Goal: Information Seeking & Learning: Check status

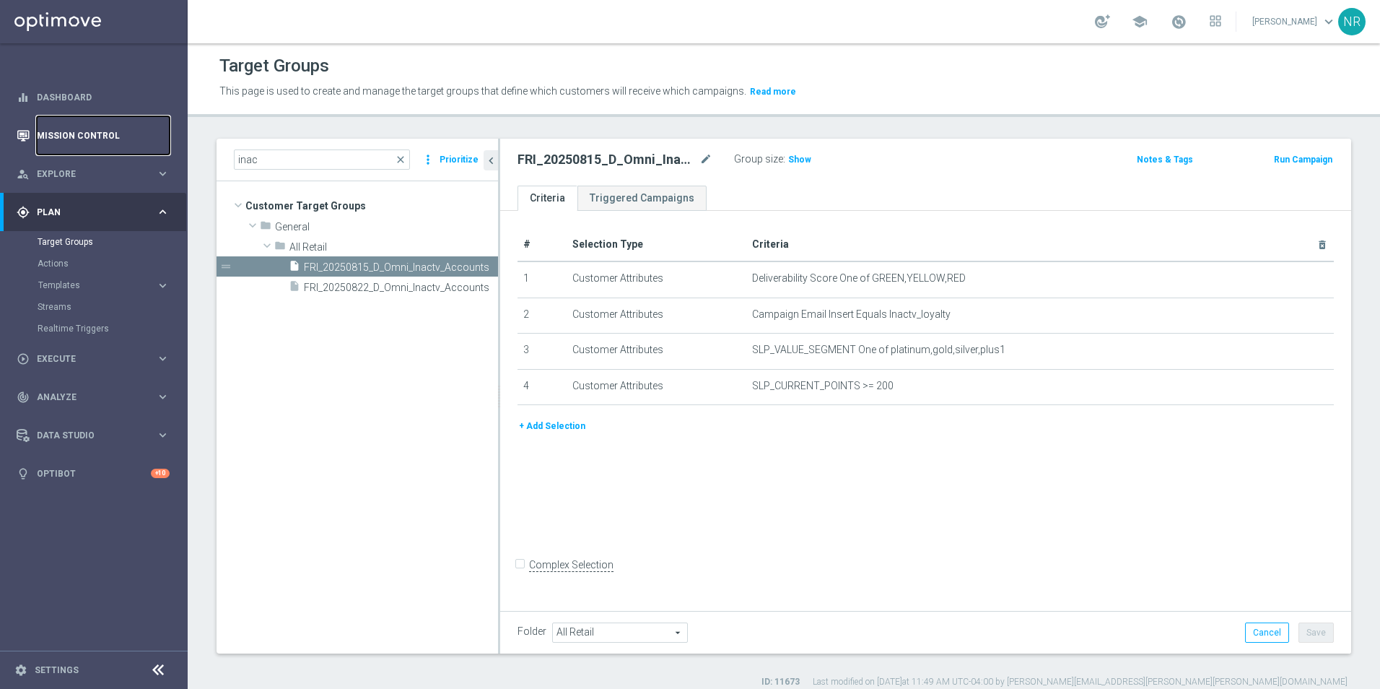
drag, startPoint x: 0, startPoint y: 0, endPoint x: 58, endPoint y: 127, distance: 139.9
click at [58, 127] on link "Mission Control" at bounding box center [103, 135] width 133 height 38
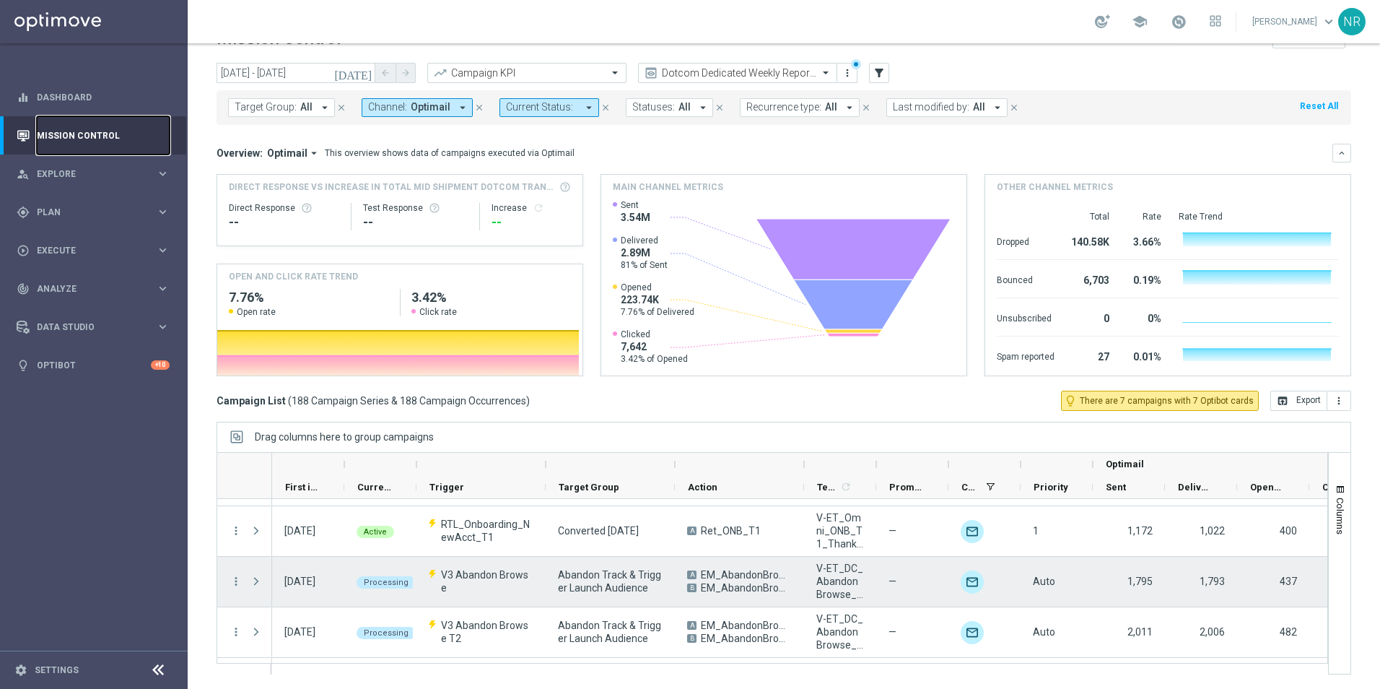
scroll to position [2238, 0]
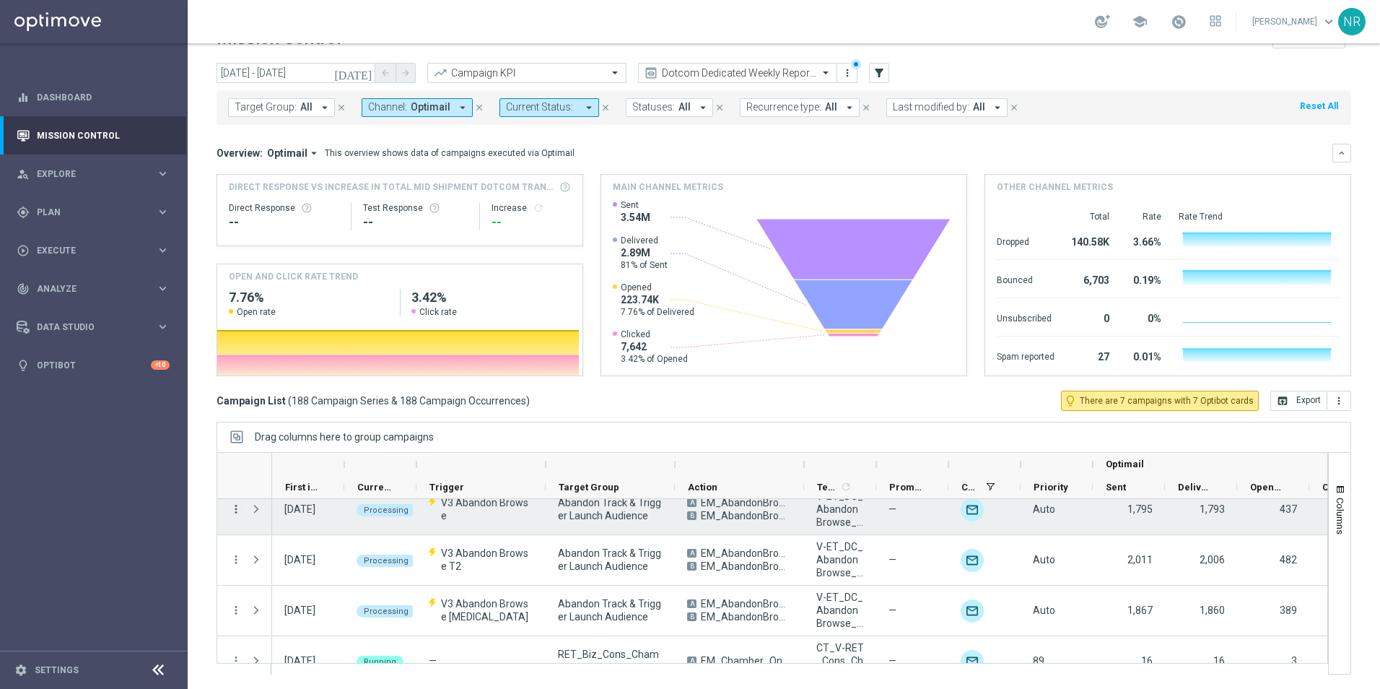
click at [235, 513] on icon "more_vert" at bounding box center [236, 508] width 13 height 13
click at [300, 557] on span "Channel Metrics" at bounding box center [298, 558] width 68 height 10
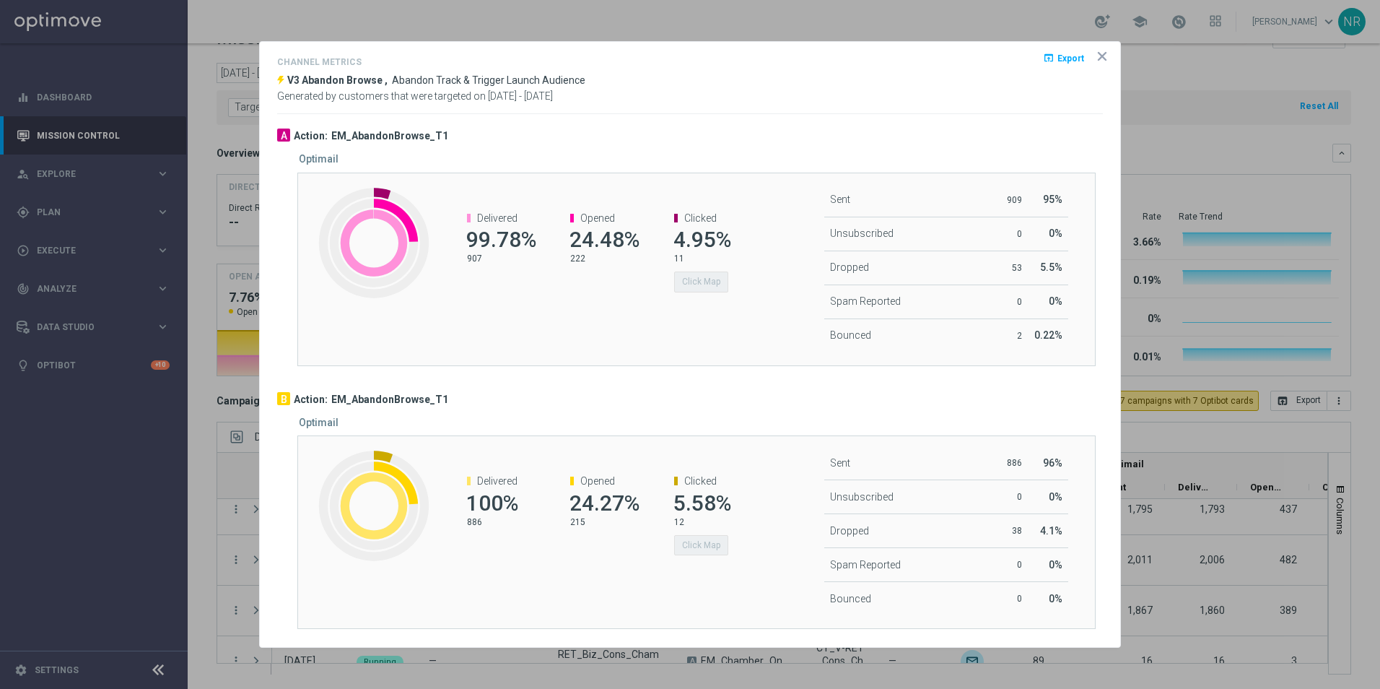
click at [1105, 60] on icon "icon" at bounding box center [1102, 56] width 14 height 14
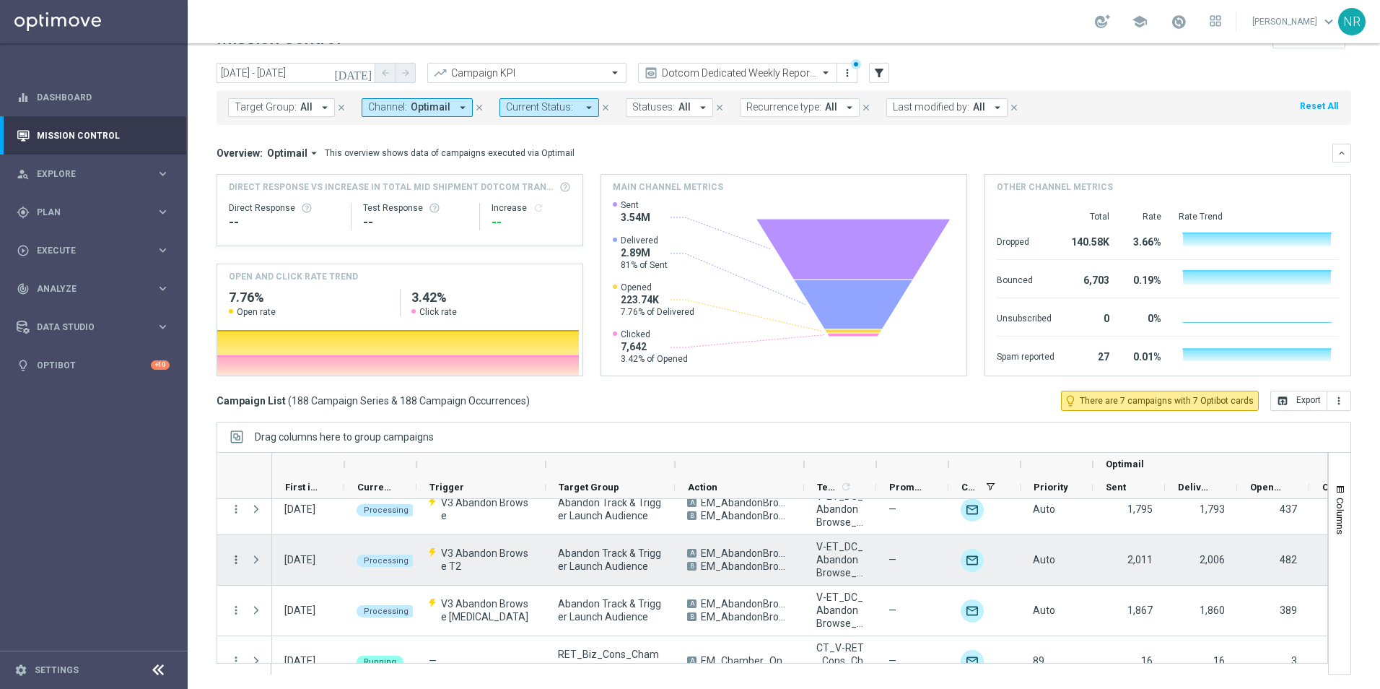
click at [235, 562] on icon "more_vert" at bounding box center [236, 559] width 13 height 13
click at [330, 470] on div "Channel Metrics" at bounding box center [331, 469] width 134 height 10
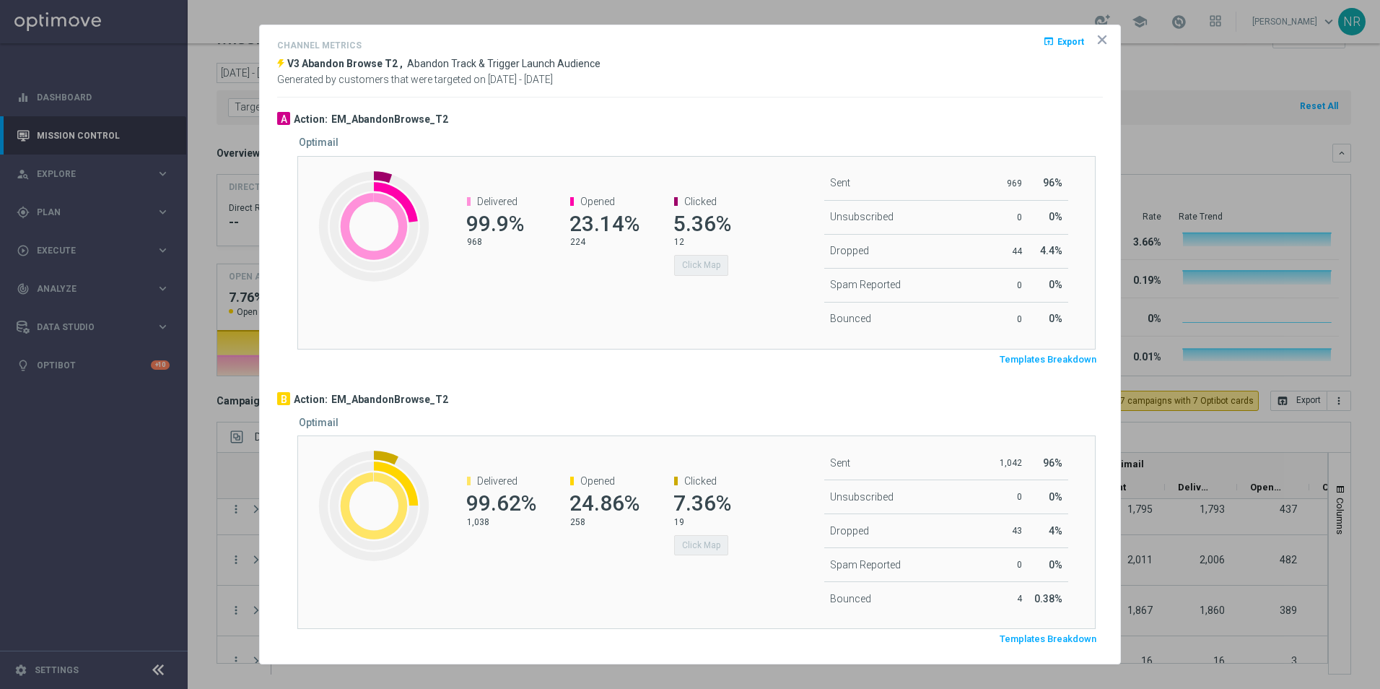
click at [1060, 361] on span "Templates Breakdown" at bounding box center [1048, 360] width 97 height 12
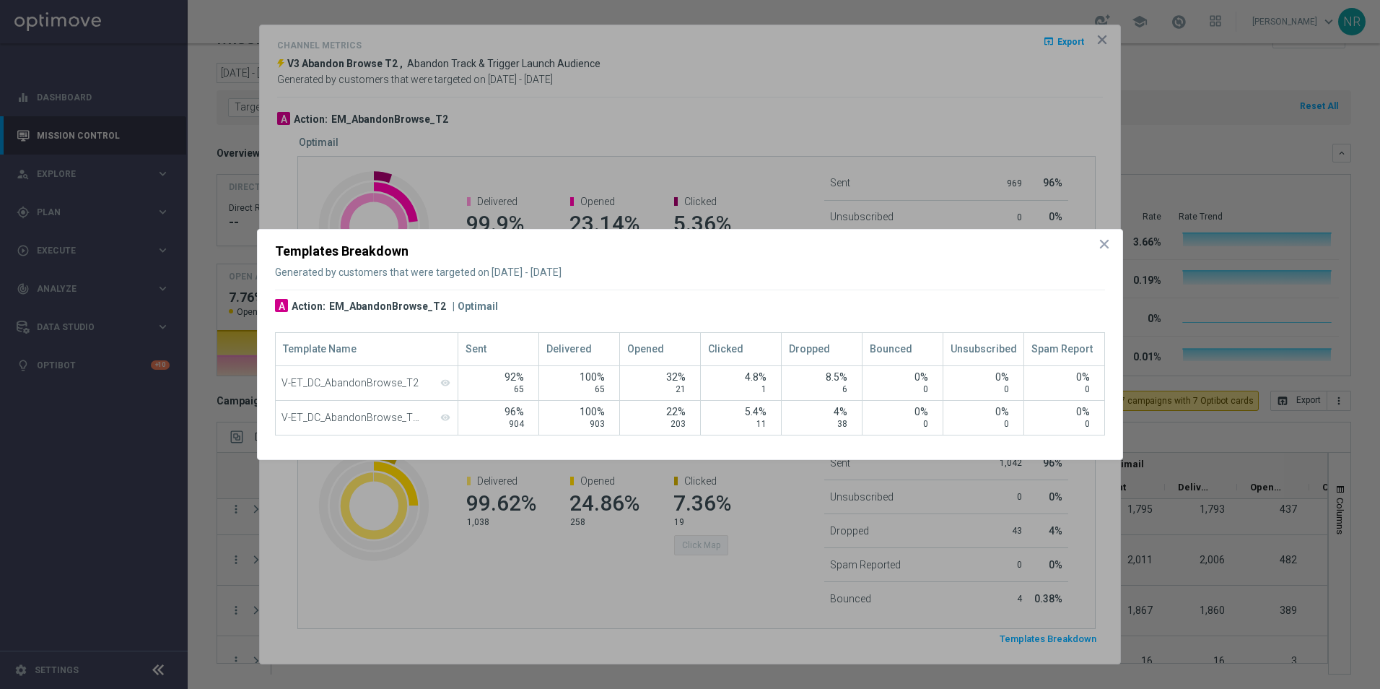
click at [1102, 33] on div at bounding box center [690, 344] width 1380 height 689
click at [1102, 38] on div at bounding box center [690, 344] width 1380 height 689
click at [1109, 245] on icon "icon" at bounding box center [1104, 244] width 14 height 14
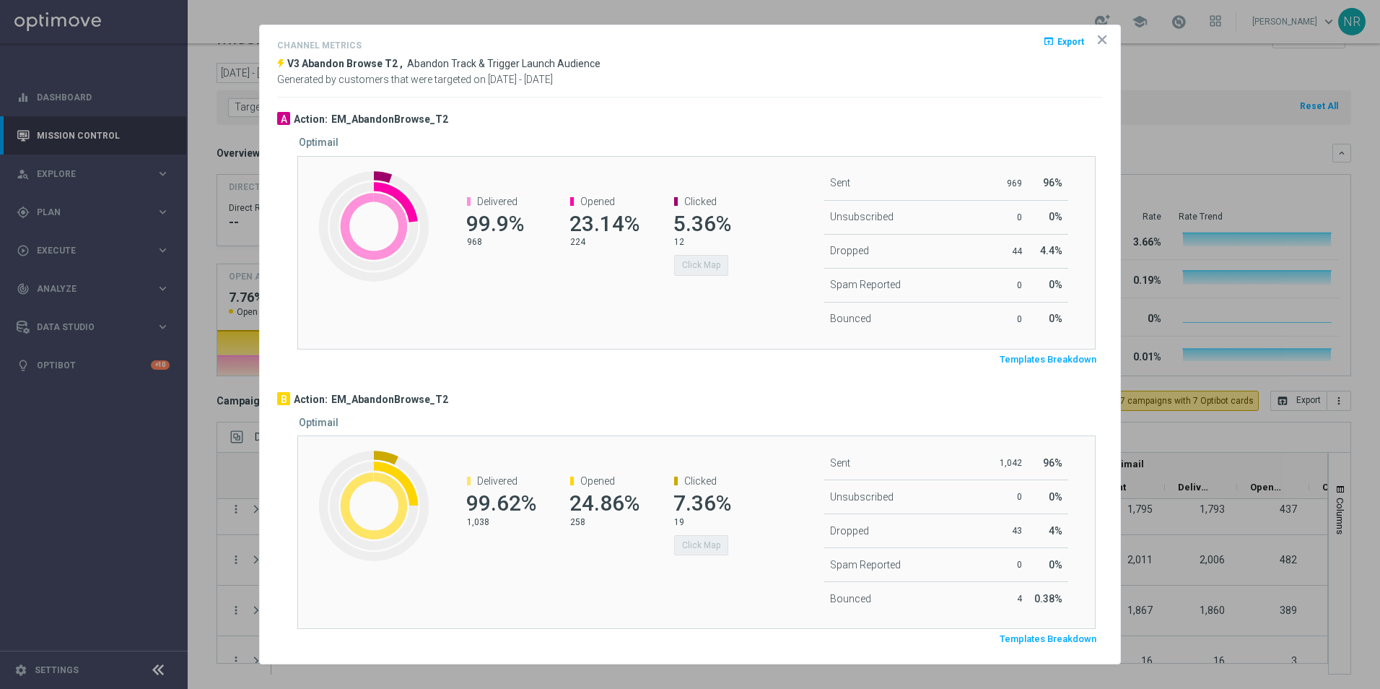
click at [1097, 39] on icon "icon" at bounding box center [1102, 39] width 14 height 14
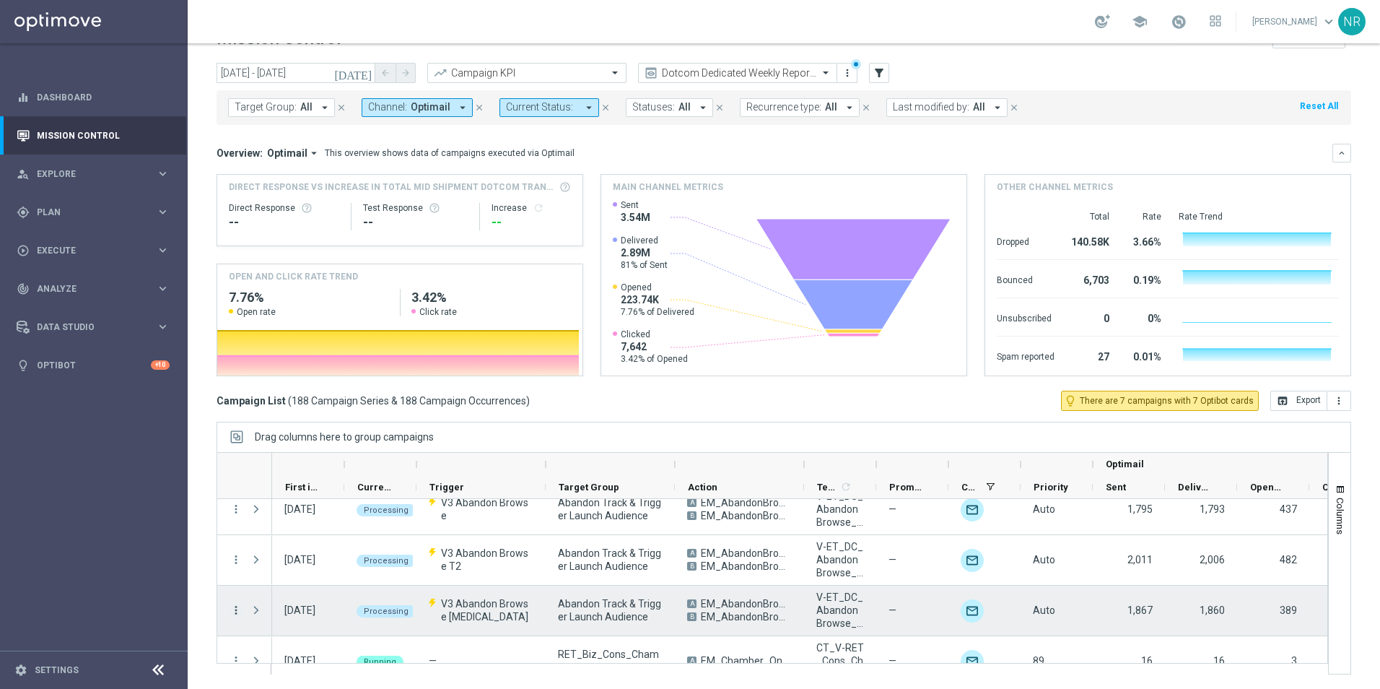
click at [234, 609] on icon "more_vert" at bounding box center [236, 610] width 13 height 13
click at [301, 518] on span "Channel Metrics" at bounding box center [298, 520] width 68 height 10
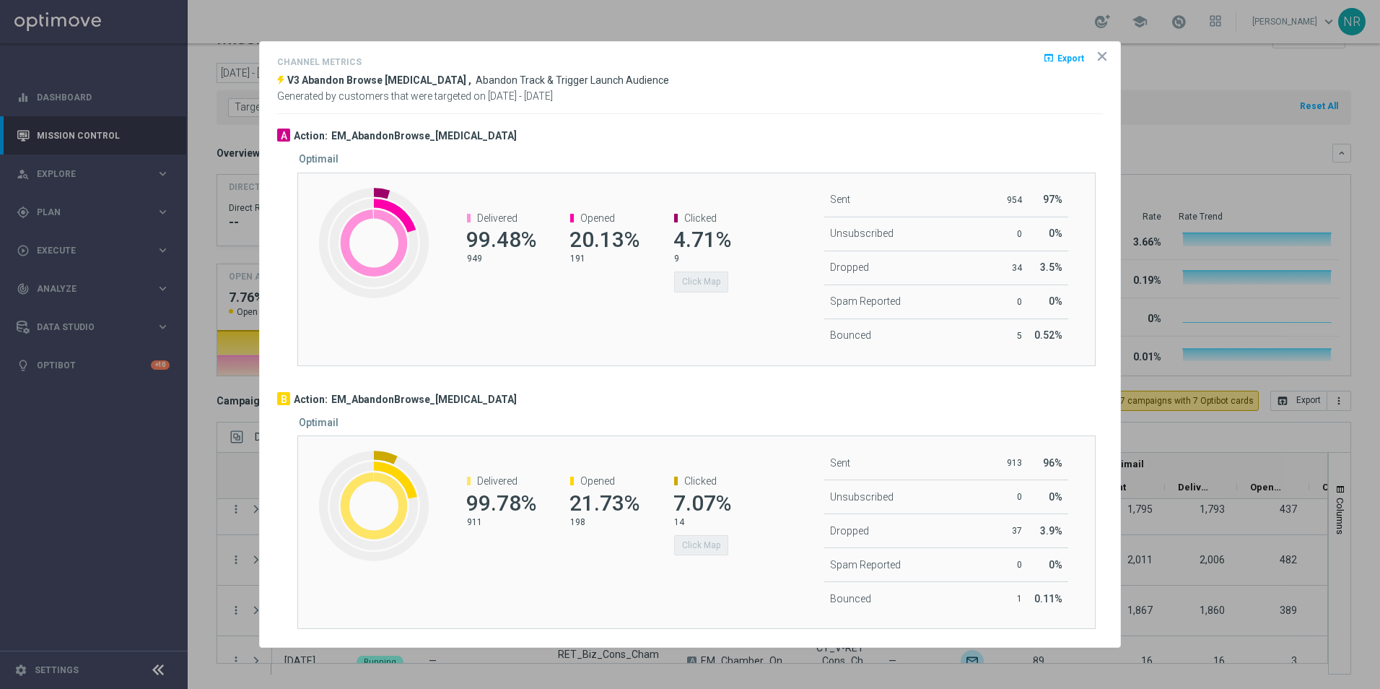
click at [1098, 51] on icon "icon" at bounding box center [1102, 56] width 14 height 14
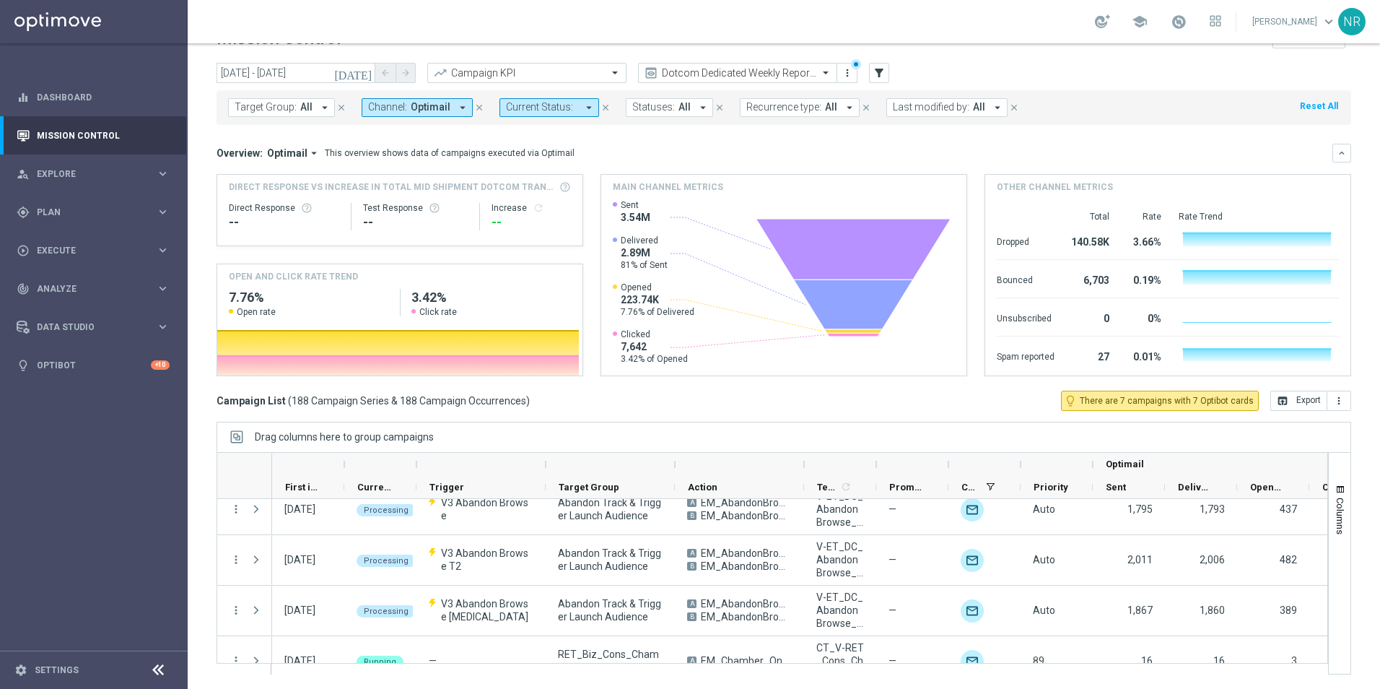
click at [367, 69] on icon "[DATE]" at bounding box center [353, 72] width 39 height 13
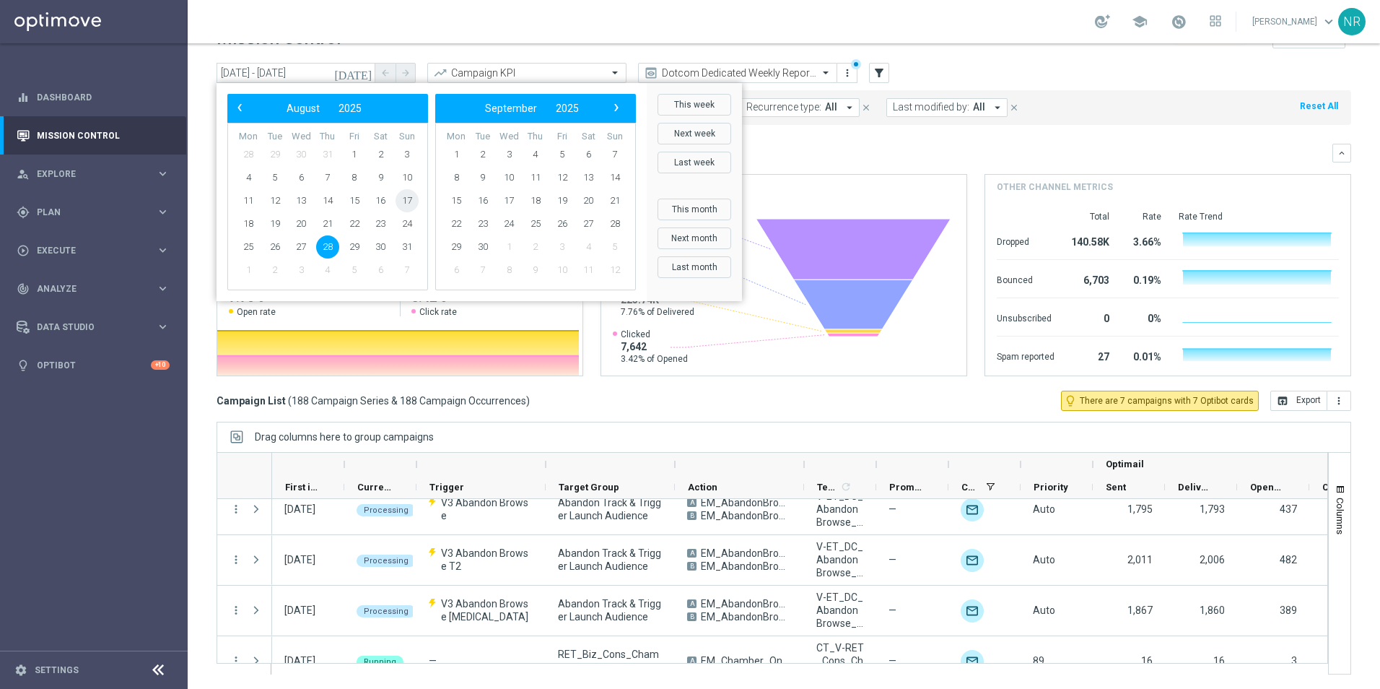
click at [406, 196] on span "17" at bounding box center [407, 200] width 23 height 23
click at [382, 219] on span "23" at bounding box center [380, 223] width 23 height 23
type input "[DATE] - [DATE]"
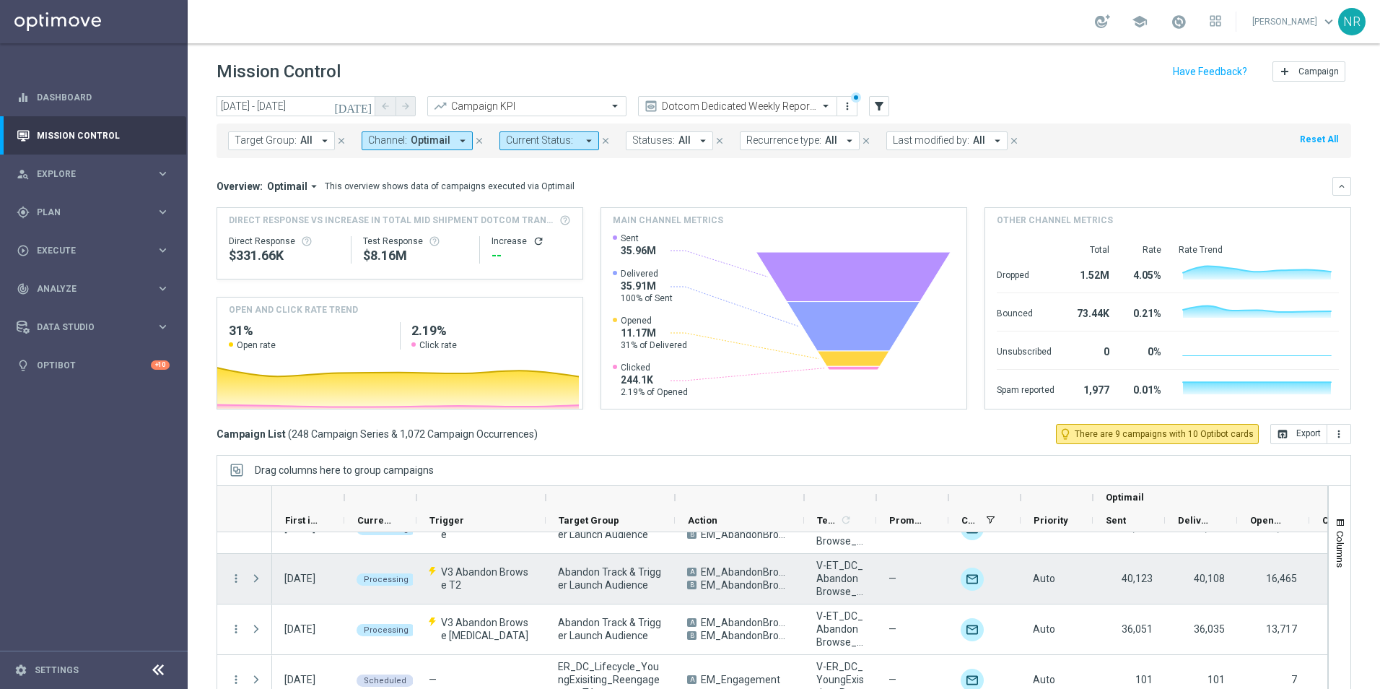
scroll to position [1372, 0]
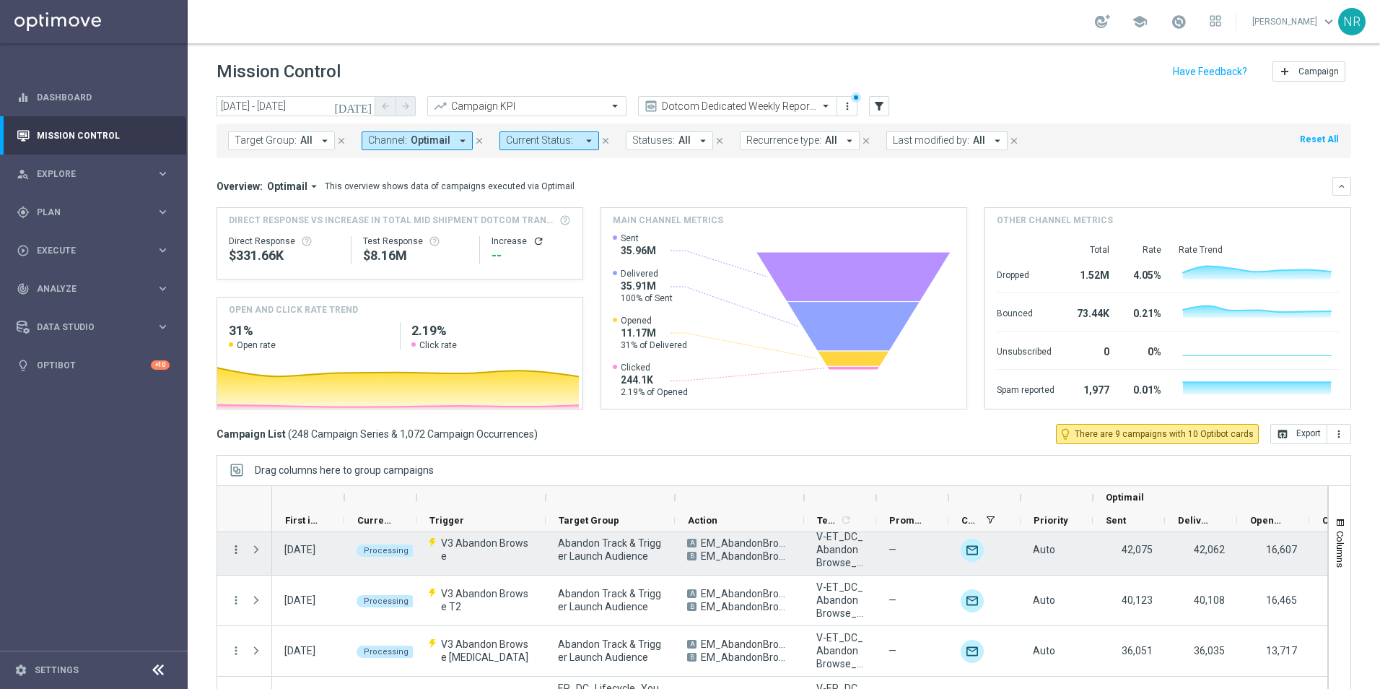
click at [235, 549] on icon "more_vert" at bounding box center [236, 549] width 13 height 13
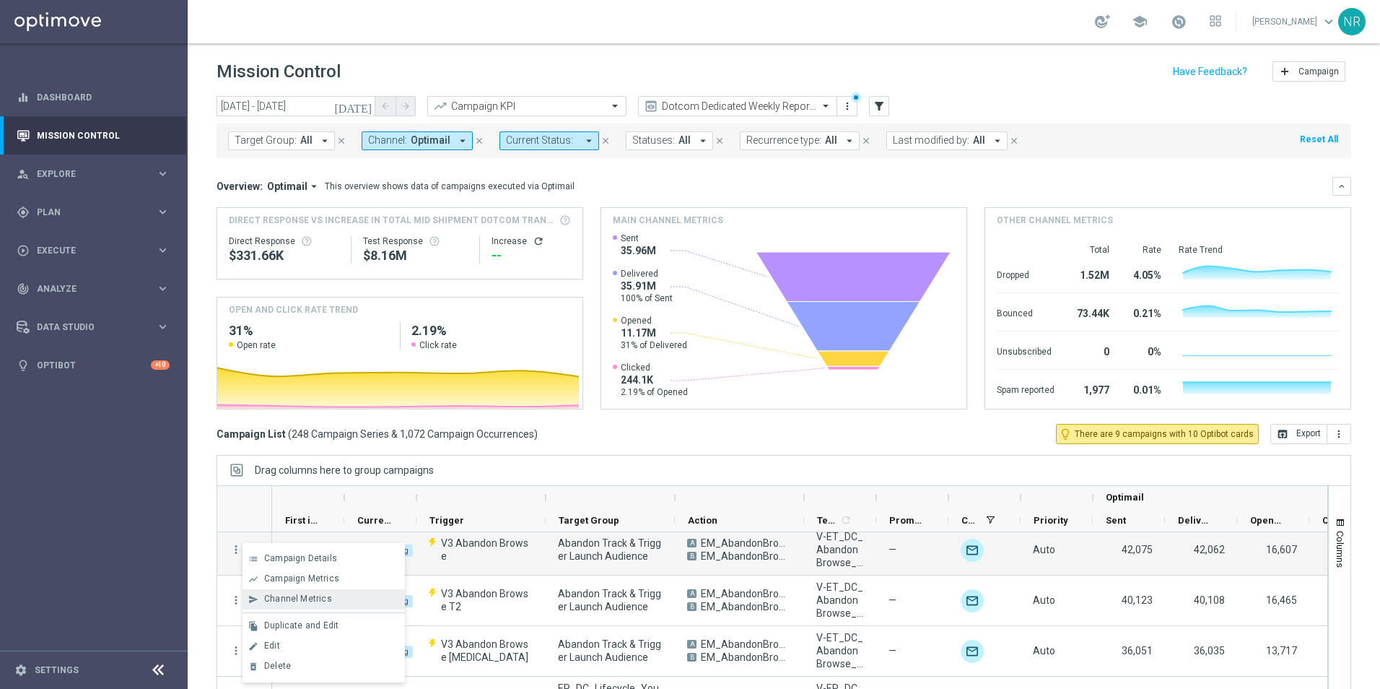
click at [334, 596] on div "Channel Metrics" at bounding box center [331, 598] width 134 height 10
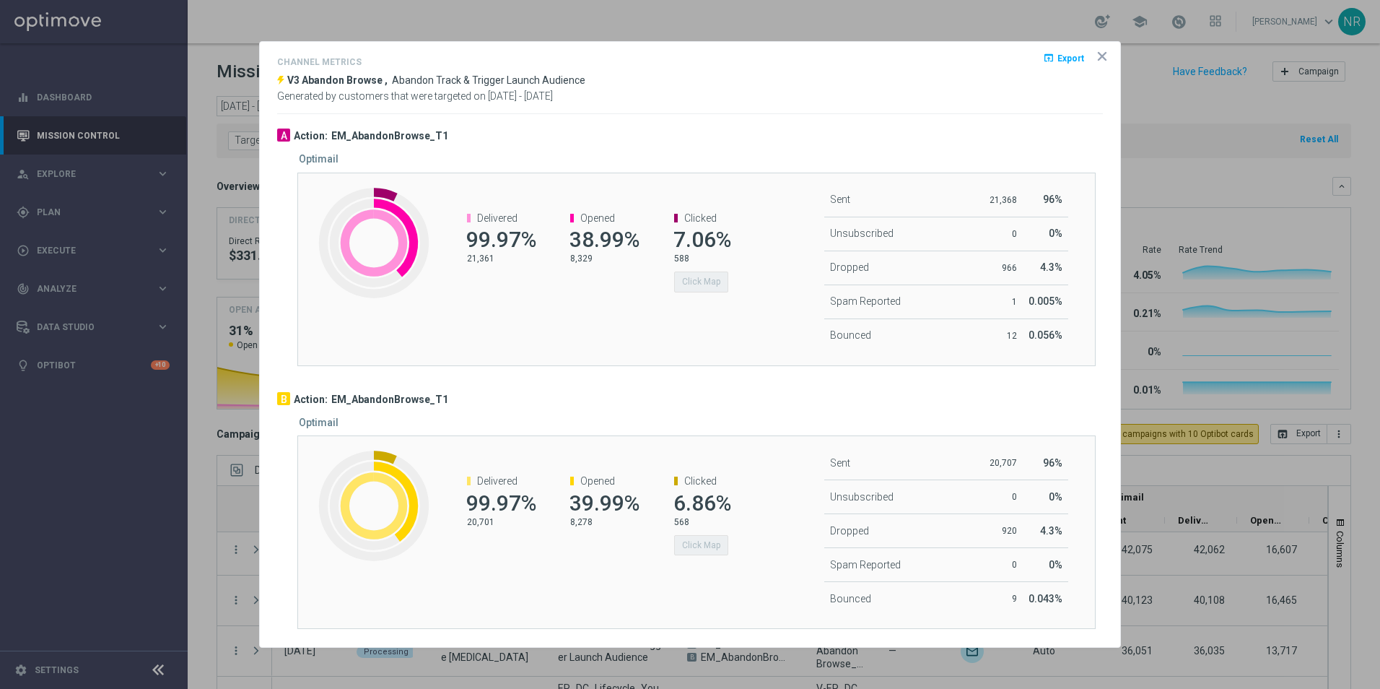
click at [1100, 53] on icon "icon" at bounding box center [1102, 56] width 7 height 7
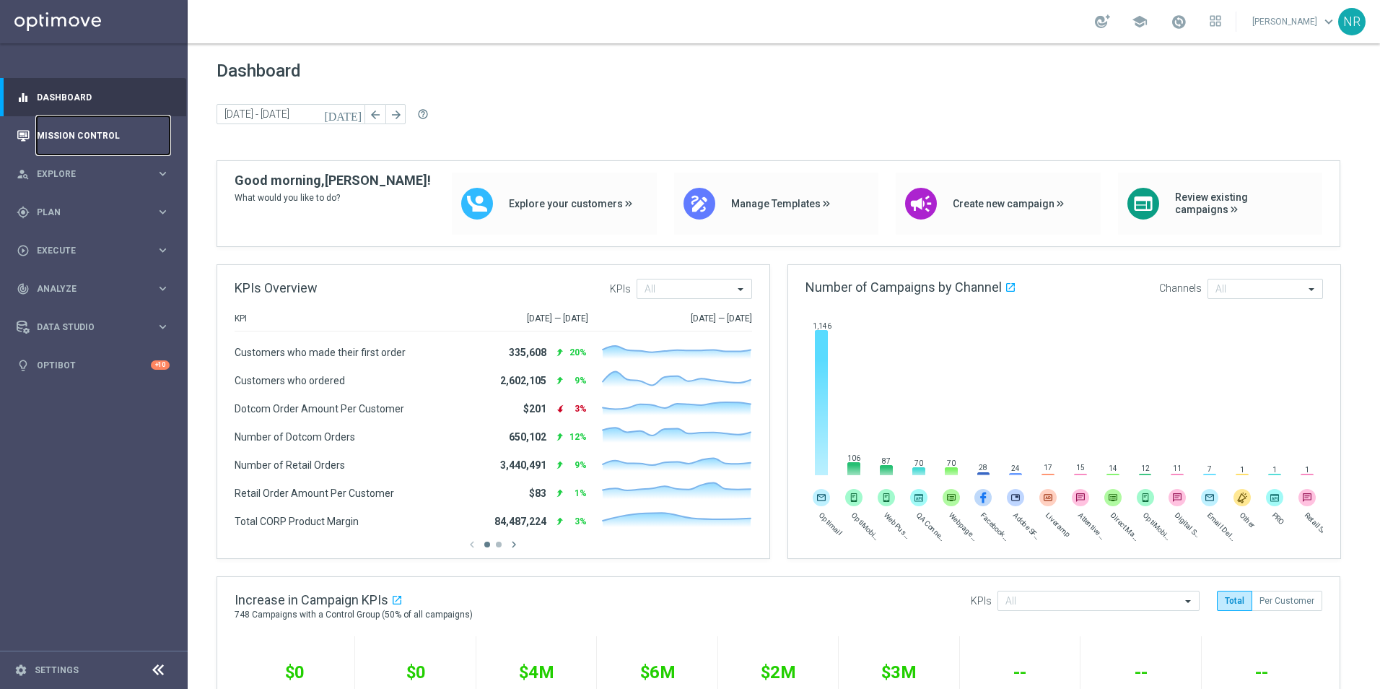
click at [103, 138] on link "Mission Control" at bounding box center [103, 135] width 133 height 38
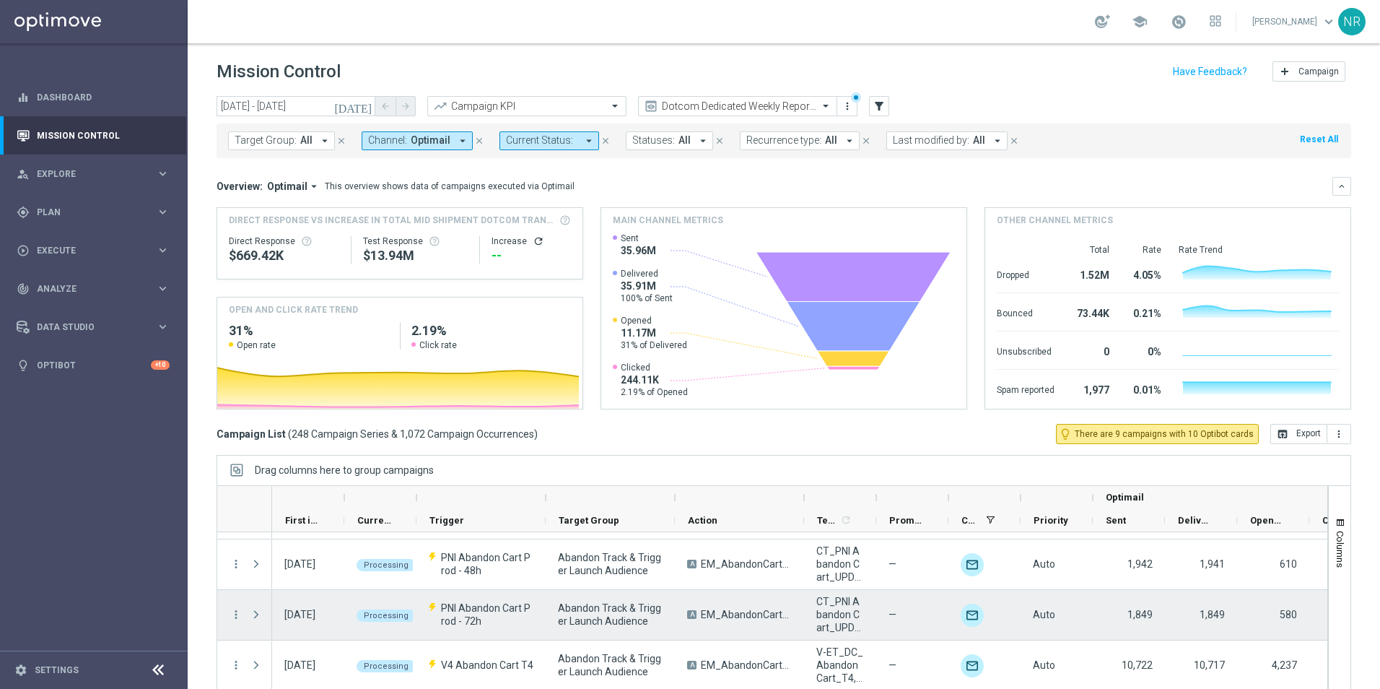
scroll to position [72, 0]
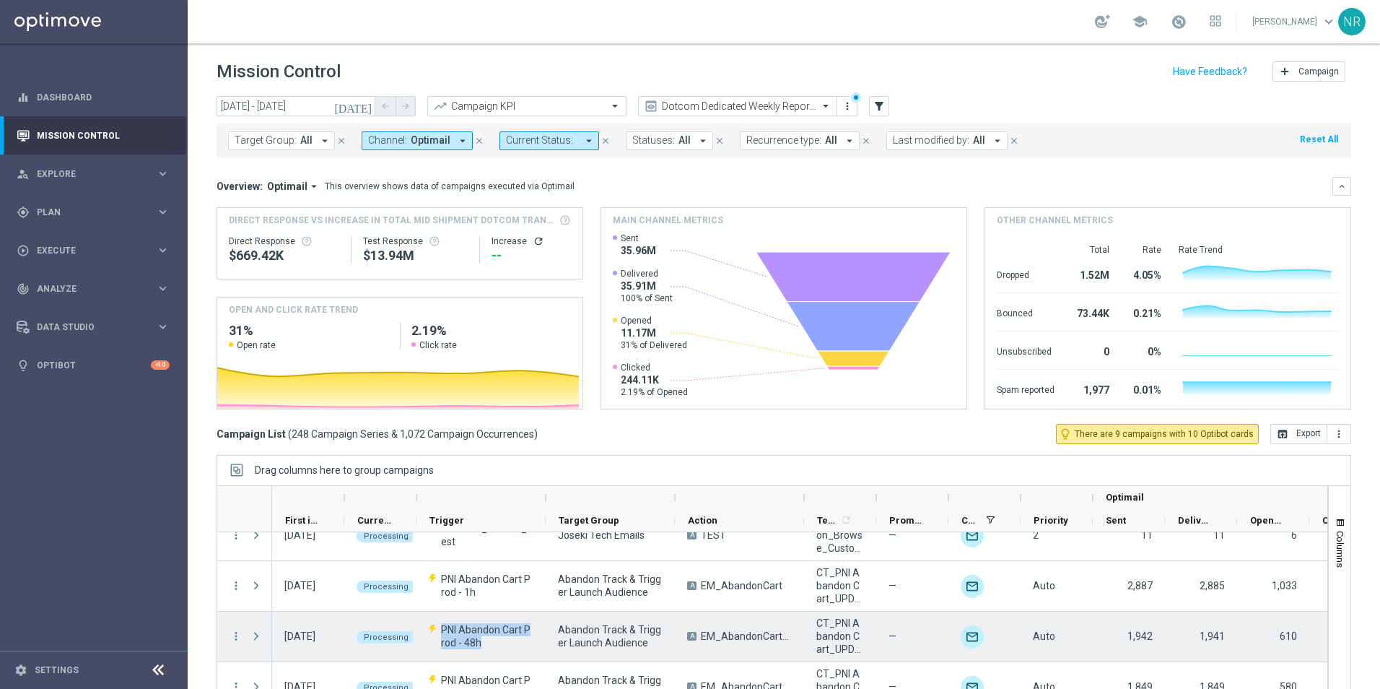
drag, startPoint x: 485, startPoint y: 640, endPoint x: 439, endPoint y: 633, distance: 46.7
click at [439, 633] on p "PNI Abandon Cart Prod - 48h" at bounding box center [481, 636] width 105 height 26
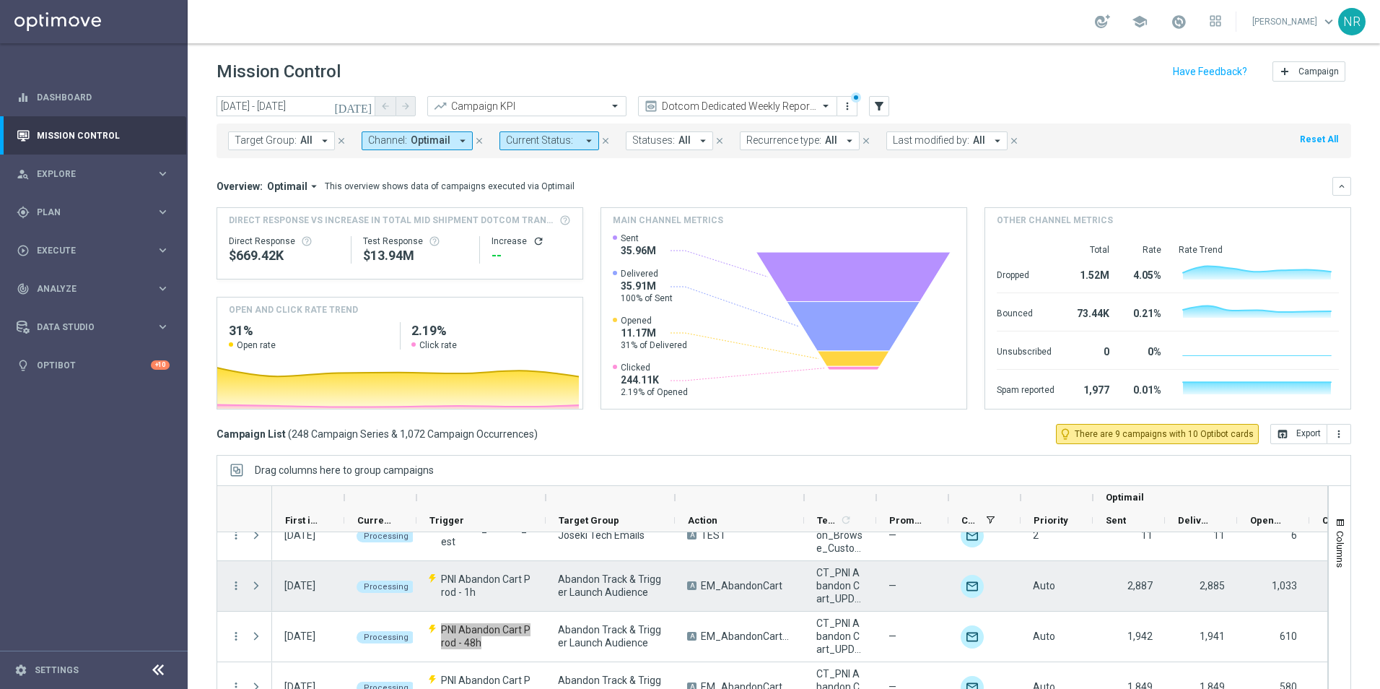
scroll to position [144, 0]
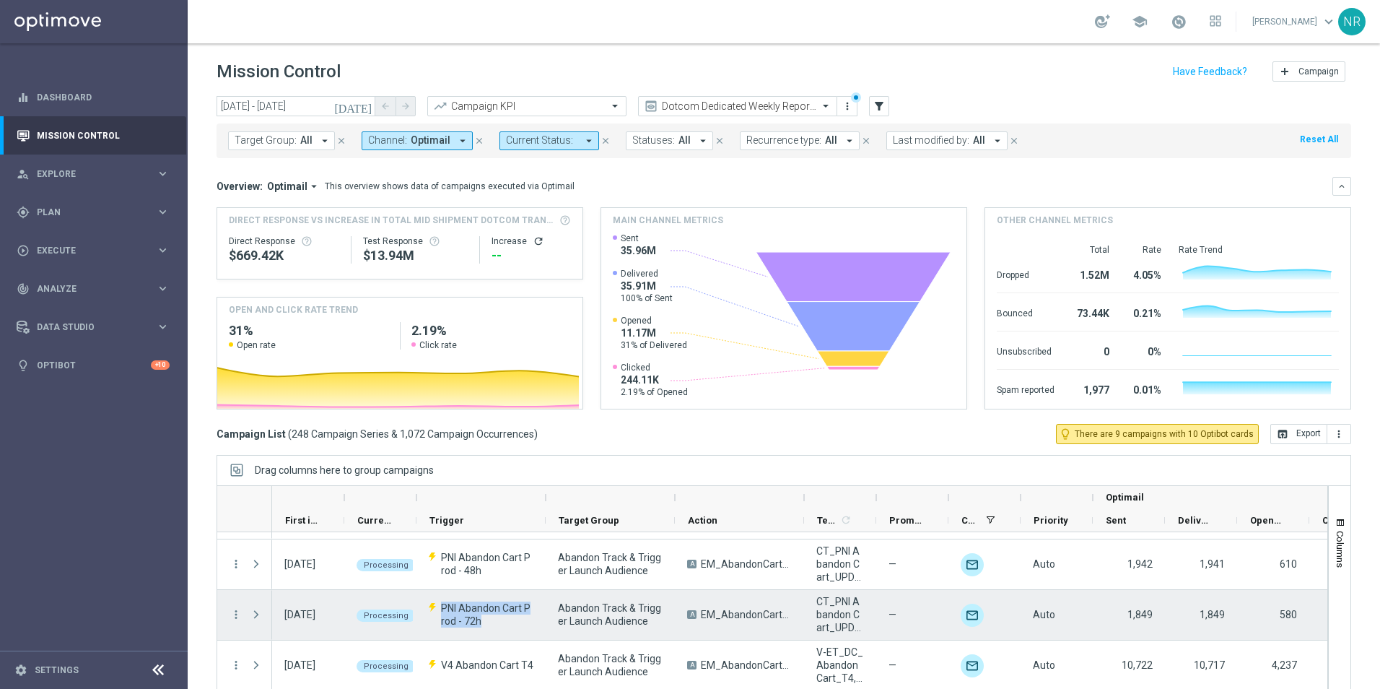
drag, startPoint x: 497, startPoint y: 627, endPoint x: 433, endPoint y: 600, distance: 69.2
click at [433, 600] on div "PNI Abandon Cart Prod - 72h" at bounding box center [481, 615] width 129 height 50
drag, startPoint x: 435, startPoint y: 601, endPoint x: 460, endPoint y: 607, distance: 26.1
copy p "PNI Abandon Cart Prod - 72h"
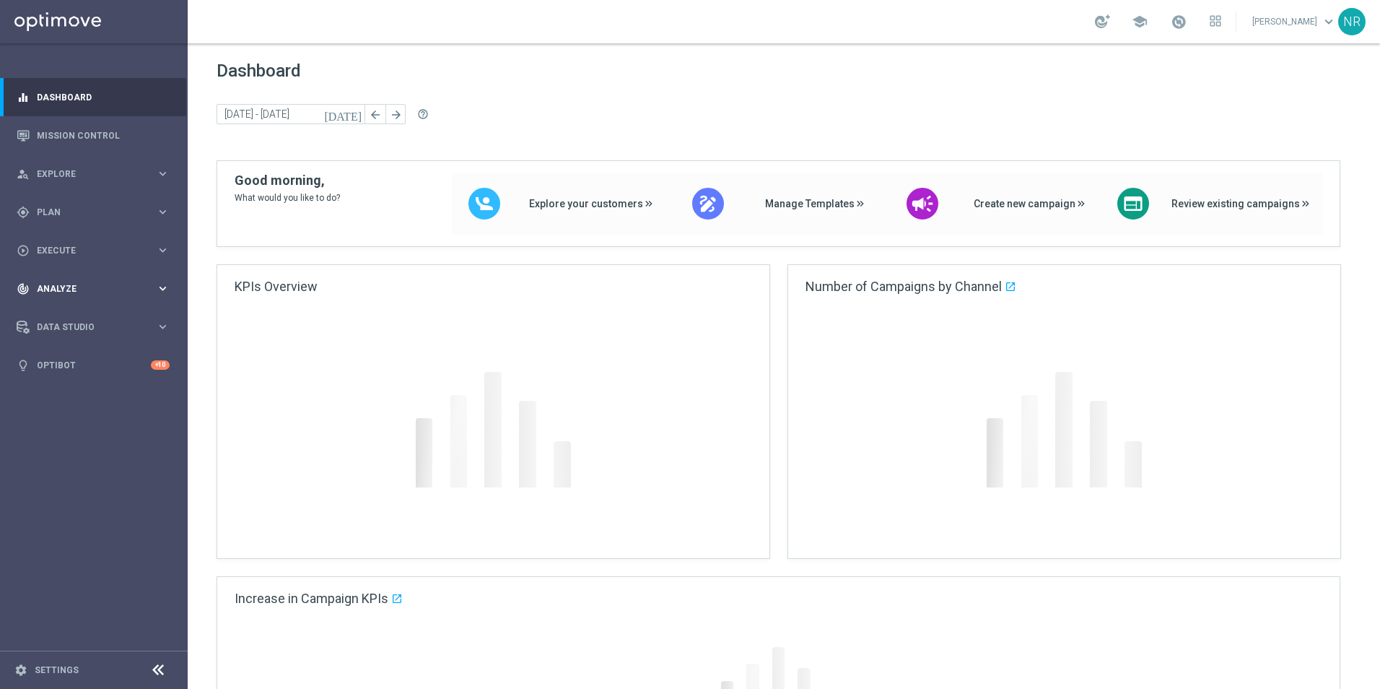
click at [66, 293] on div "track_changes Analyze" at bounding box center [86, 288] width 139 height 13
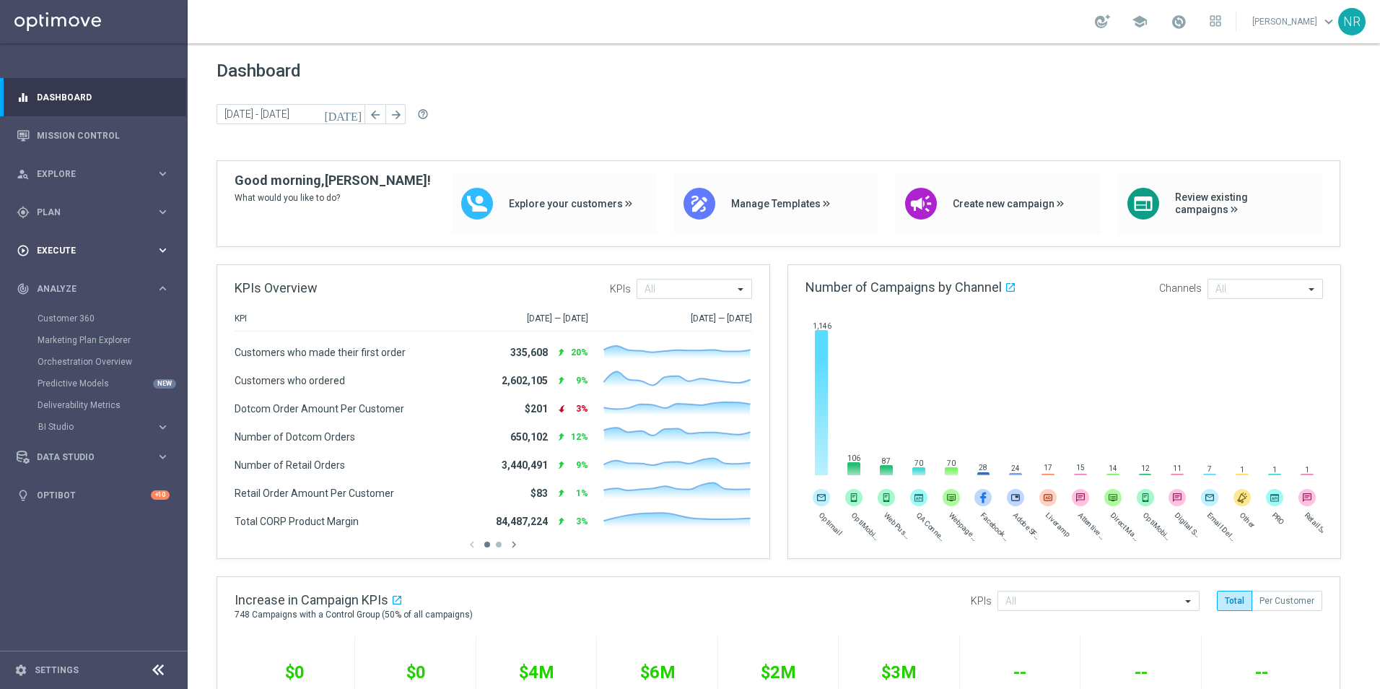
click at [82, 238] on div "play_circle_outline Execute keyboard_arrow_right" at bounding box center [93, 250] width 186 height 38
click at [86, 206] on div "gps_fixed Plan" at bounding box center [86, 212] width 139 height 13
click at [66, 327] on link "Realtime Triggers" at bounding box center [94, 329] width 113 height 12
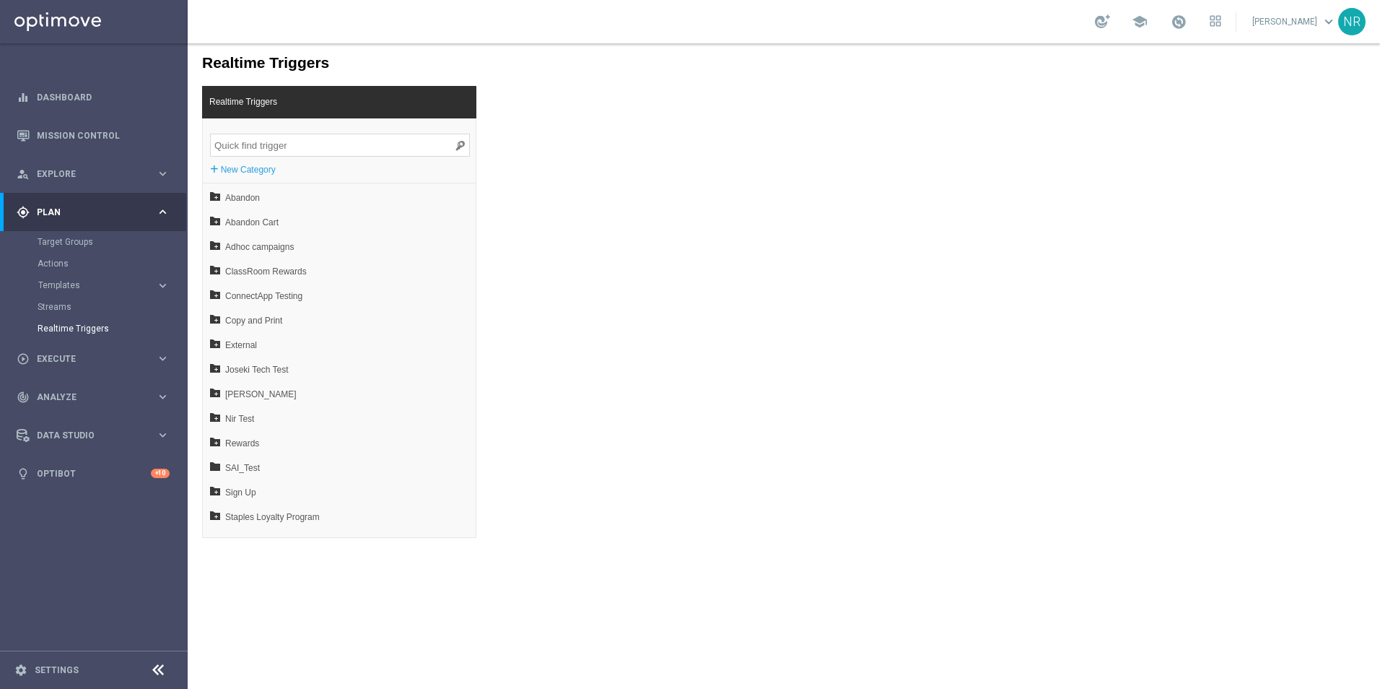
click at [317, 142] on input "search" at bounding box center [340, 145] width 260 height 23
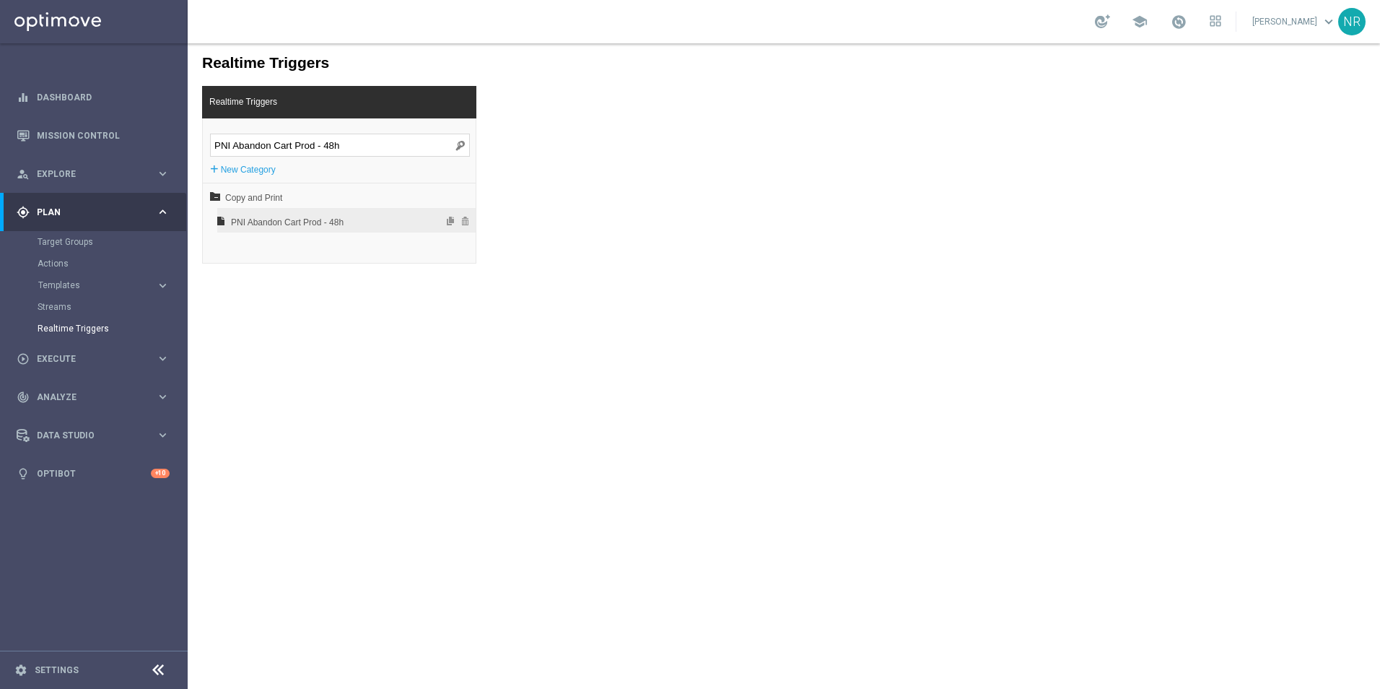
type input "PNI Abandon Cart Prod - 48h"
click at [323, 218] on span "PNI Abandon Cart Prod - 48h" at bounding box center [308, 222] width 155 height 25
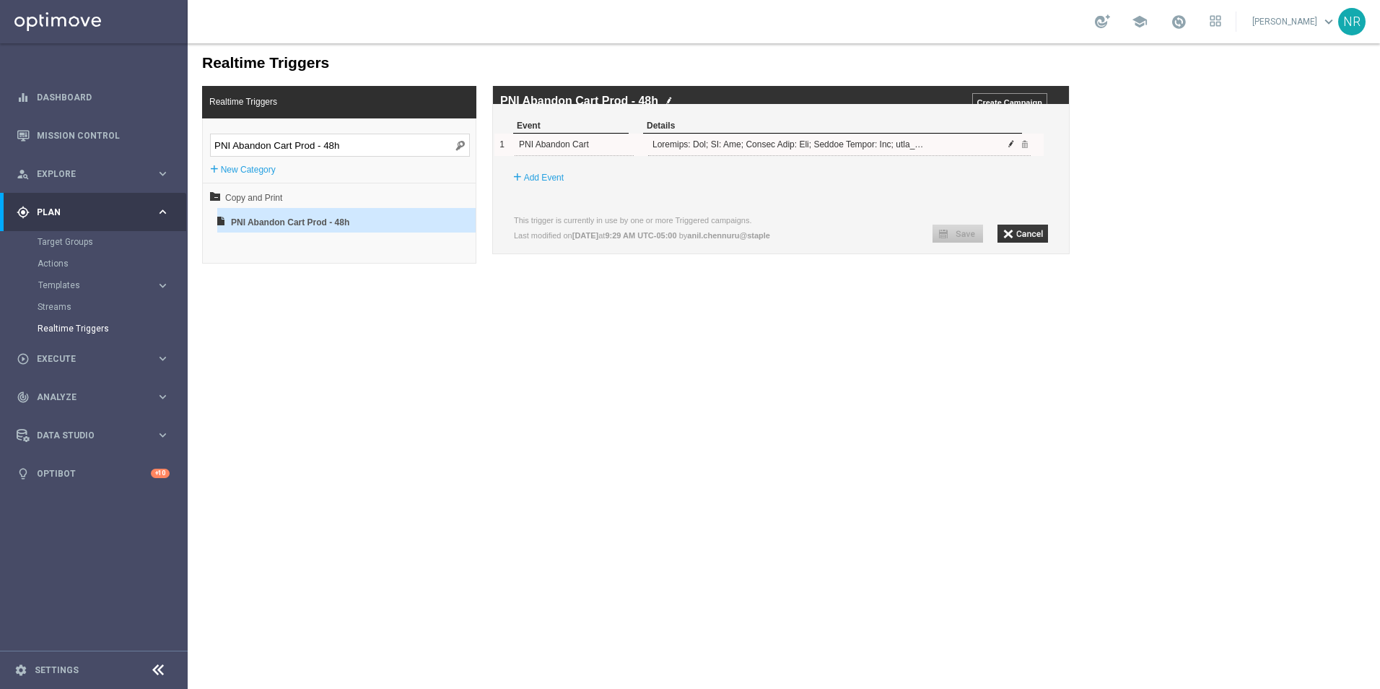
click at [1011, 148] on span at bounding box center [1011, 143] width 9 height 9
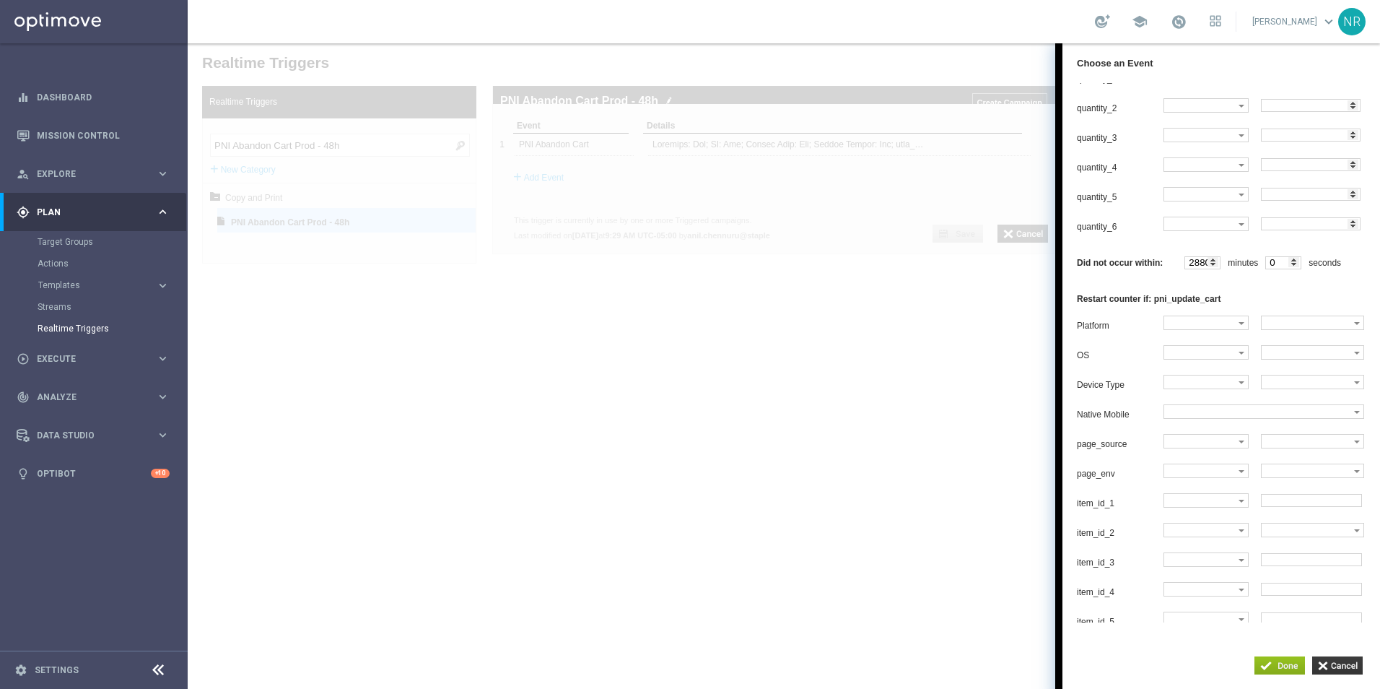
scroll to position [2166, 0]
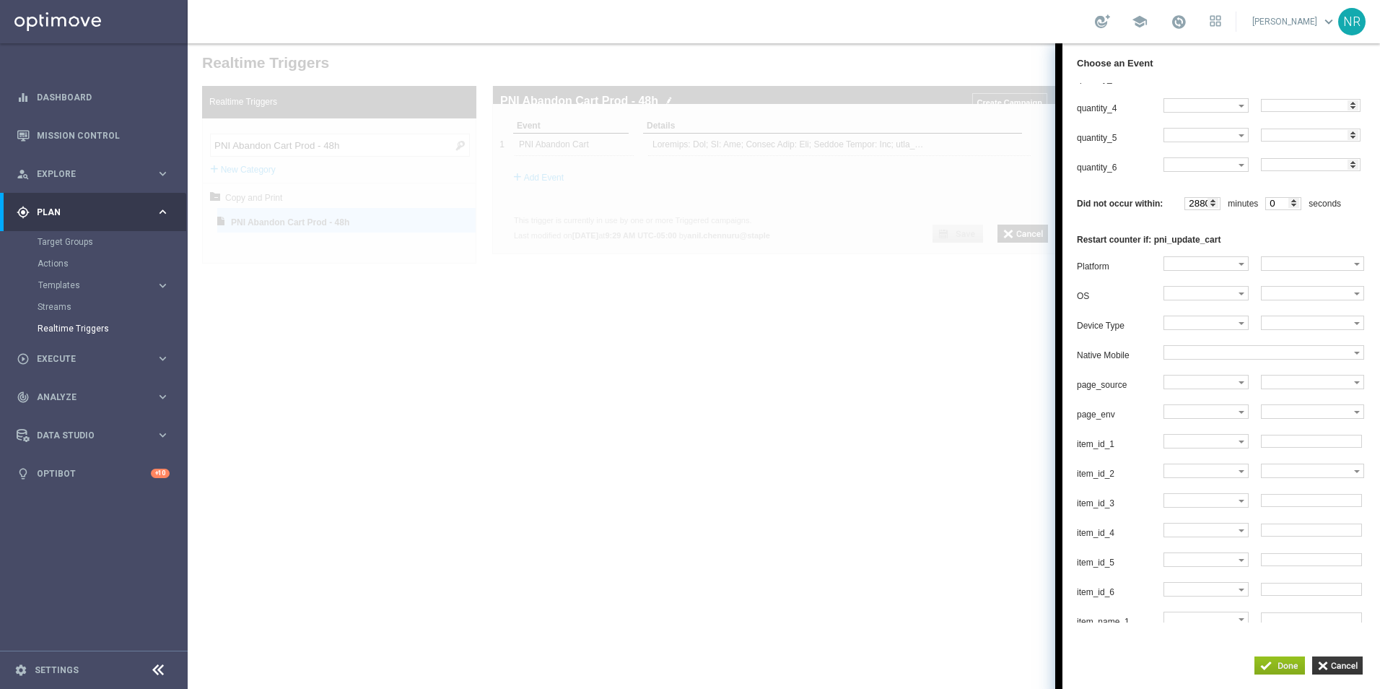
drag, startPoint x: 1211, startPoint y: 256, endPoint x: 1188, endPoint y: 256, distance: 23.1
click at [1188, 210] on input "2880" at bounding box center [1203, 203] width 36 height 13
type input "1440"
click at [1277, 668] on input "button" at bounding box center [1280, 665] width 51 height 18
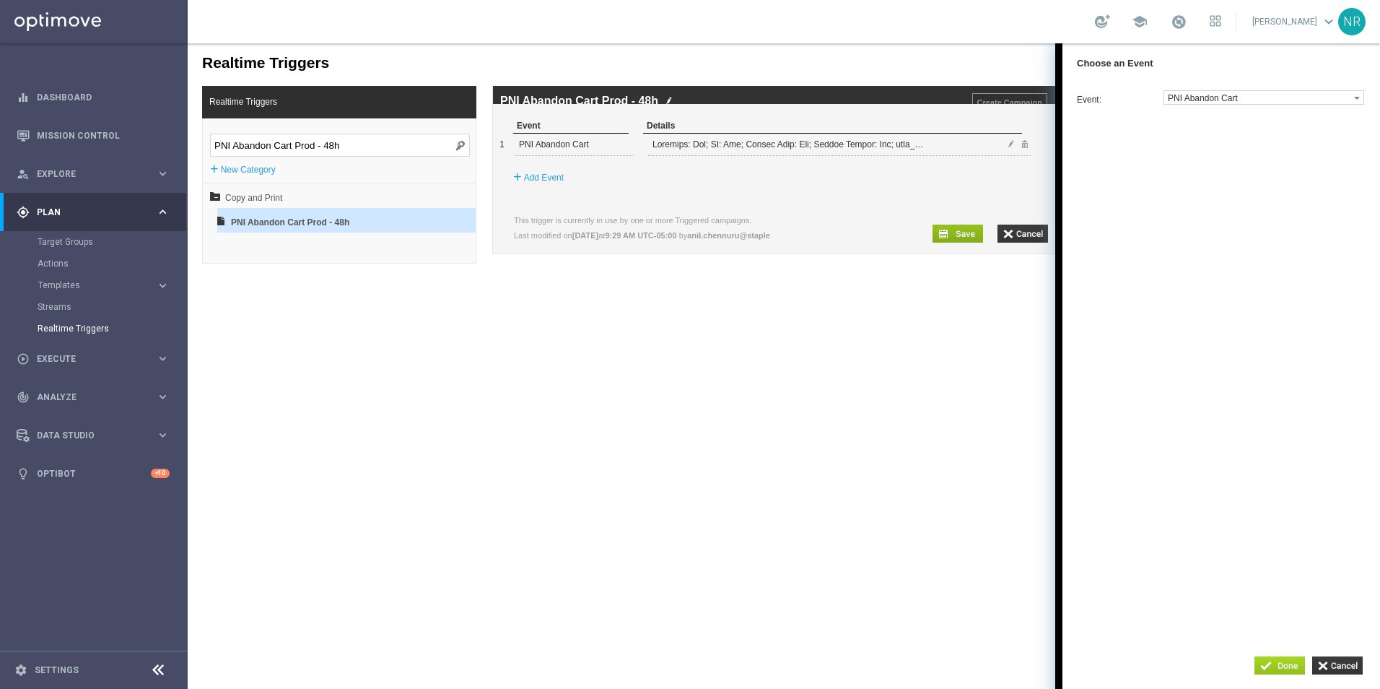
scroll to position [0, 0]
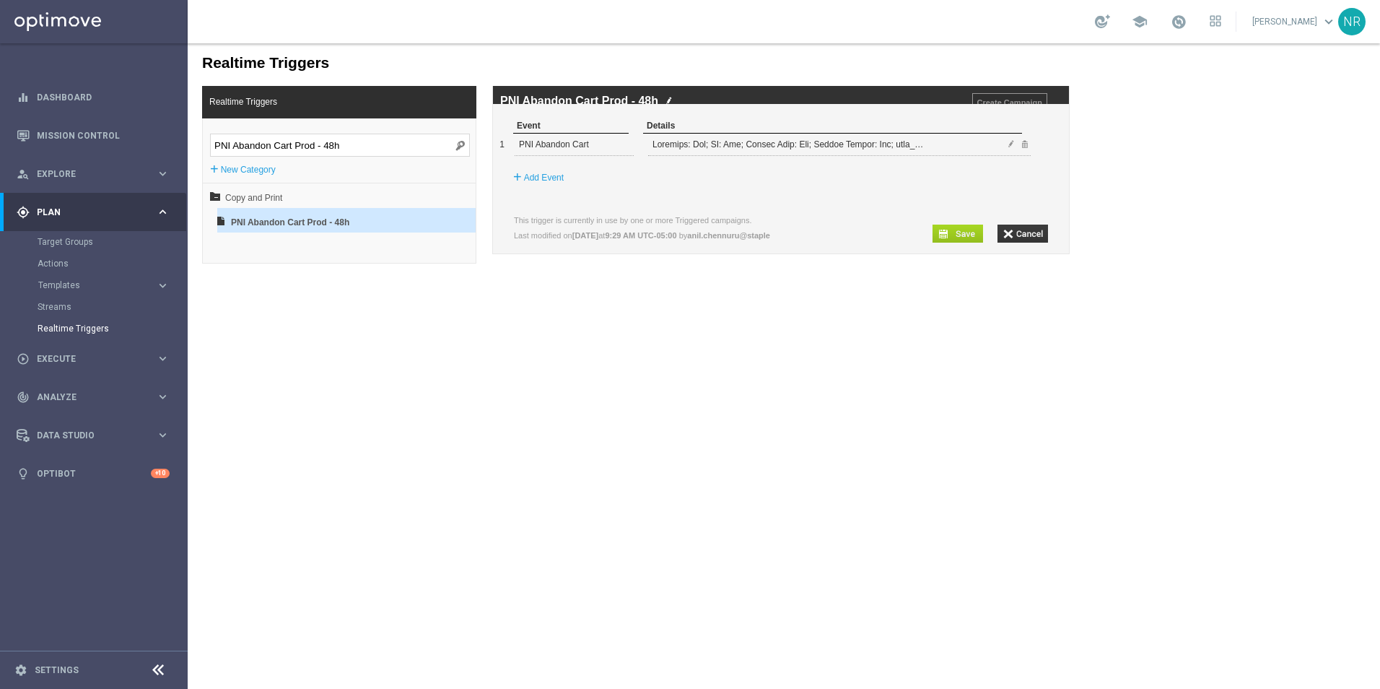
click at [962, 243] on input "button" at bounding box center [958, 234] width 51 height 18
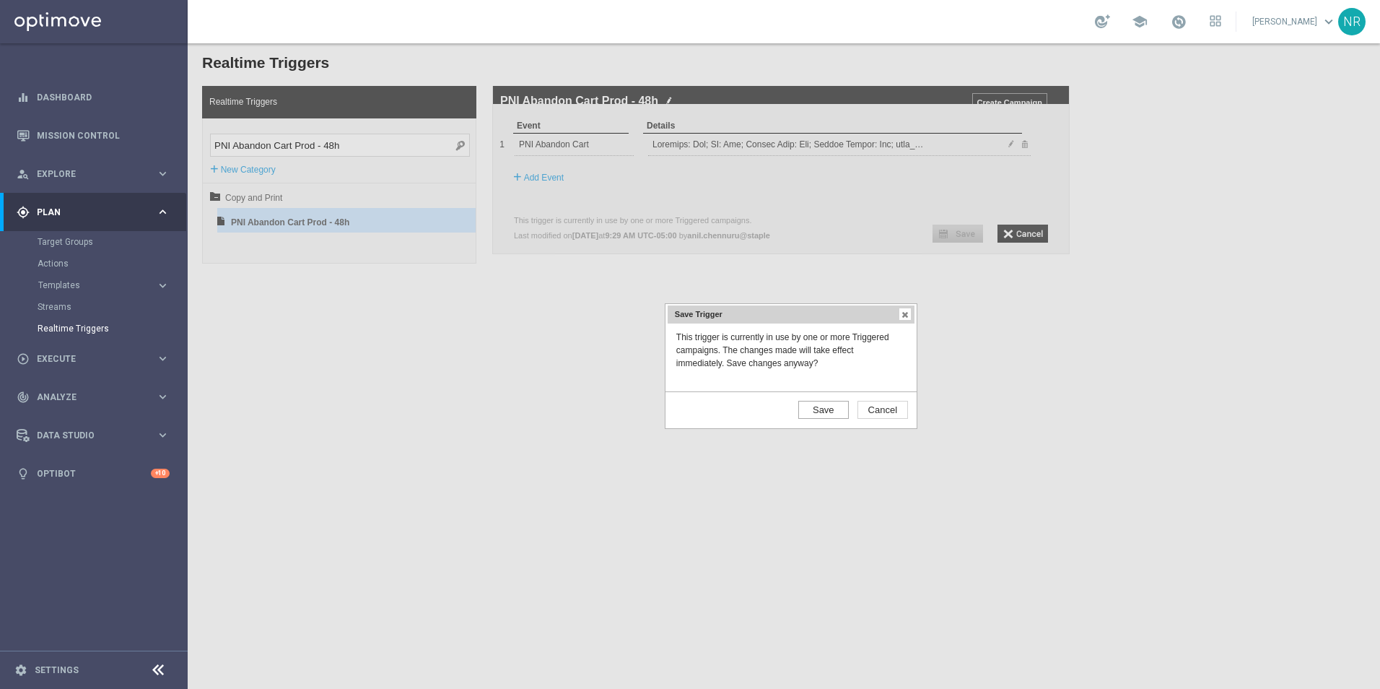
click at [822, 405] on input "Save" at bounding box center [823, 410] width 51 height 18
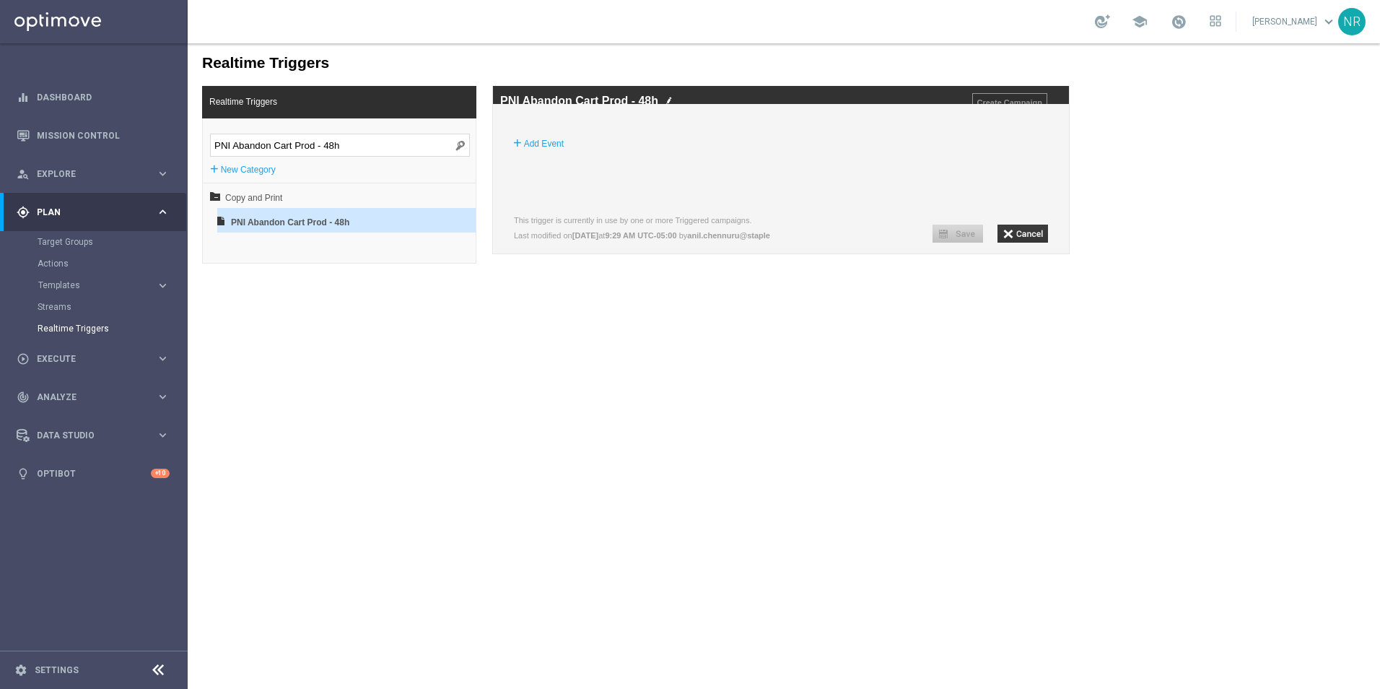
click at [669, 98] on img at bounding box center [669, 100] width 7 height 9
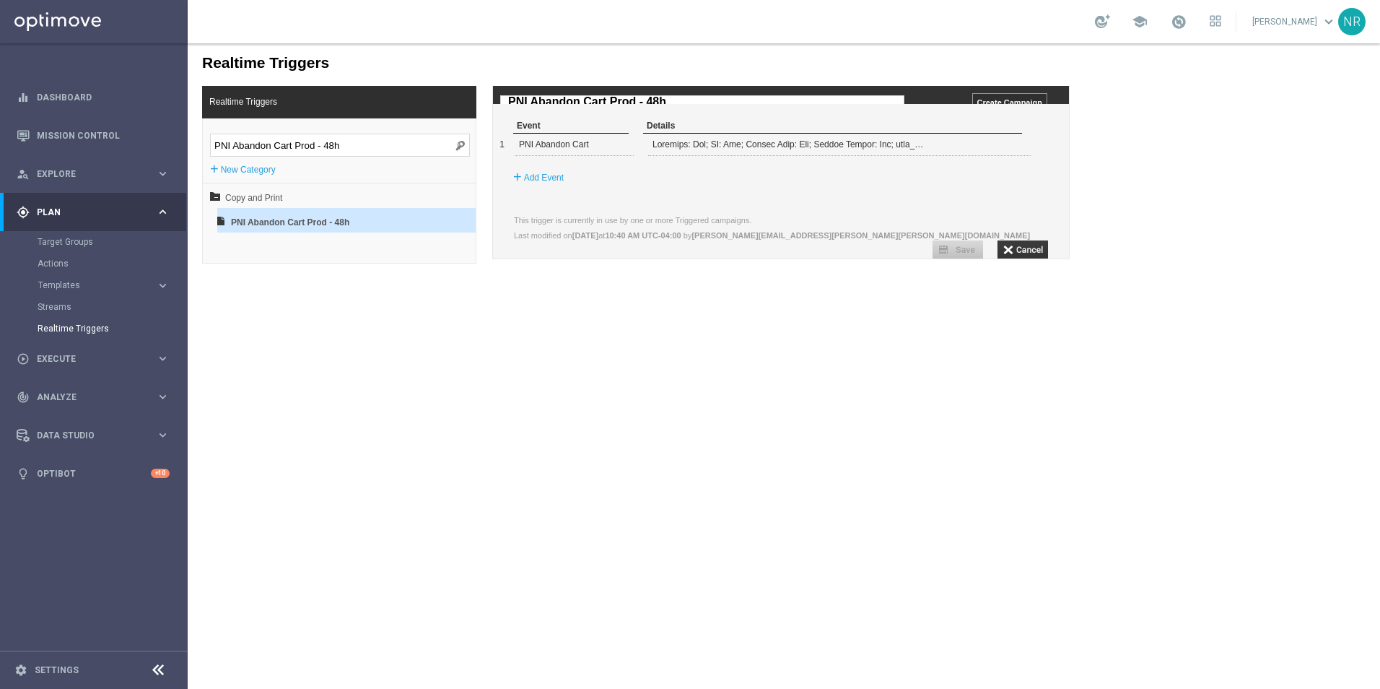
click at [656, 103] on input "PNI Abandon Cart Prod - 48h" at bounding box center [702, 101] width 404 height 13
type input "PNI Abandon Cart Prod - 24h"
click at [962, 245] on input "button" at bounding box center [958, 249] width 51 height 18
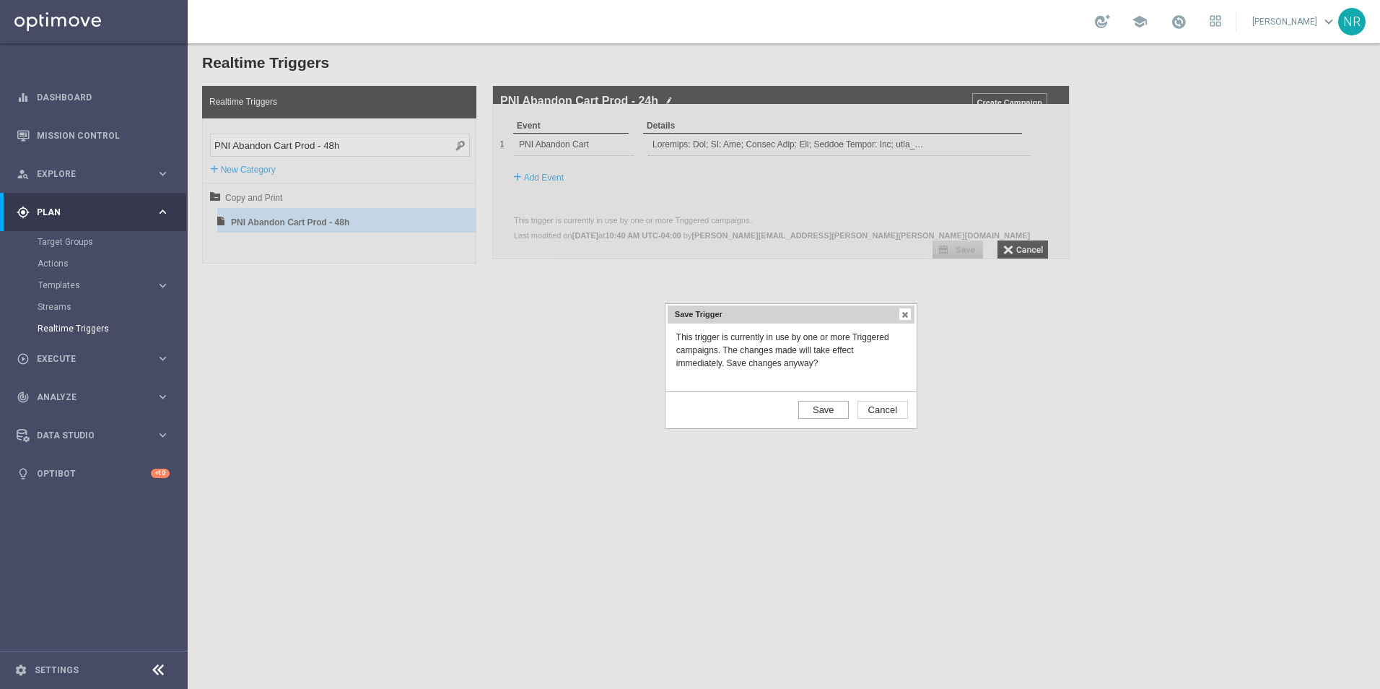
click at [827, 406] on input "Save" at bounding box center [823, 410] width 51 height 18
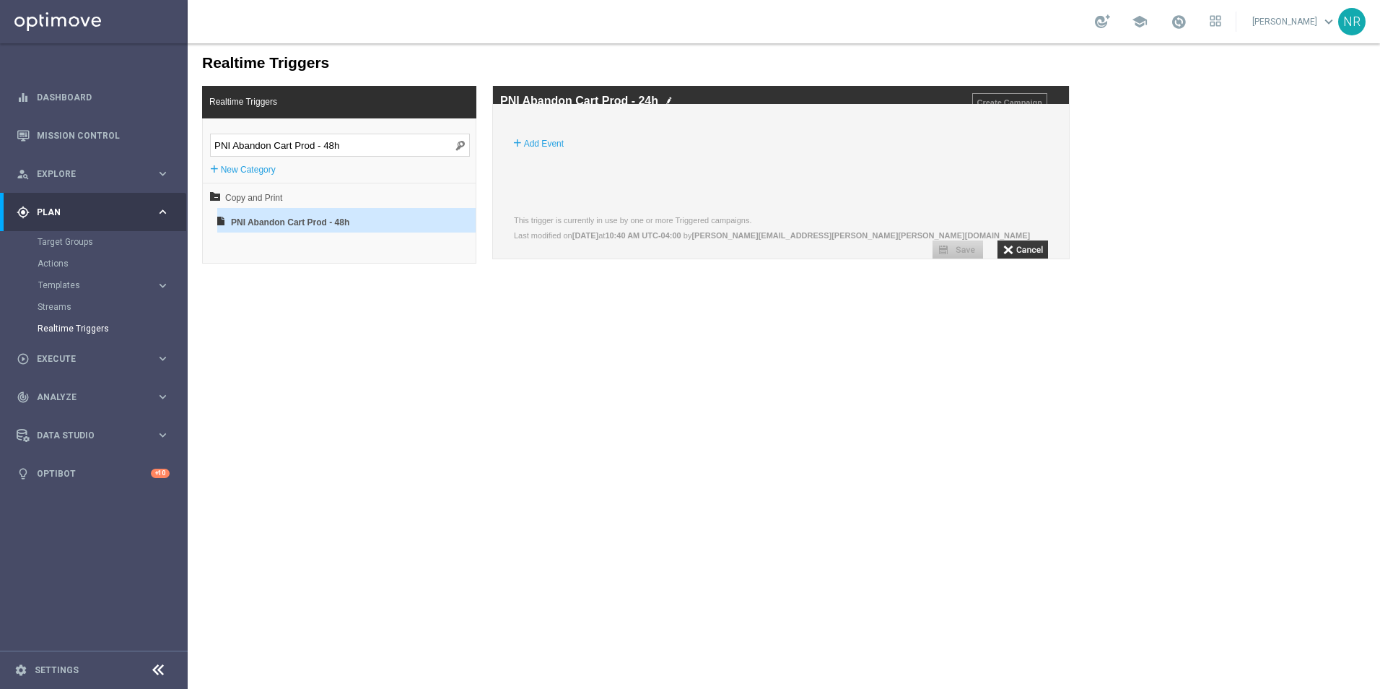
click at [339, 142] on input "PNI Abandon Cart Prod - 48h" at bounding box center [340, 145] width 260 height 23
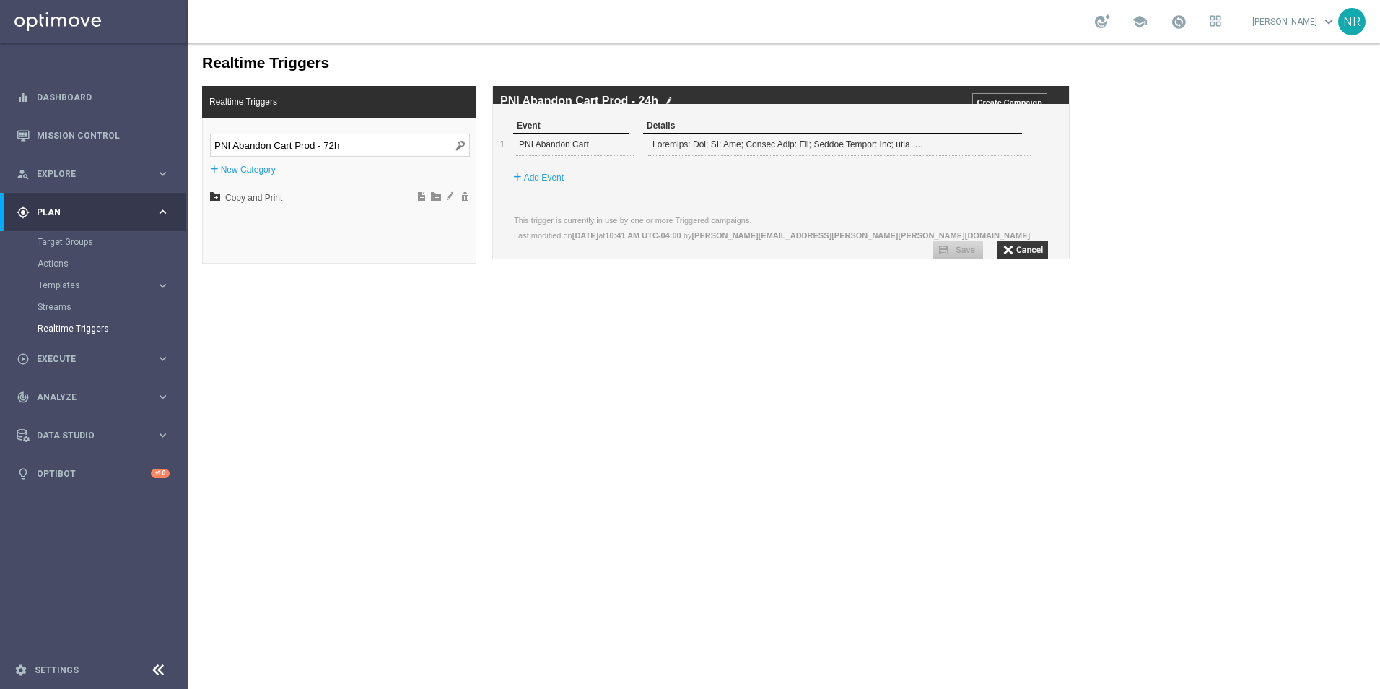
click at [457, 141] on span at bounding box center [459, 145] width 11 height 12
drag, startPoint x: 380, startPoint y: 148, endPoint x: 214, endPoint y: 144, distance: 165.4
click at [214, 144] on input "PNI Abandon Cart Prod - 72h" at bounding box center [340, 145] width 260 height 23
paste input "search"
type input "PNI Abandon Cart Prod - 72h"
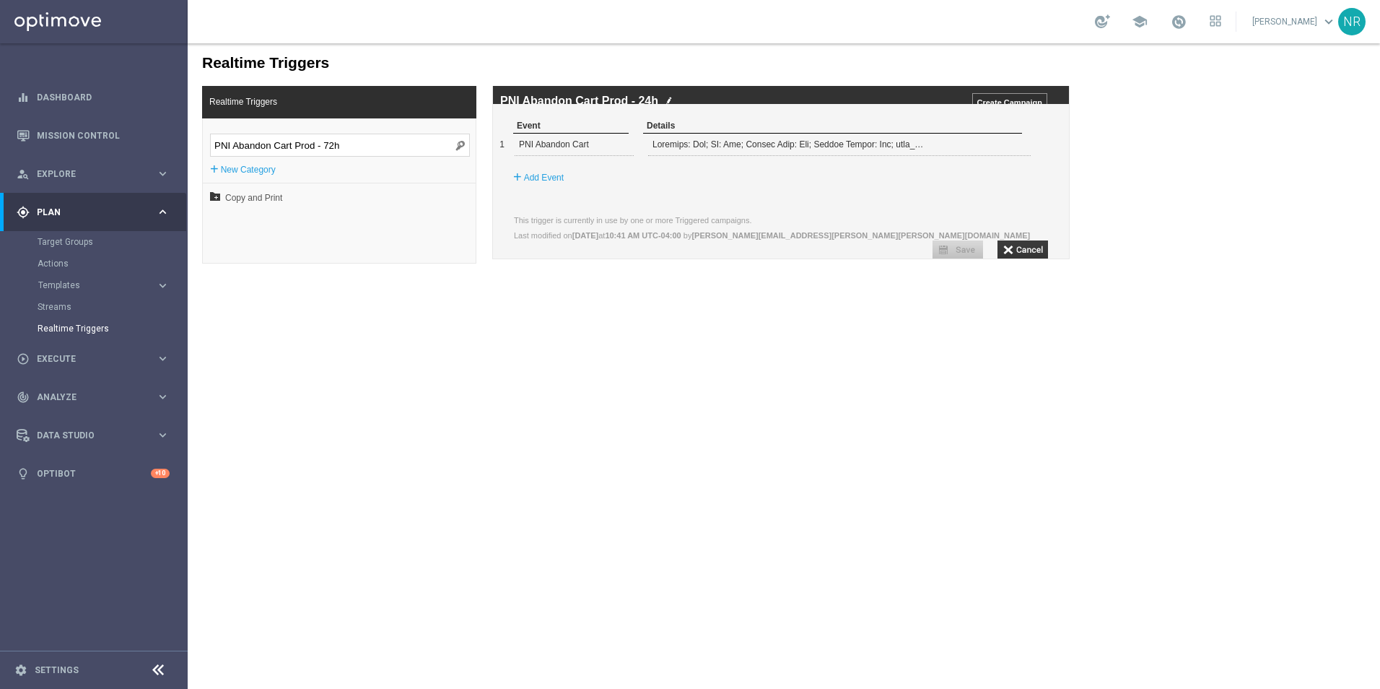
click at [458, 145] on span at bounding box center [459, 145] width 11 height 12
click at [458, 146] on span at bounding box center [459, 145] width 11 height 12
click at [460, 146] on span at bounding box center [459, 145] width 11 height 12
click at [356, 147] on input "PNI Abandon Cart Prod - 72h" at bounding box center [340, 145] width 260 height 23
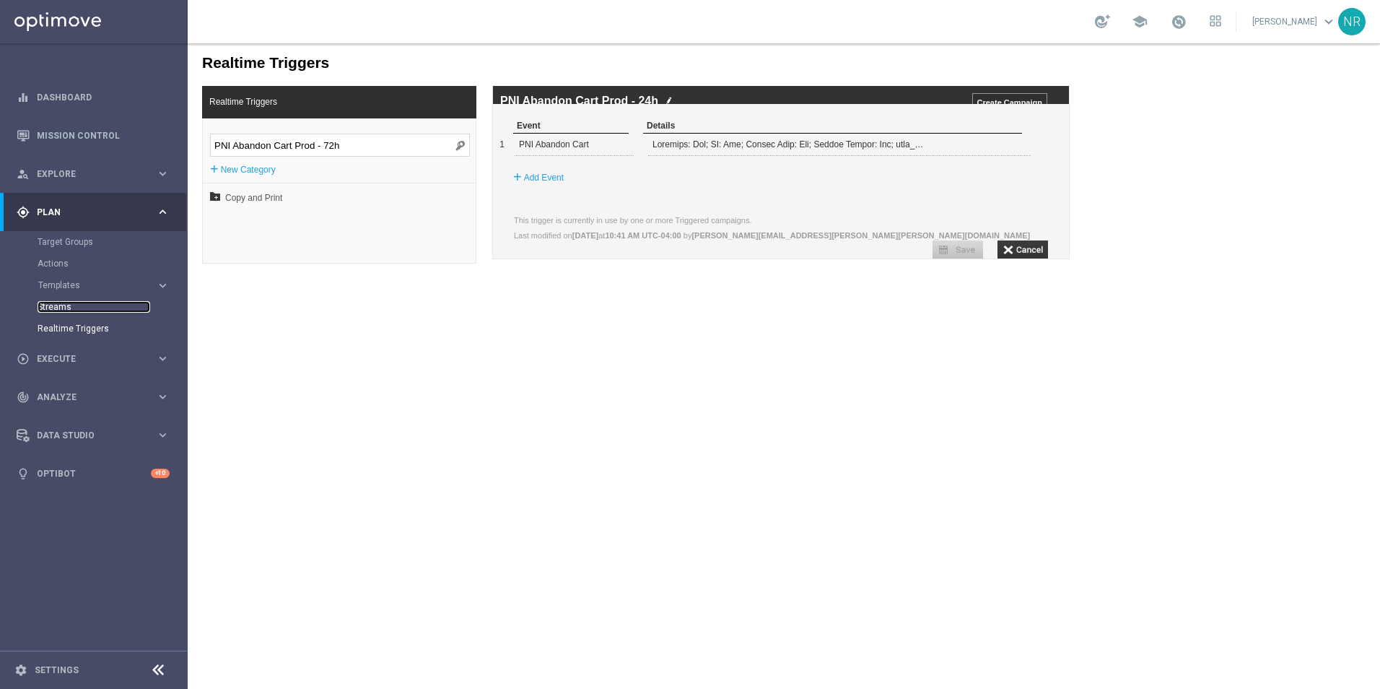
click at [56, 306] on link "Streams" at bounding box center [94, 307] width 113 height 12
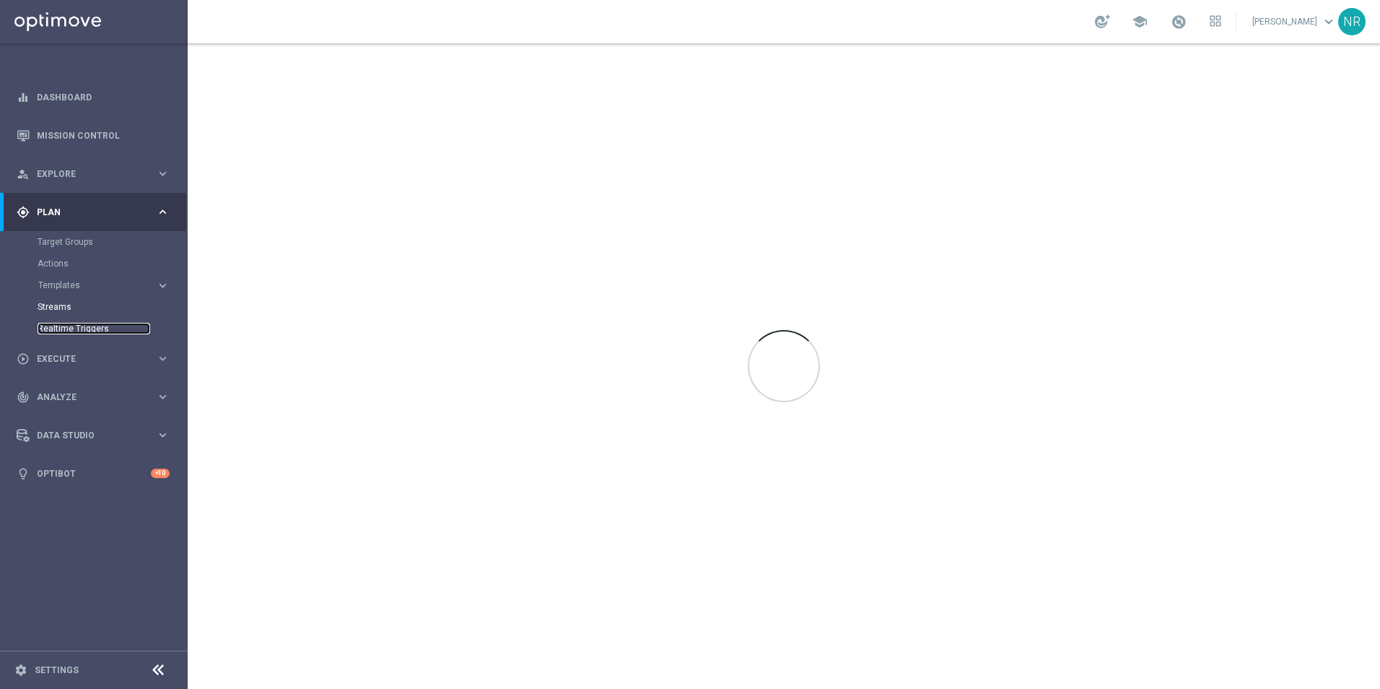
click at [67, 329] on link "Realtime Triggers" at bounding box center [94, 329] width 113 height 12
click at [61, 305] on link "Streams" at bounding box center [94, 307] width 113 height 12
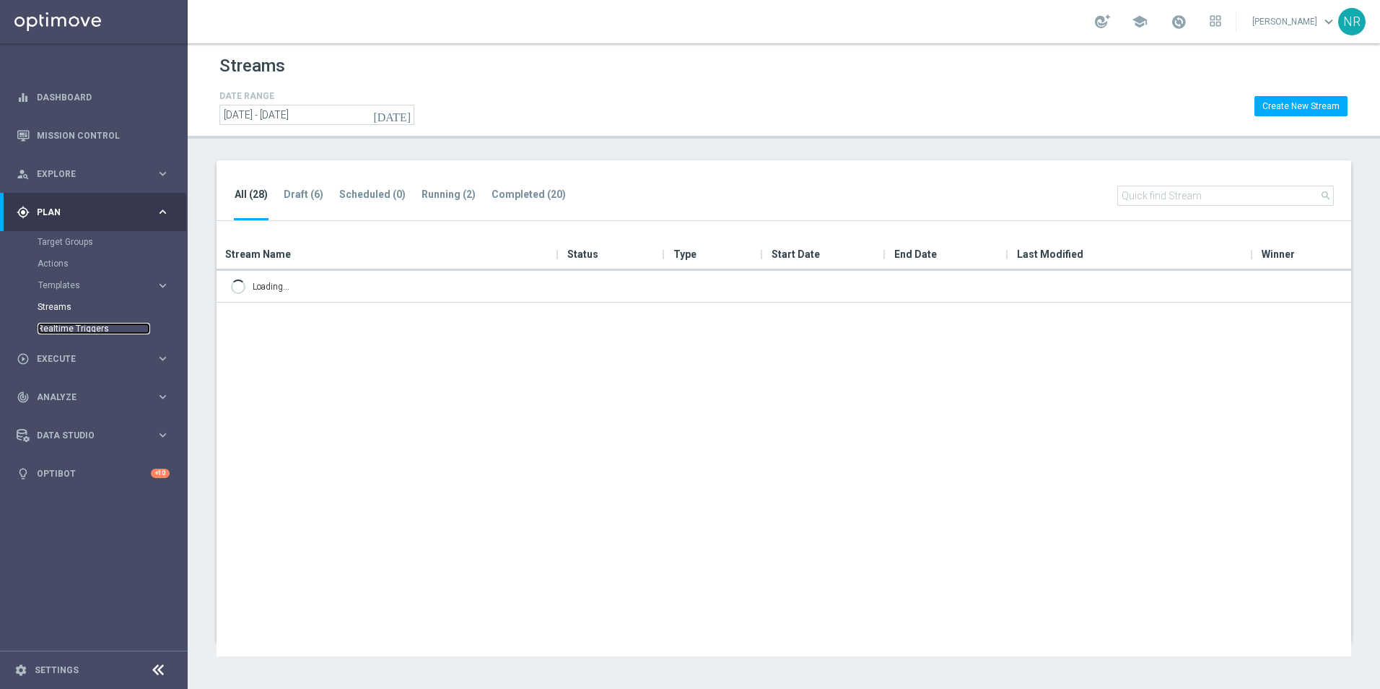
click at [68, 326] on link "Realtime Triggers" at bounding box center [94, 329] width 113 height 12
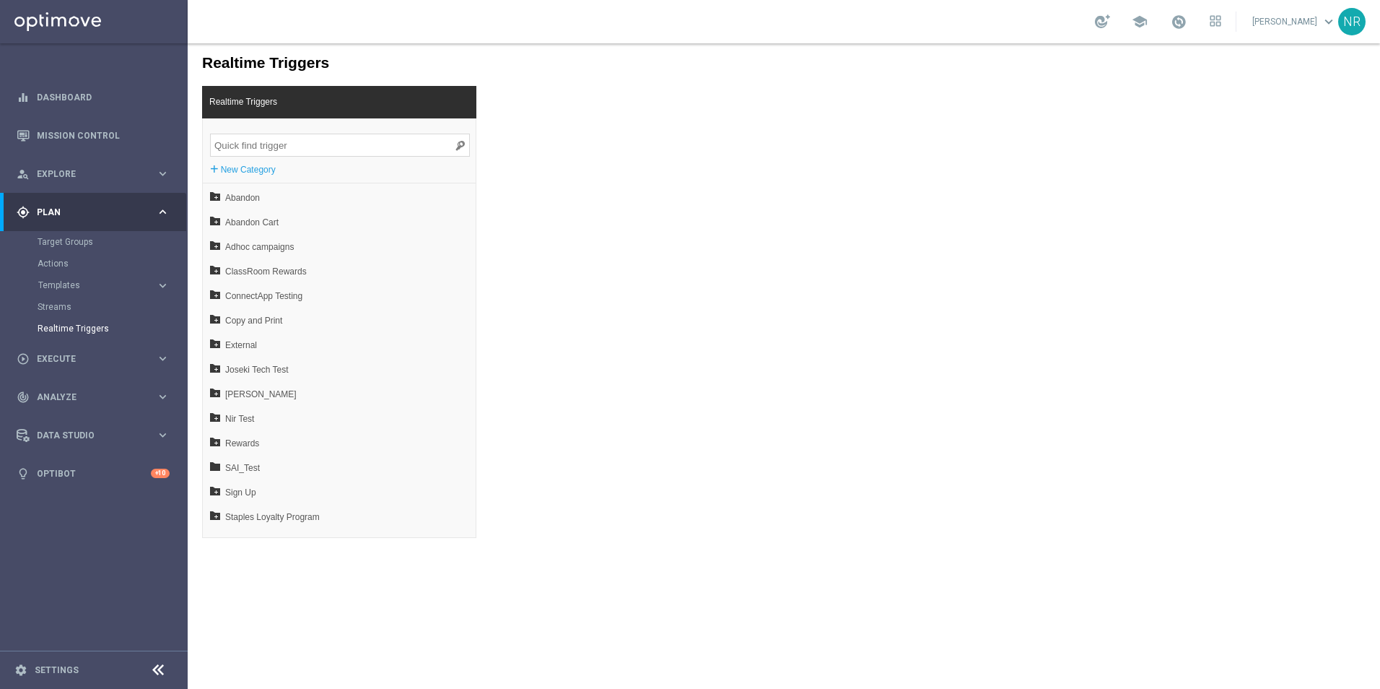
click at [269, 144] on input "search" at bounding box center [340, 145] width 260 height 23
paste input "PNI Abandon Cart Prod - 72h"
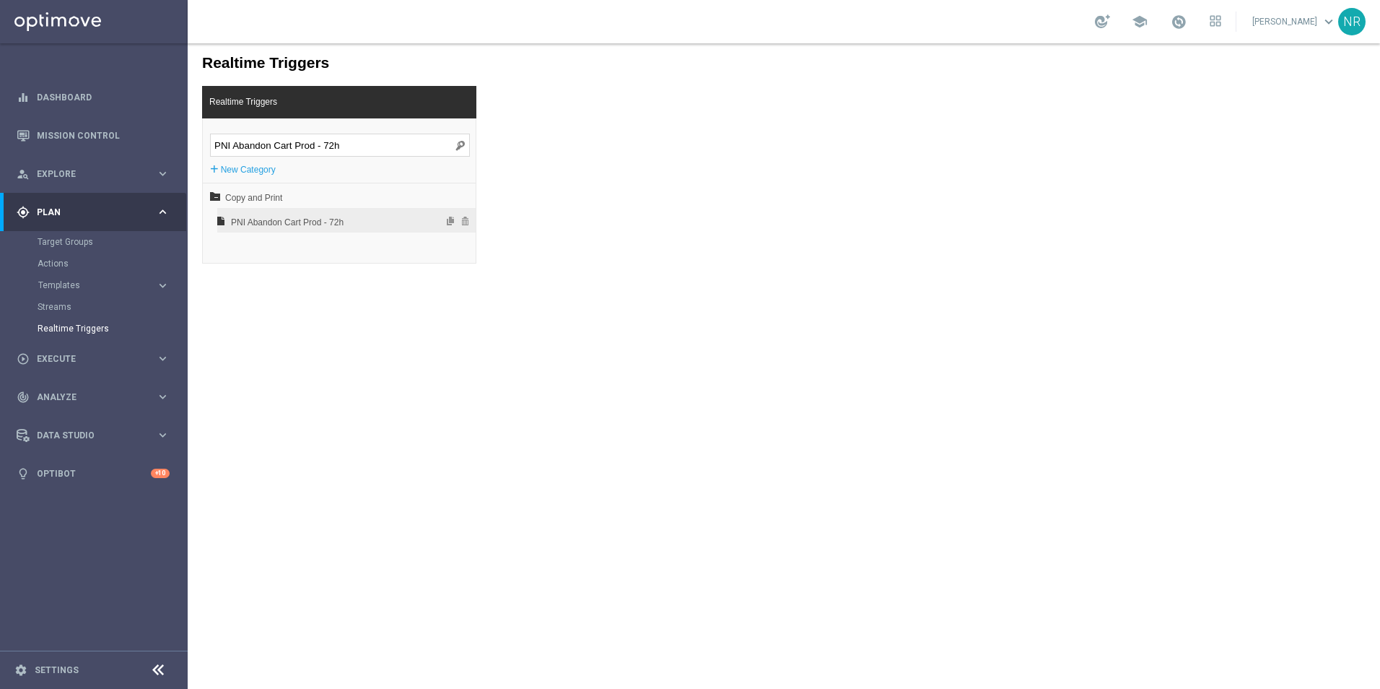
type input "PNI Abandon Cart Prod - 72h"
click at [325, 225] on span "PNI Abandon Cart Prod - 72h" at bounding box center [308, 222] width 155 height 25
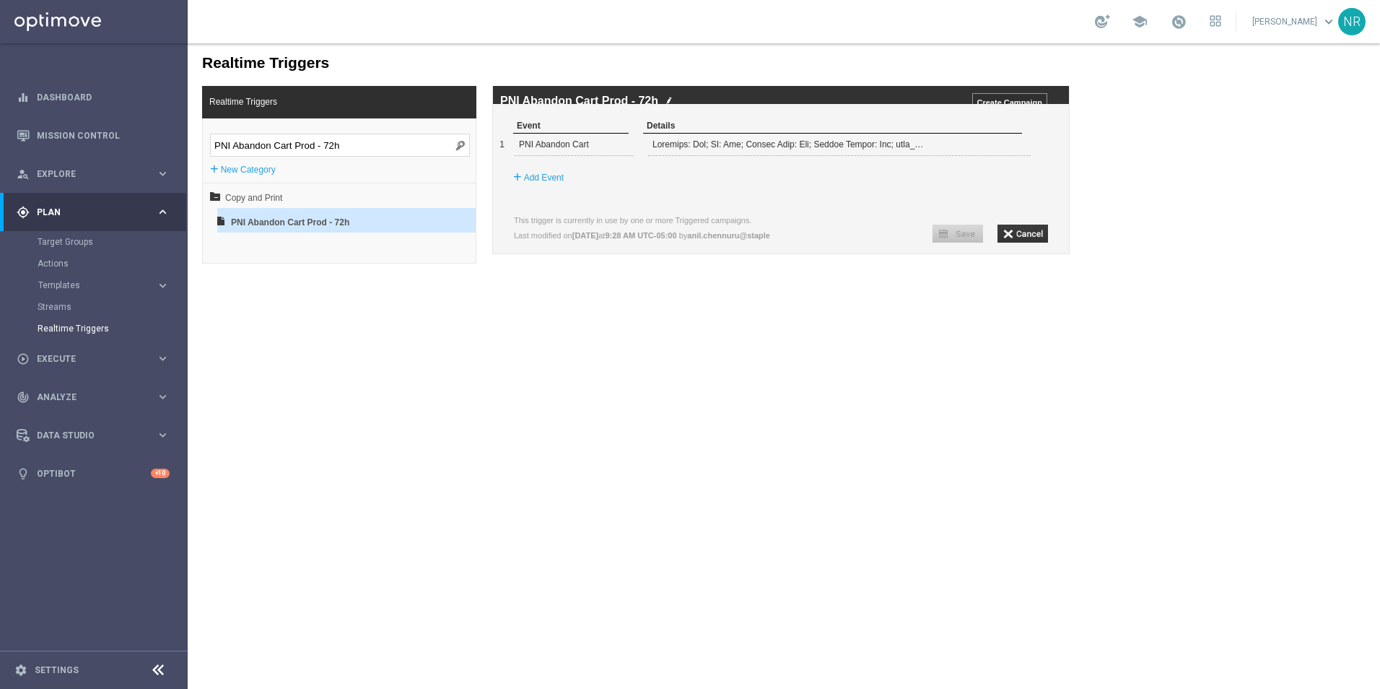
click at [668, 100] on img at bounding box center [669, 100] width 7 height 9
type input "PNI Abandon Cart Prod - 48h"
click at [1011, 148] on span at bounding box center [1011, 143] width 9 height 9
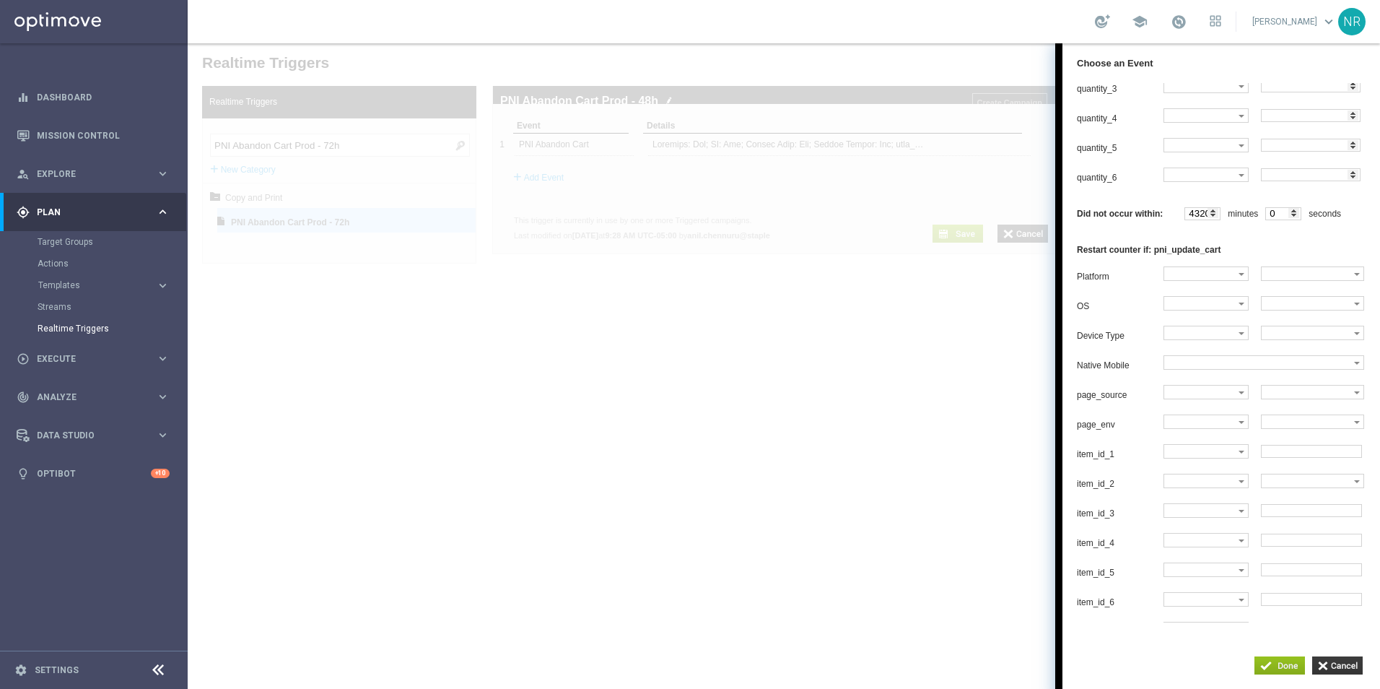
scroll to position [2166, 0]
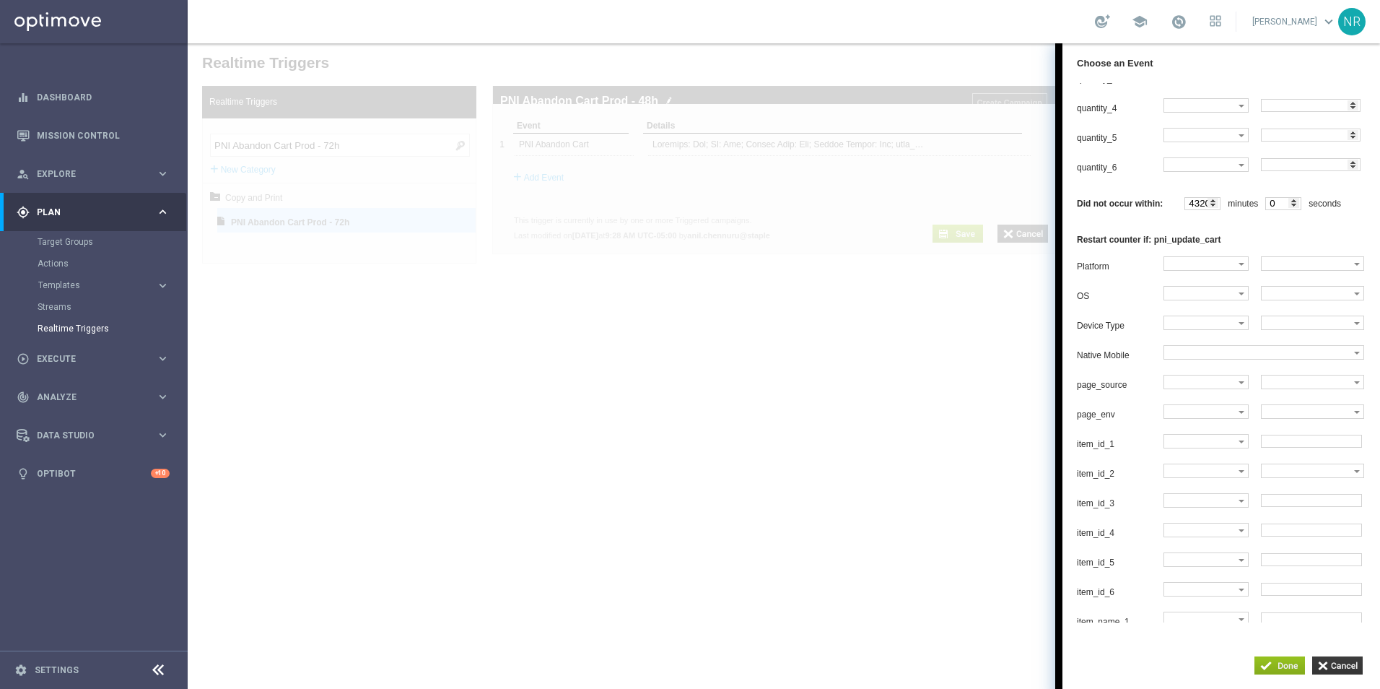
drag, startPoint x: 1211, startPoint y: 258, endPoint x: 1179, endPoint y: 249, distance: 33.8
click at [1180, 220] on div "Did not occur within: 4320 minutes 0 seconds" at bounding box center [1225, 203] width 296 height 33
type input "2880"
click at [1277, 663] on input "button" at bounding box center [1280, 665] width 51 height 18
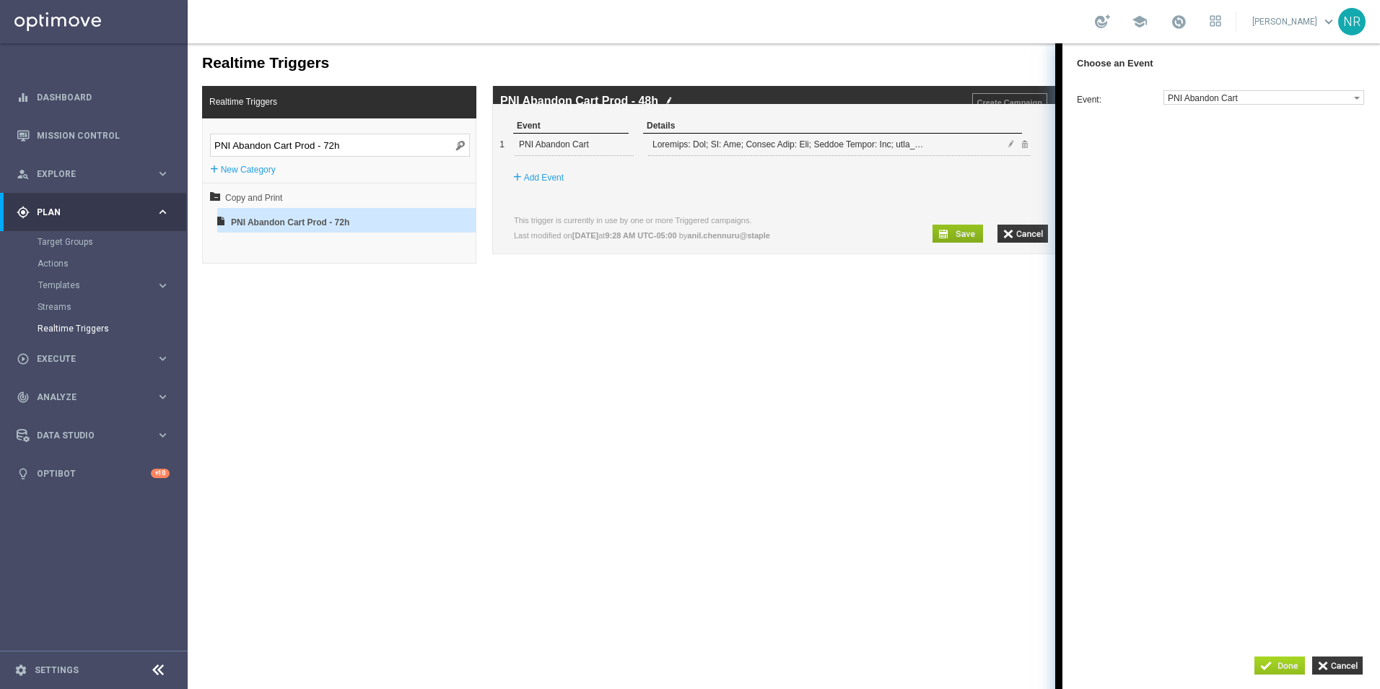
scroll to position [0, 0]
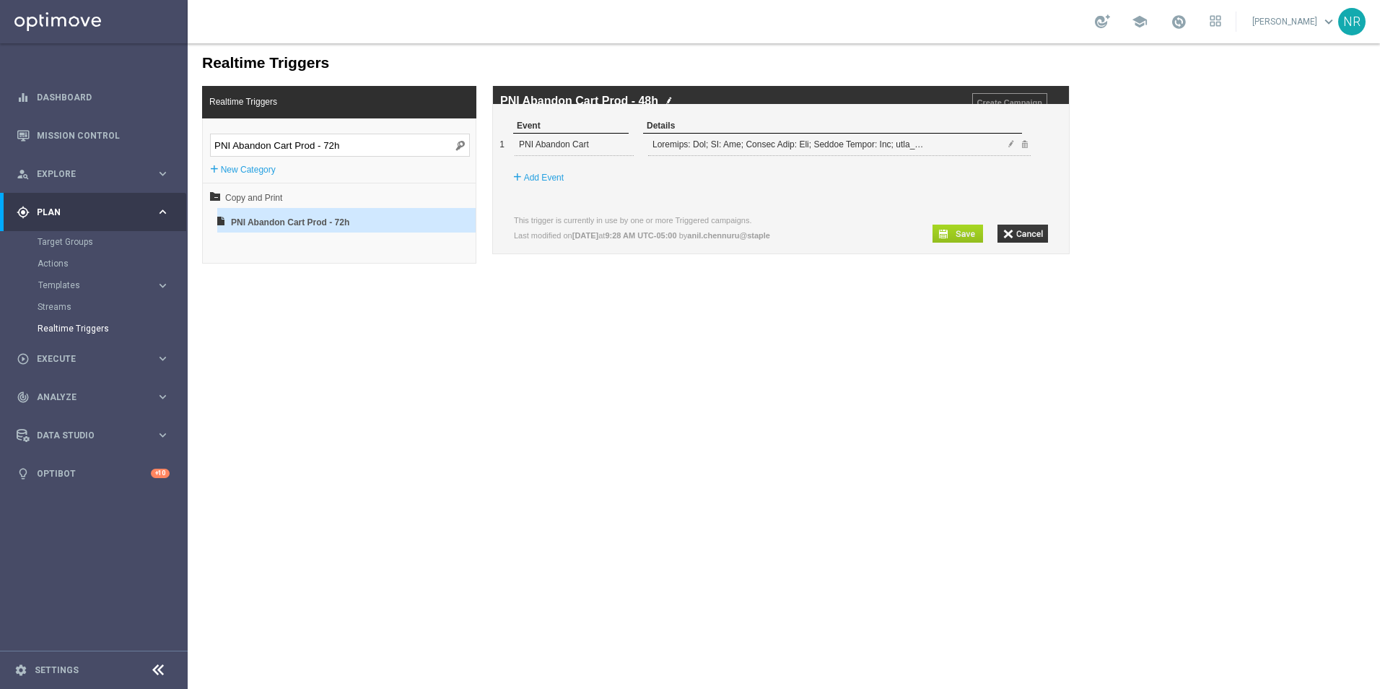
click at [959, 243] on input "button" at bounding box center [958, 234] width 51 height 18
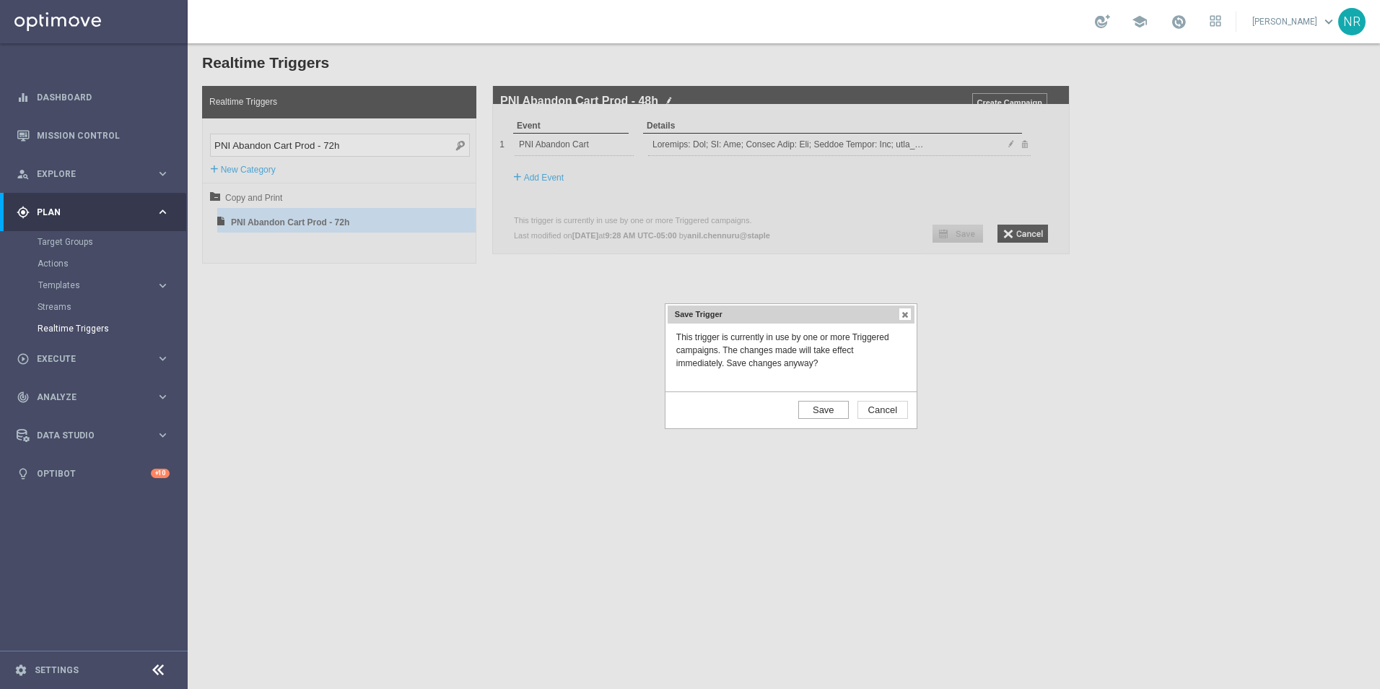
click at [823, 406] on input "Save" at bounding box center [823, 410] width 51 height 18
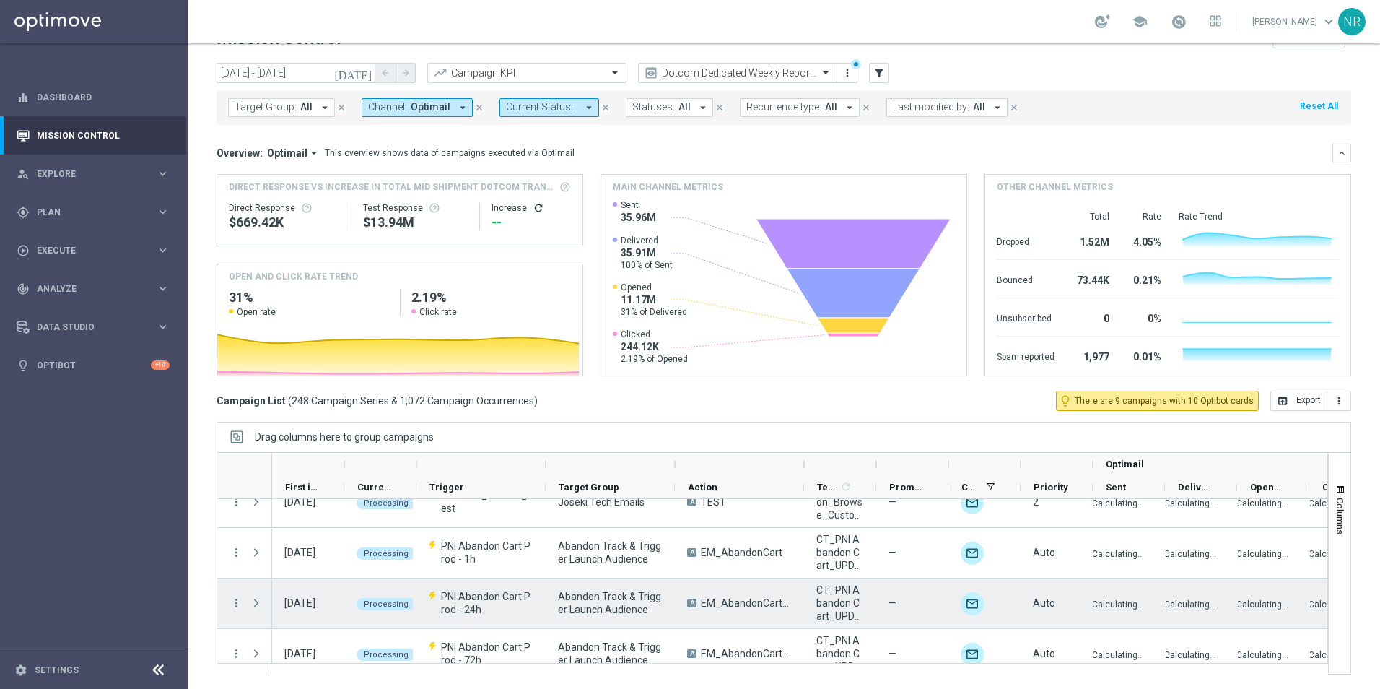
scroll to position [144, 0]
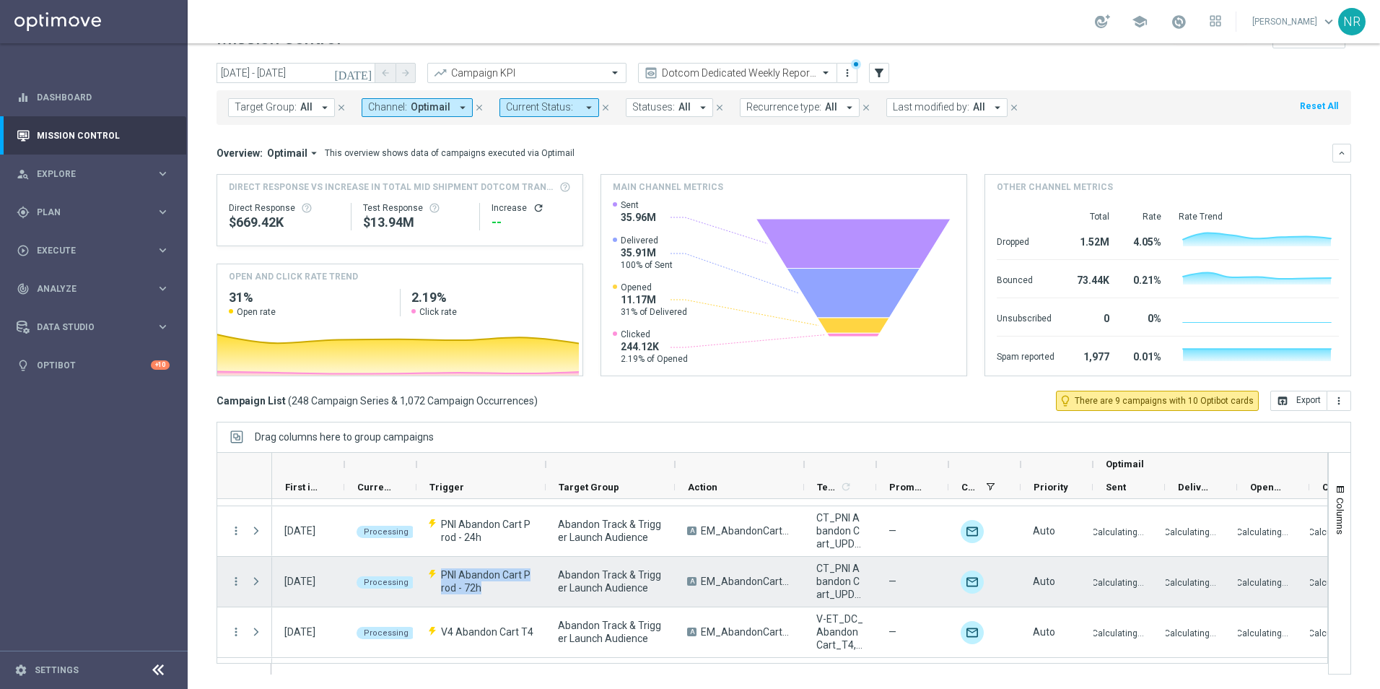
drag, startPoint x: 492, startPoint y: 591, endPoint x: 441, endPoint y: 575, distance: 53.9
click at [441, 575] on span "PNI Abandon Cart Prod - 72h" at bounding box center [487, 581] width 92 height 26
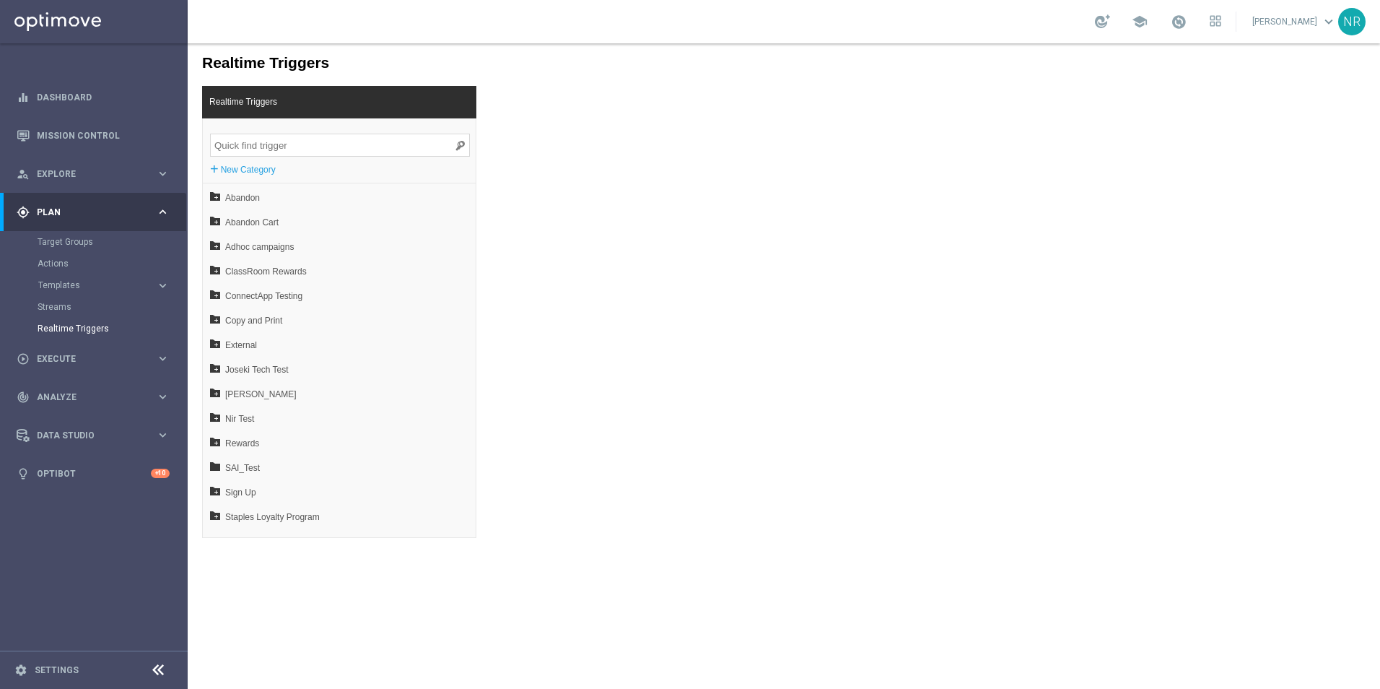
click at [261, 144] on input "search" at bounding box center [340, 145] width 260 height 23
paste input "PNI Abandon Cart Prod - 48h"
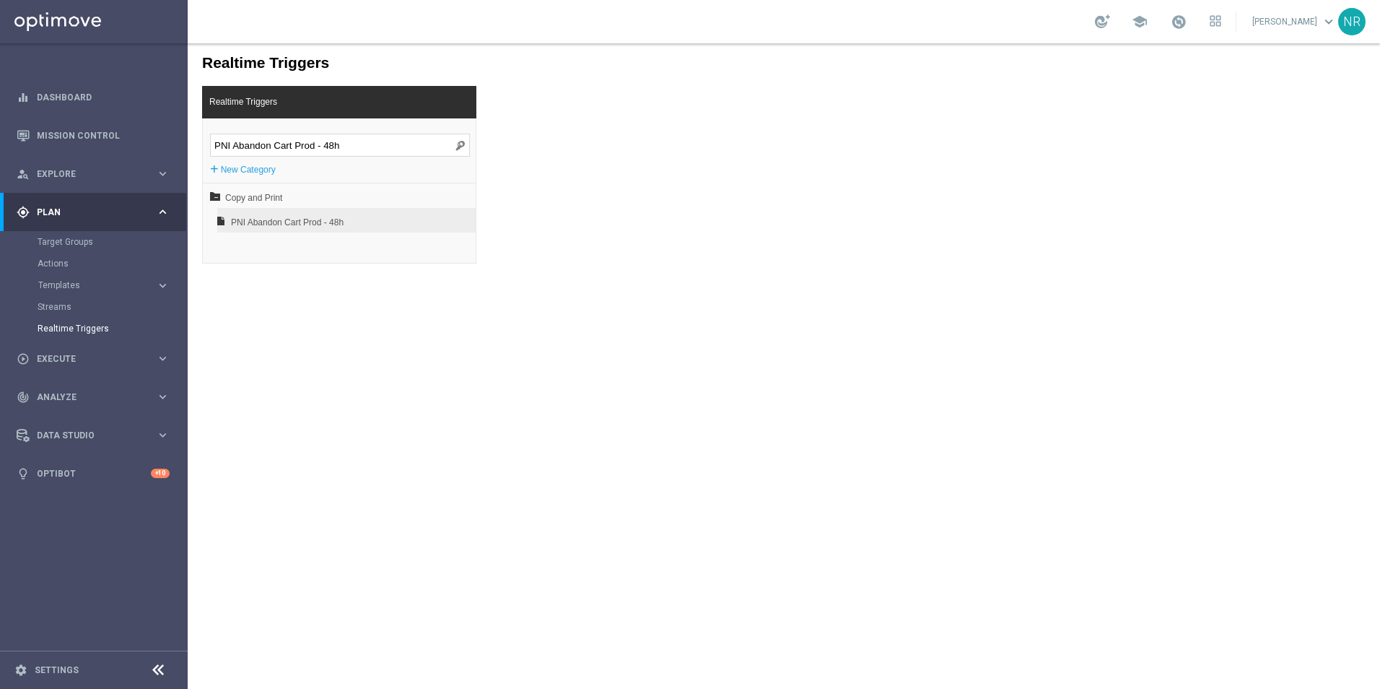
type input "PNI Abandon Cart Prod - 48h"
click at [298, 220] on span "PNI Abandon Cart Prod - 48h" at bounding box center [308, 222] width 155 height 25
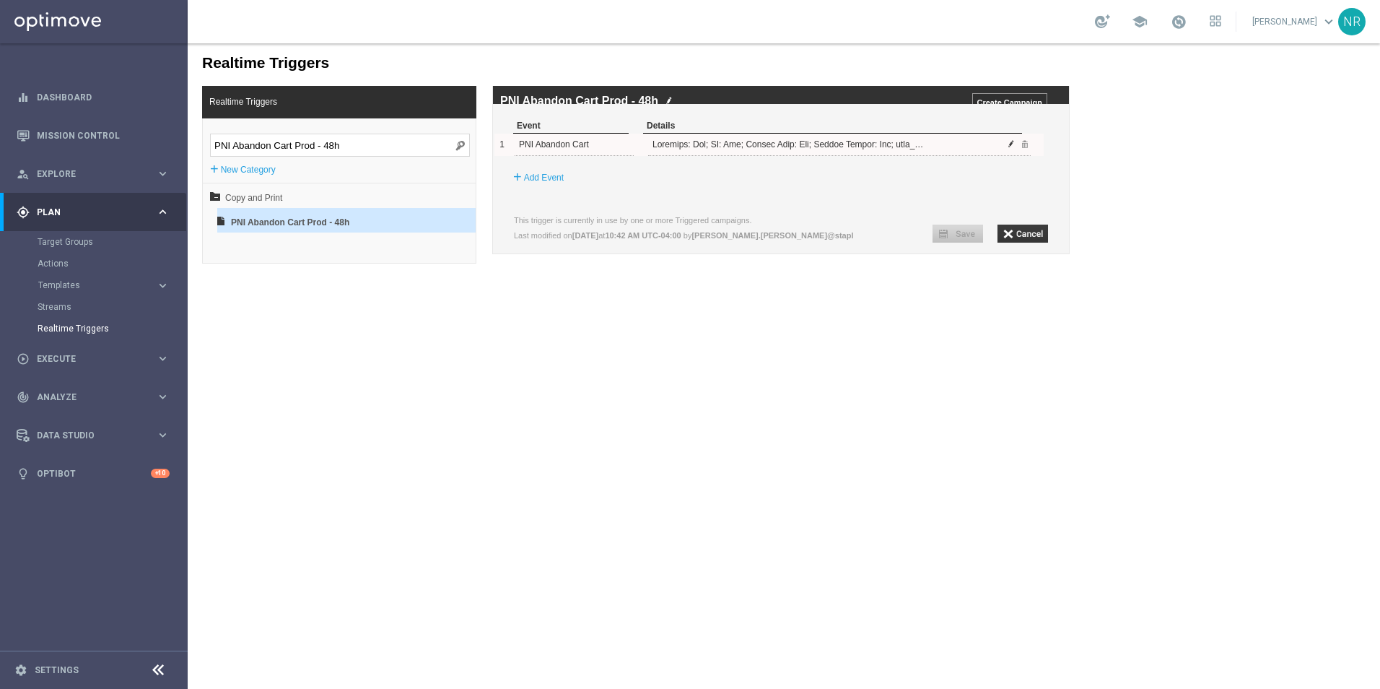
click at [1010, 148] on span at bounding box center [1011, 143] width 9 height 9
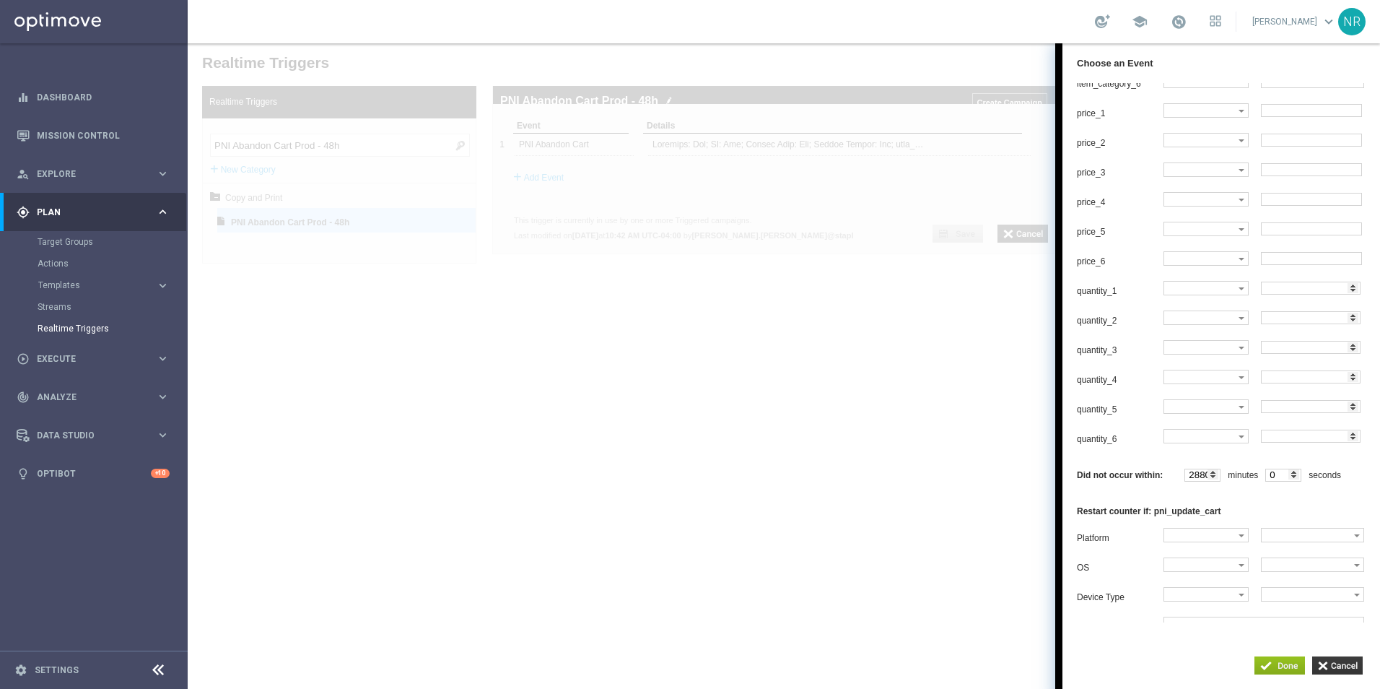
scroll to position [1805, 0]
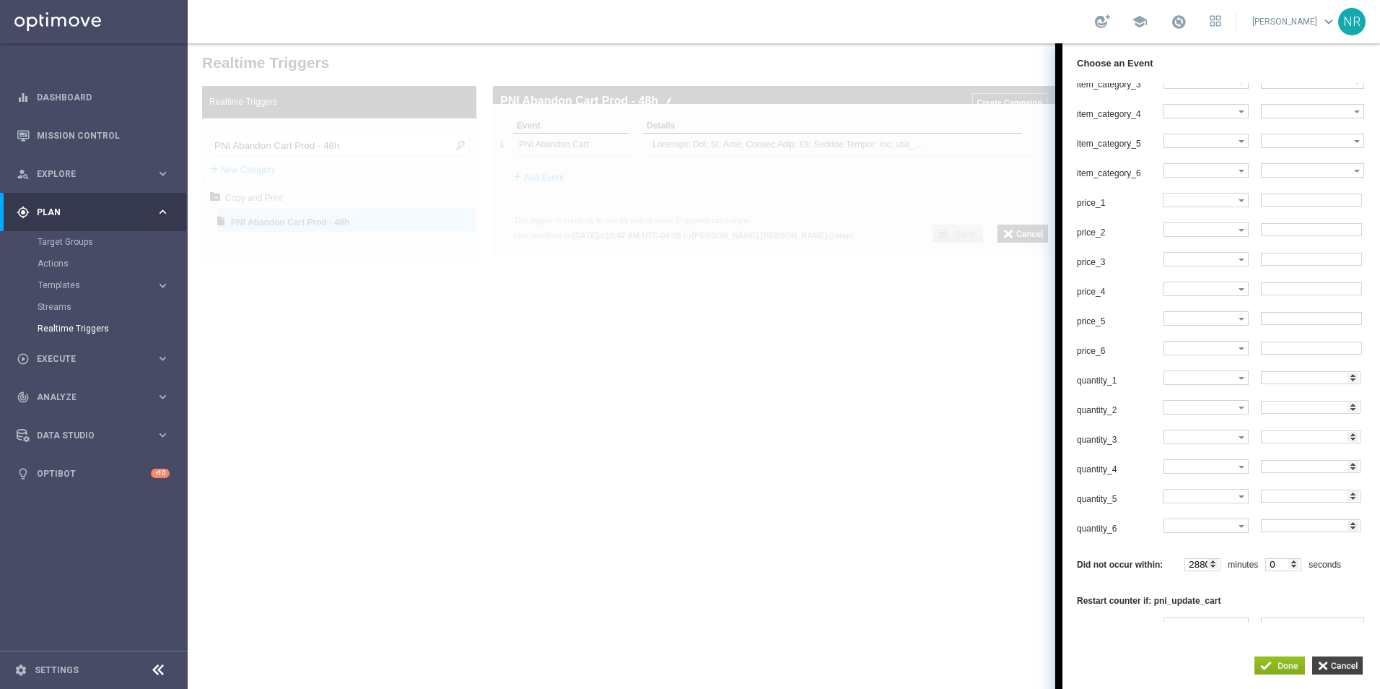
click at [1342, 674] on input "button" at bounding box center [1337, 665] width 51 height 18
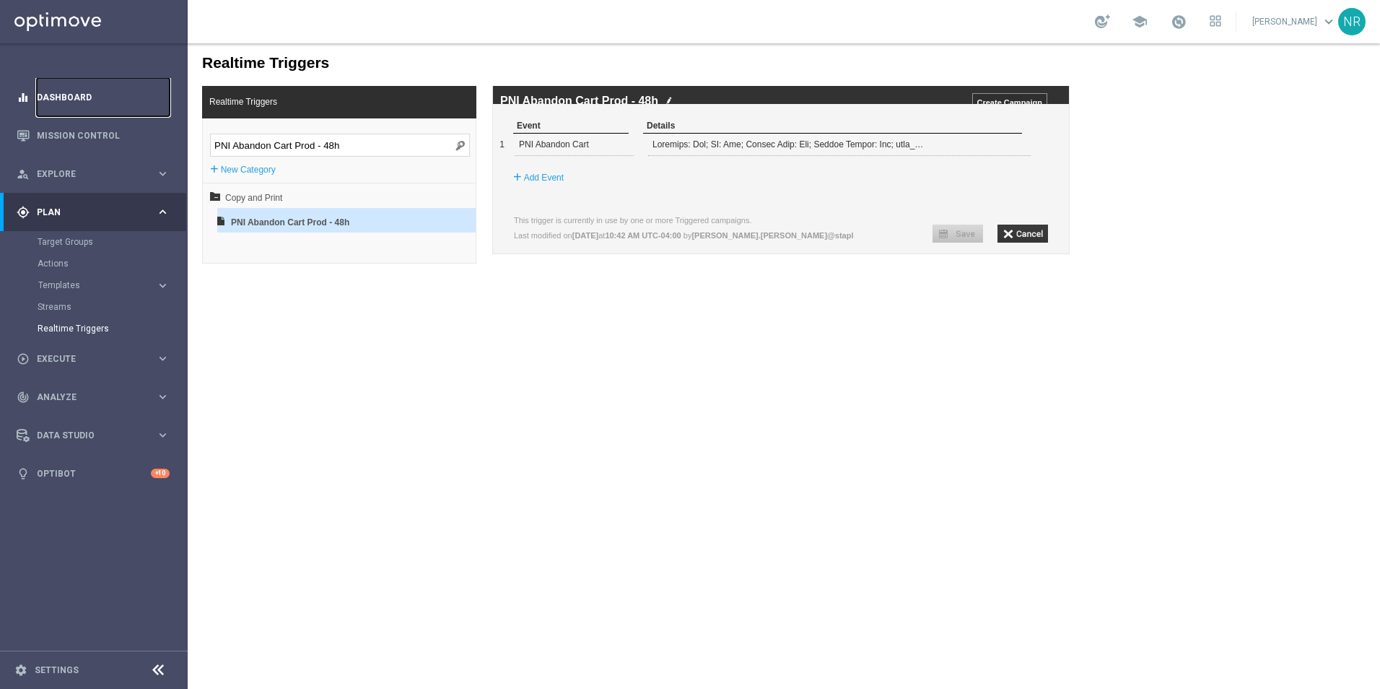
click at [82, 108] on link "Dashboard" at bounding box center [103, 97] width 133 height 38
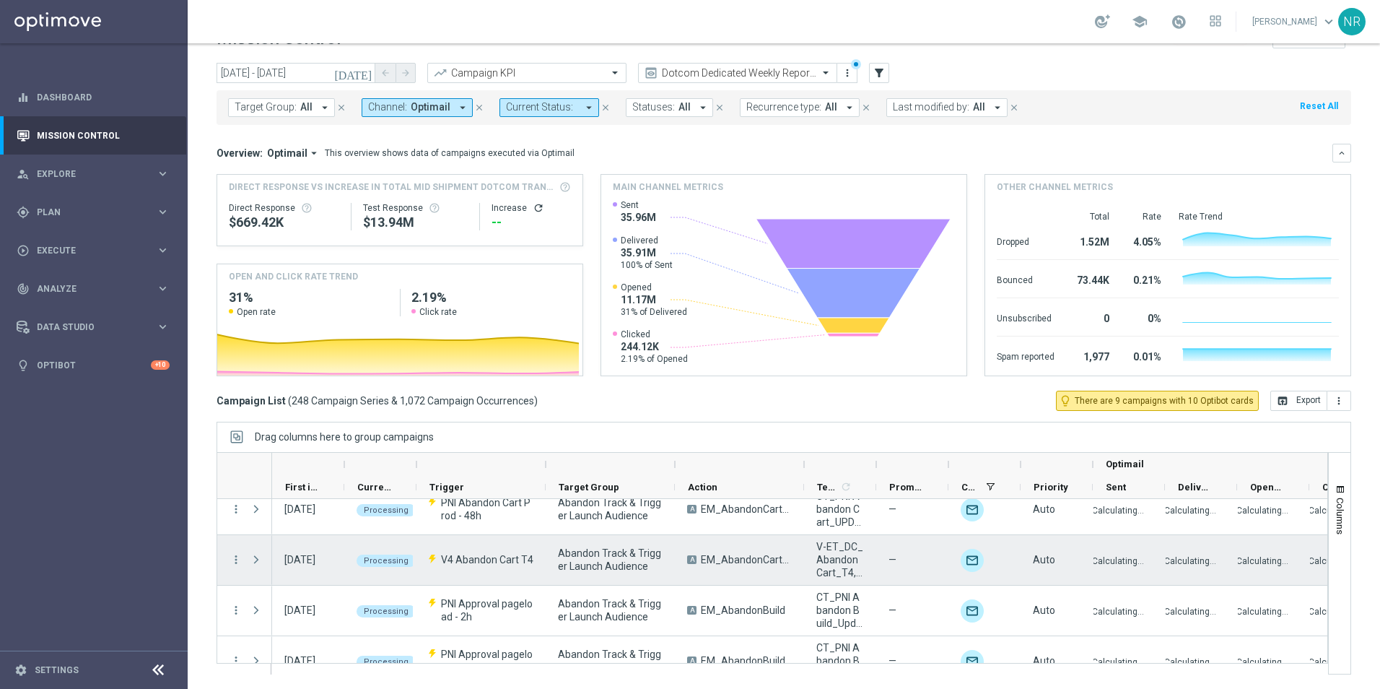
scroll to position [144, 0]
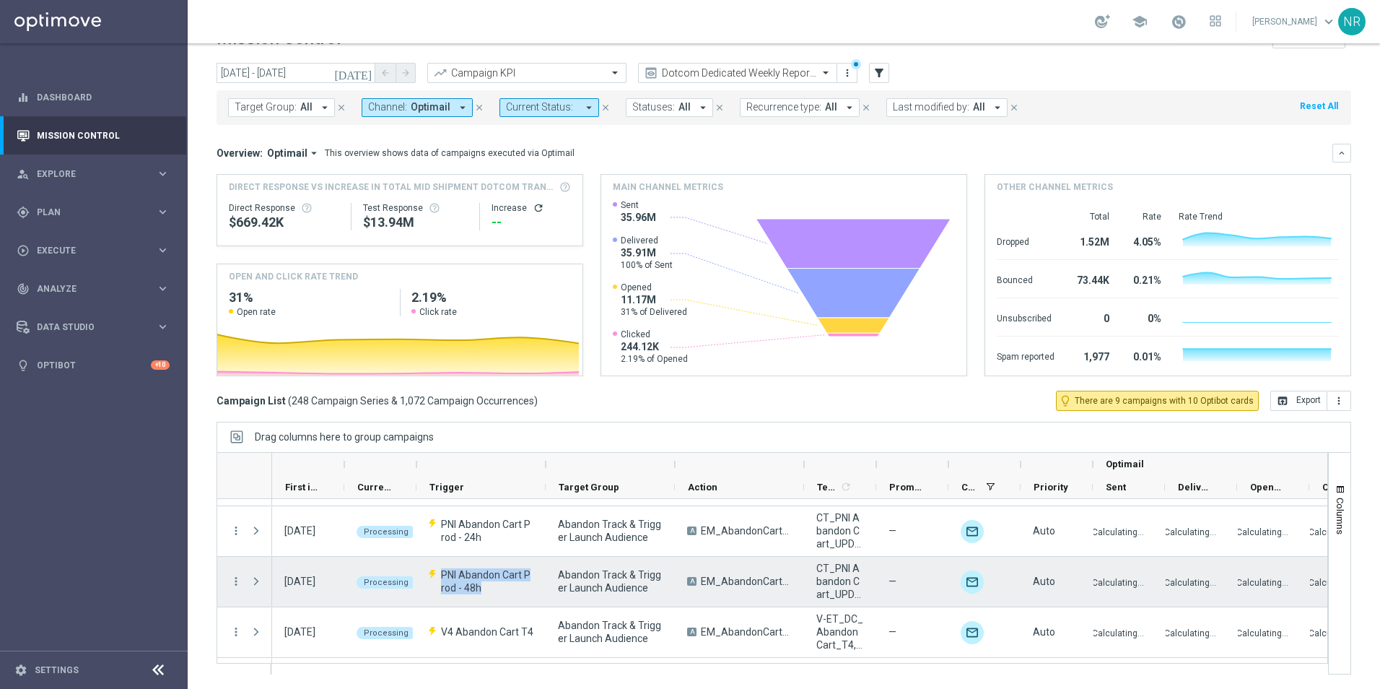
drag, startPoint x: 493, startPoint y: 588, endPoint x: 443, endPoint y: 570, distance: 53.7
click at [438, 570] on p "PNI Abandon Cart Prod - 48h" at bounding box center [481, 581] width 105 height 26
drag, startPoint x: 443, startPoint y: 570, endPoint x: 455, endPoint y: 575, distance: 13.3
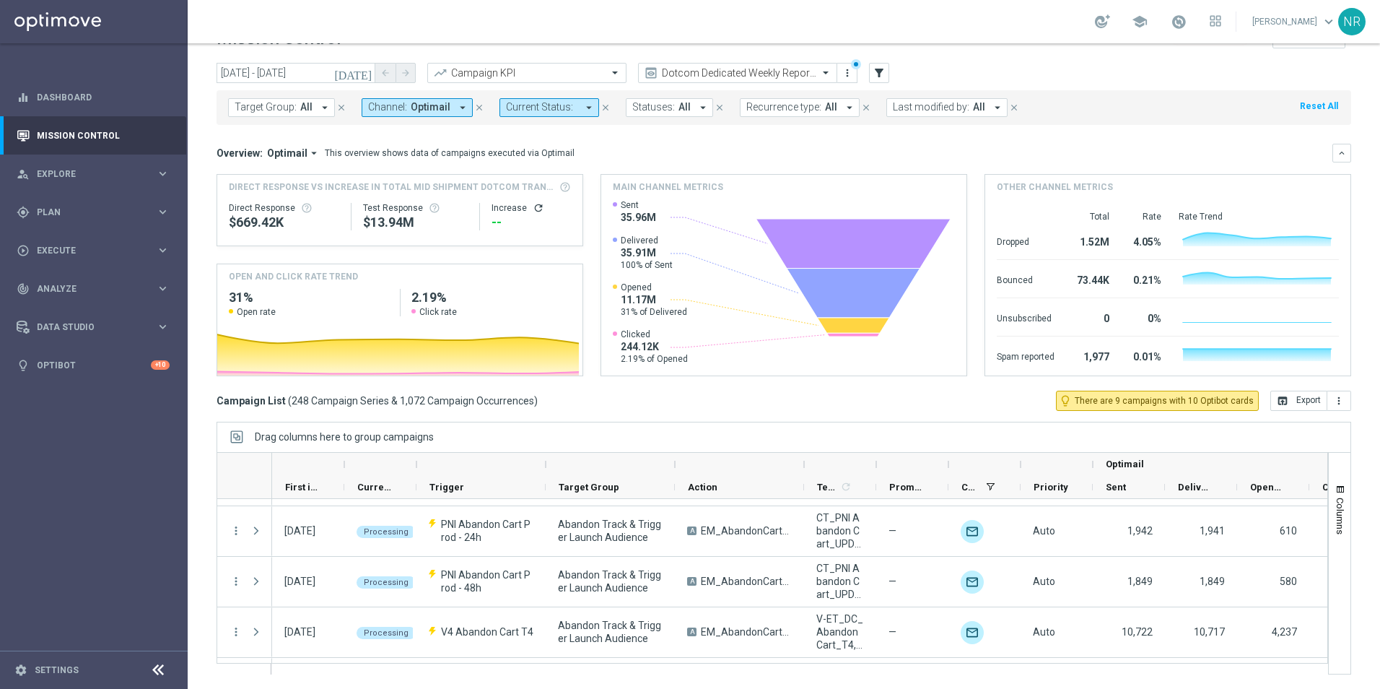
click at [300, 111] on span "All" at bounding box center [306, 107] width 12 height 12
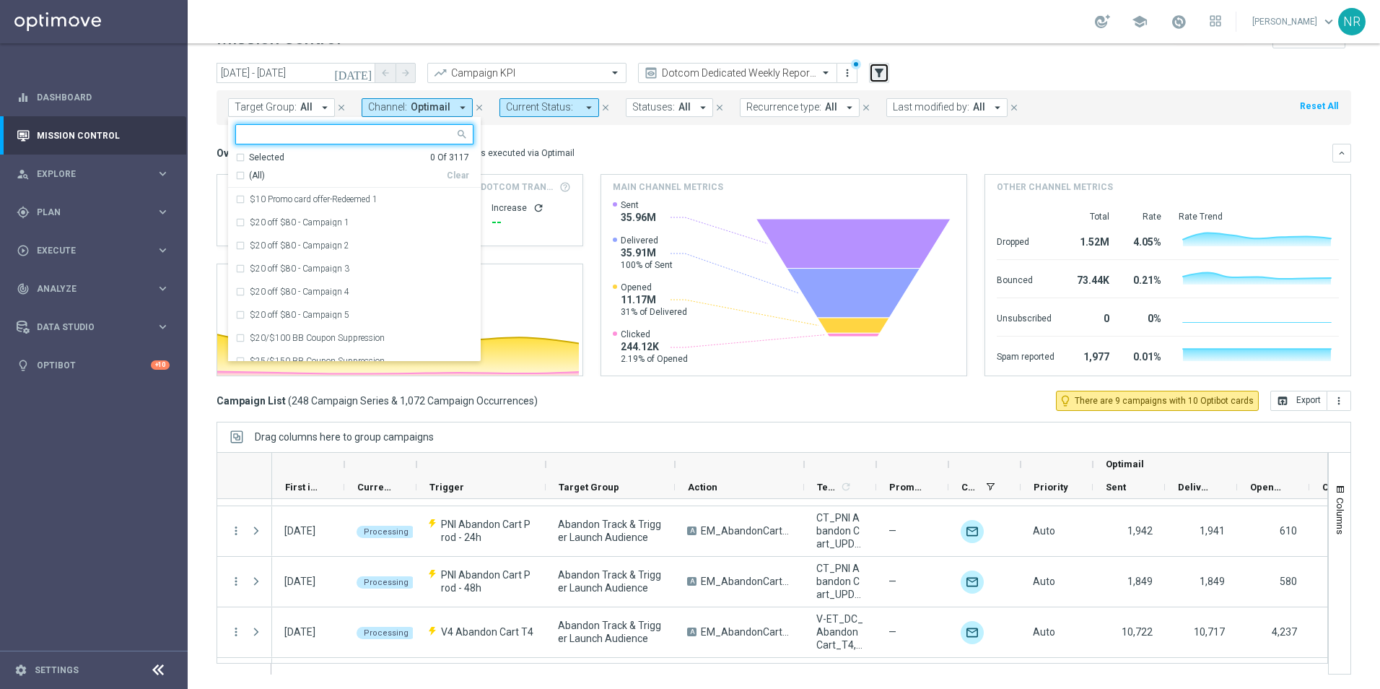
click at [879, 70] on icon "filter_alt" at bounding box center [879, 72] width 13 height 13
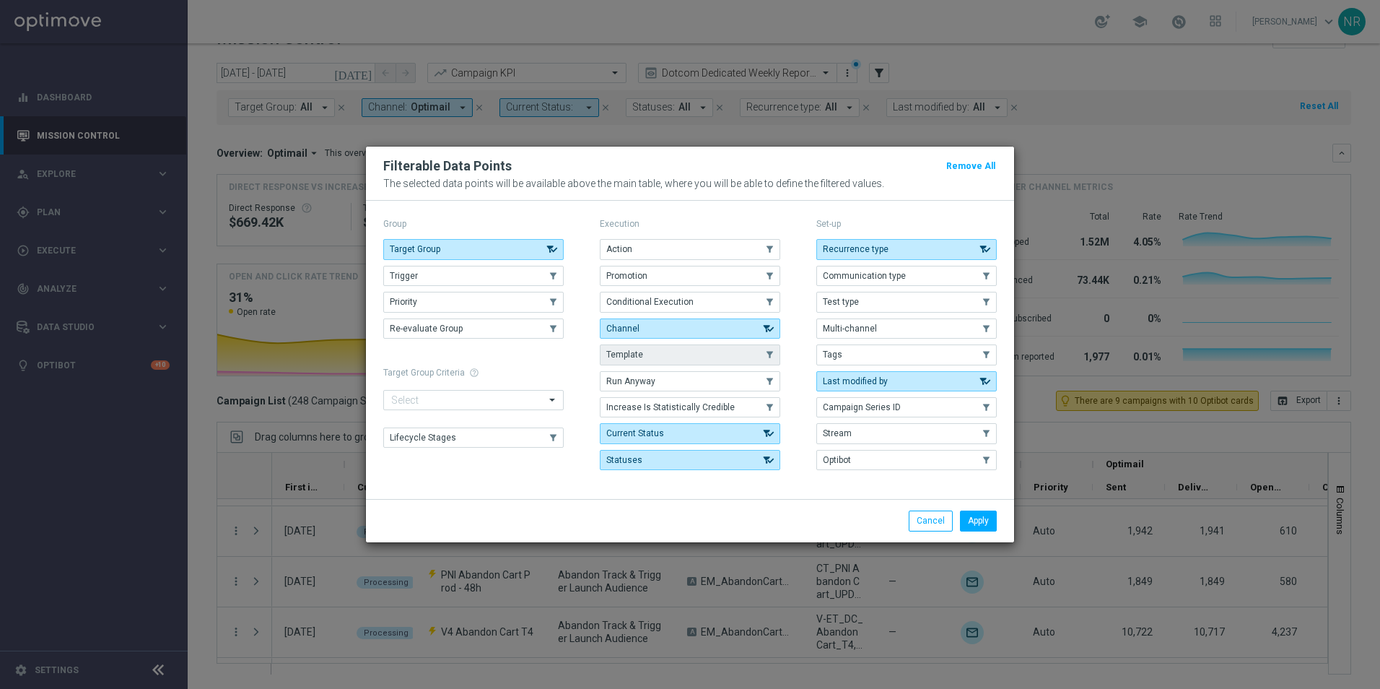
click at [665, 347] on button "Template" at bounding box center [690, 354] width 180 height 20
click at [980, 522] on button "Apply" at bounding box center [978, 520] width 37 height 20
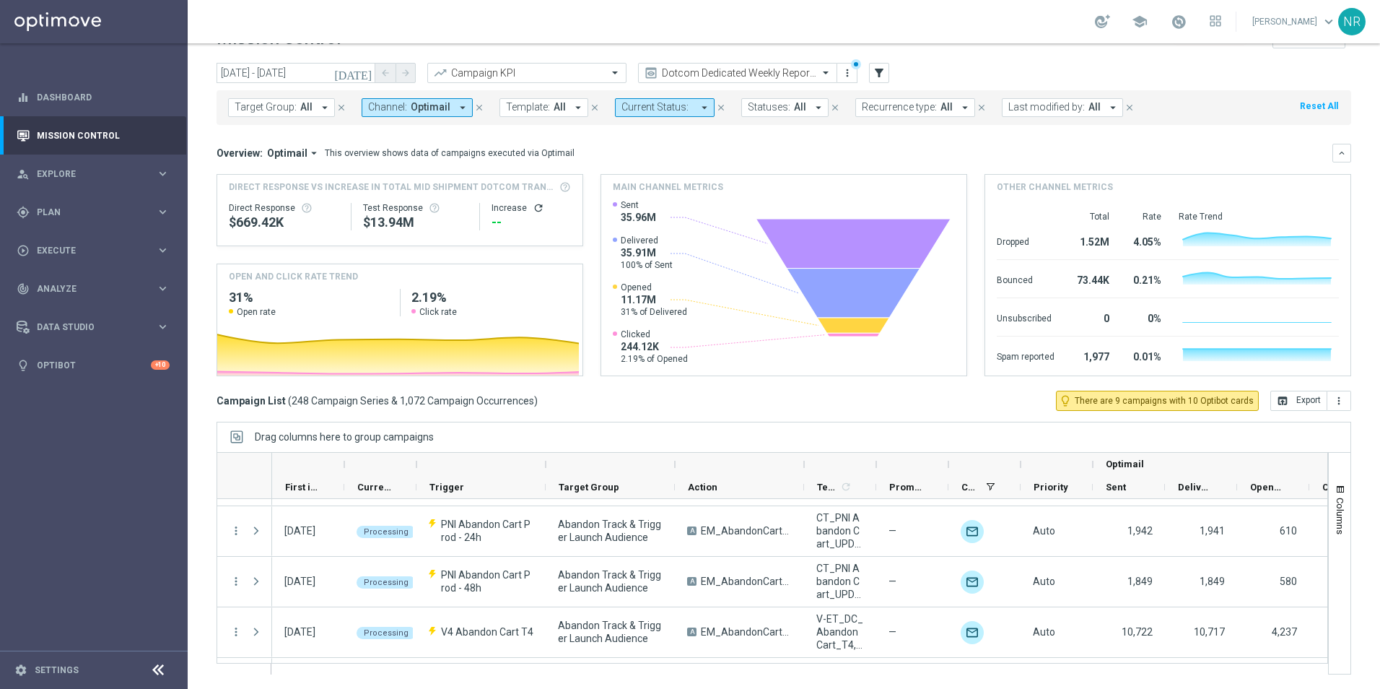
click at [546, 112] on button "Template: All arrow_drop_down" at bounding box center [544, 107] width 89 height 19
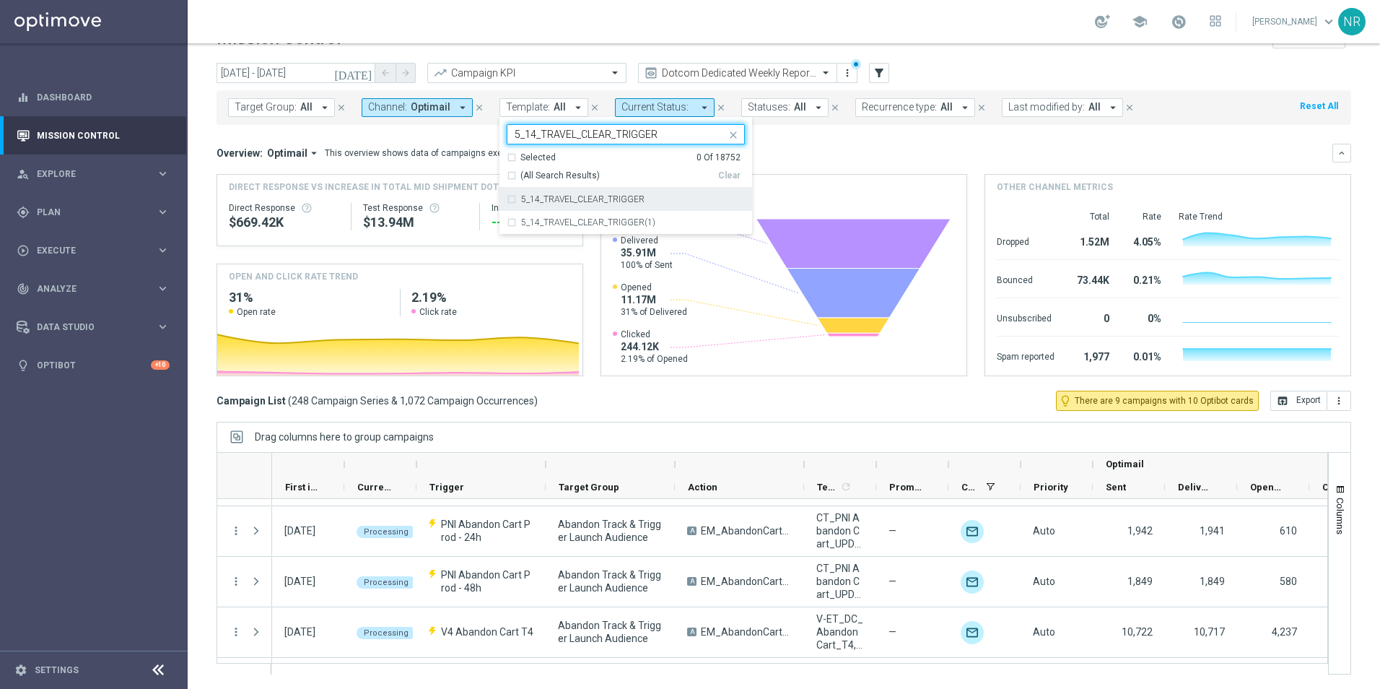
click at [619, 203] on label "5_14_TRAVEL_CLEAR_TRIGGER" at bounding box center [582, 199] width 123 height 9
type input "5_14_TRAVEL_CLEAR_TRIGGER"
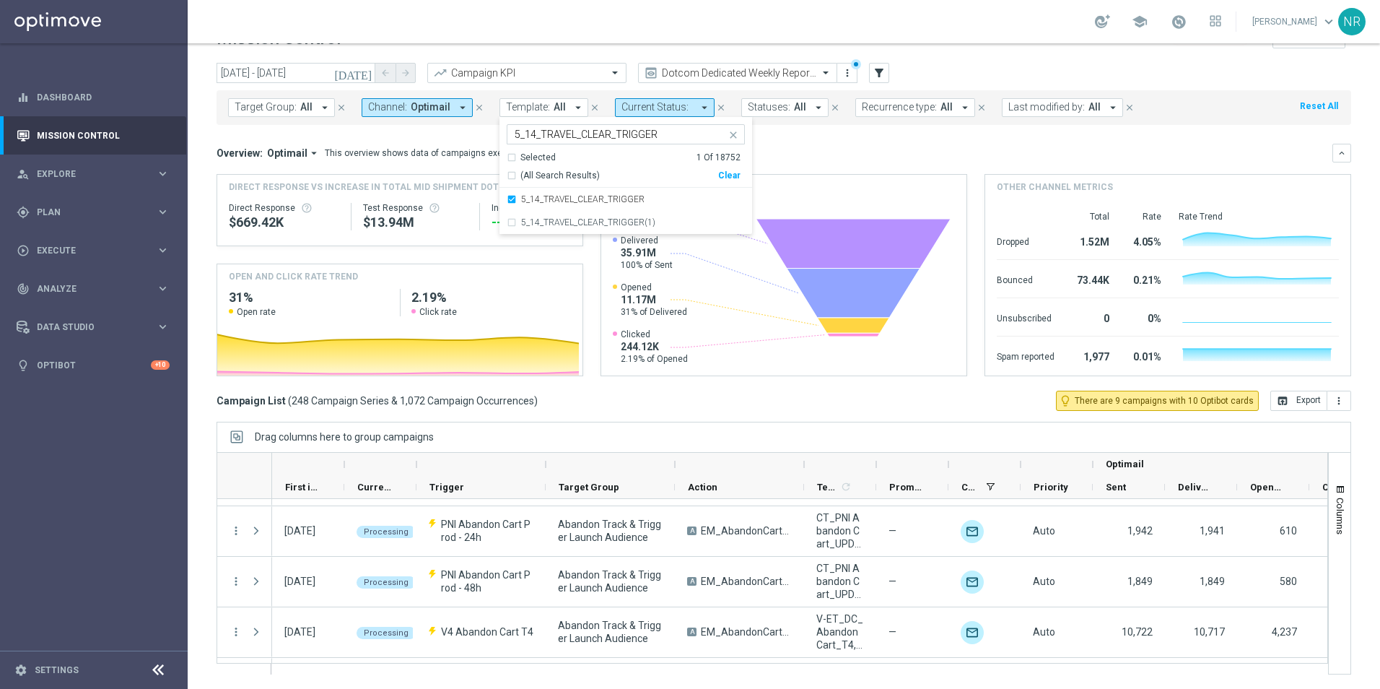
click at [800, 147] on div "Overview: Optimail arrow_drop_down This overview shows data of campaigns execut…" at bounding box center [775, 153] width 1116 height 13
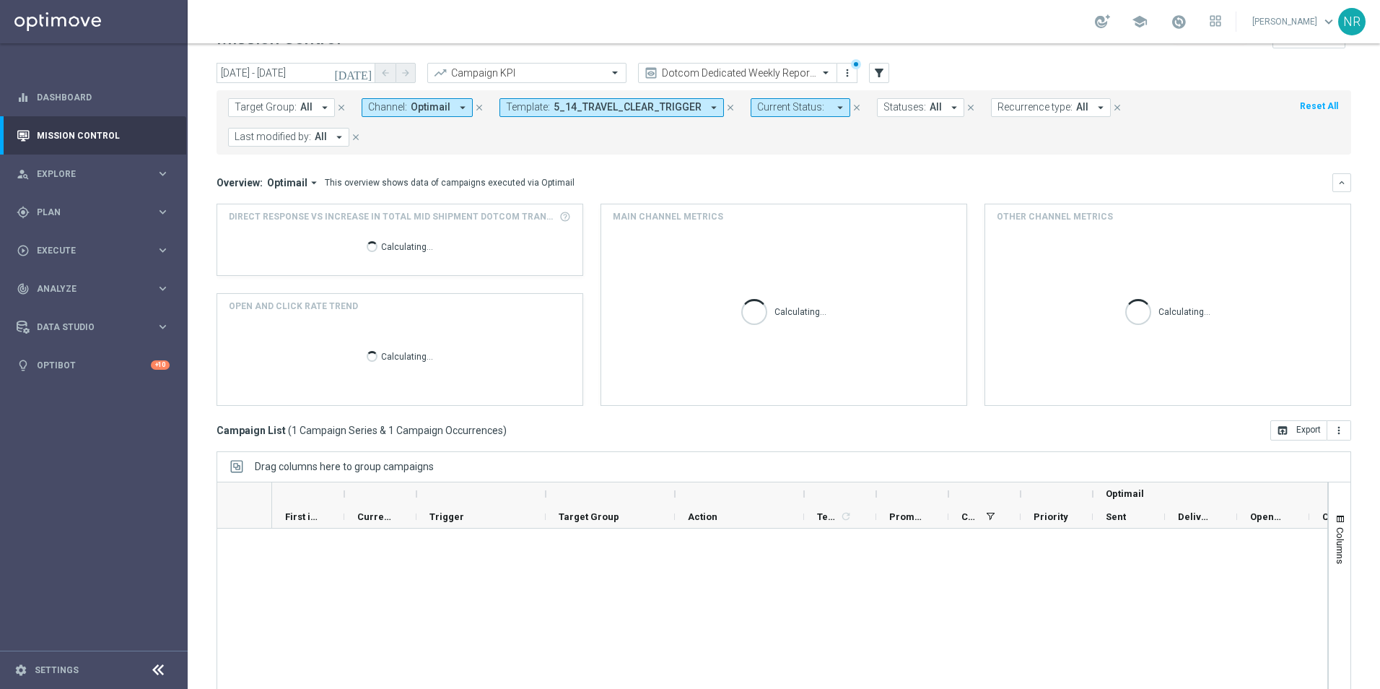
scroll to position [0, 0]
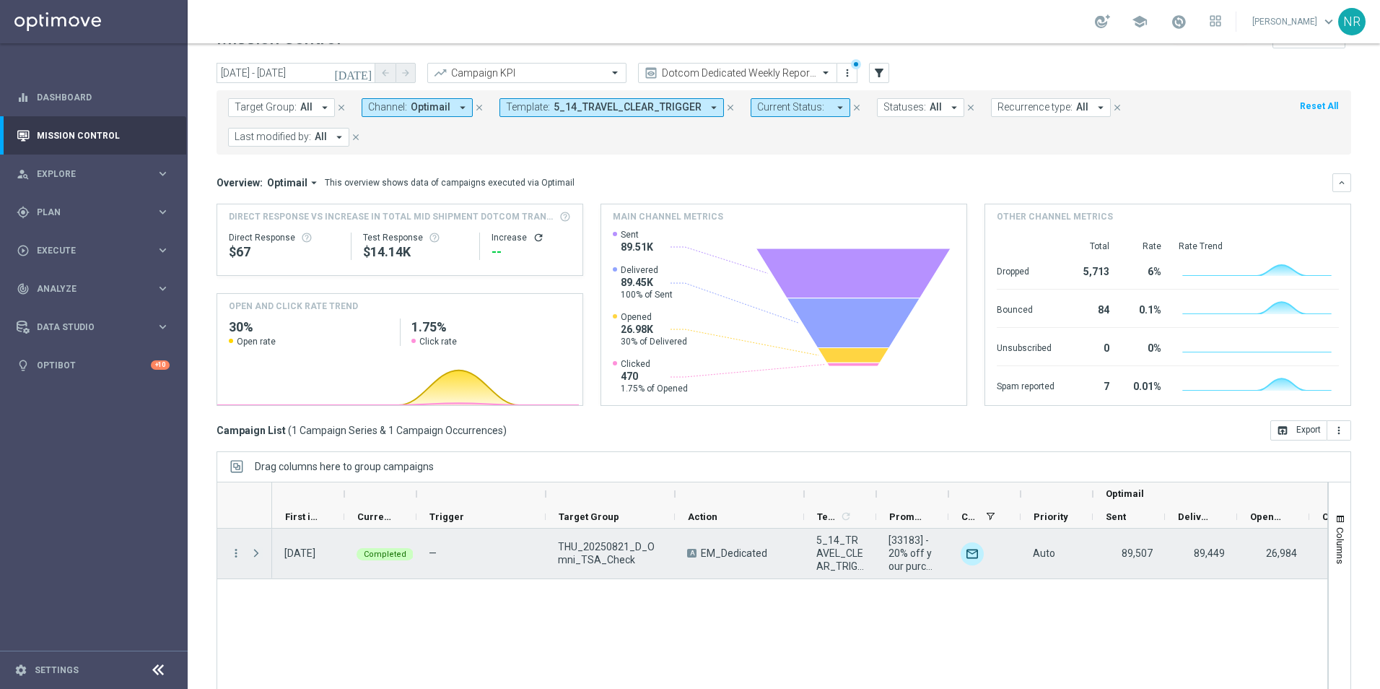
click at [256, 554] on span at bounding box center [256, 553] width 13 height 12
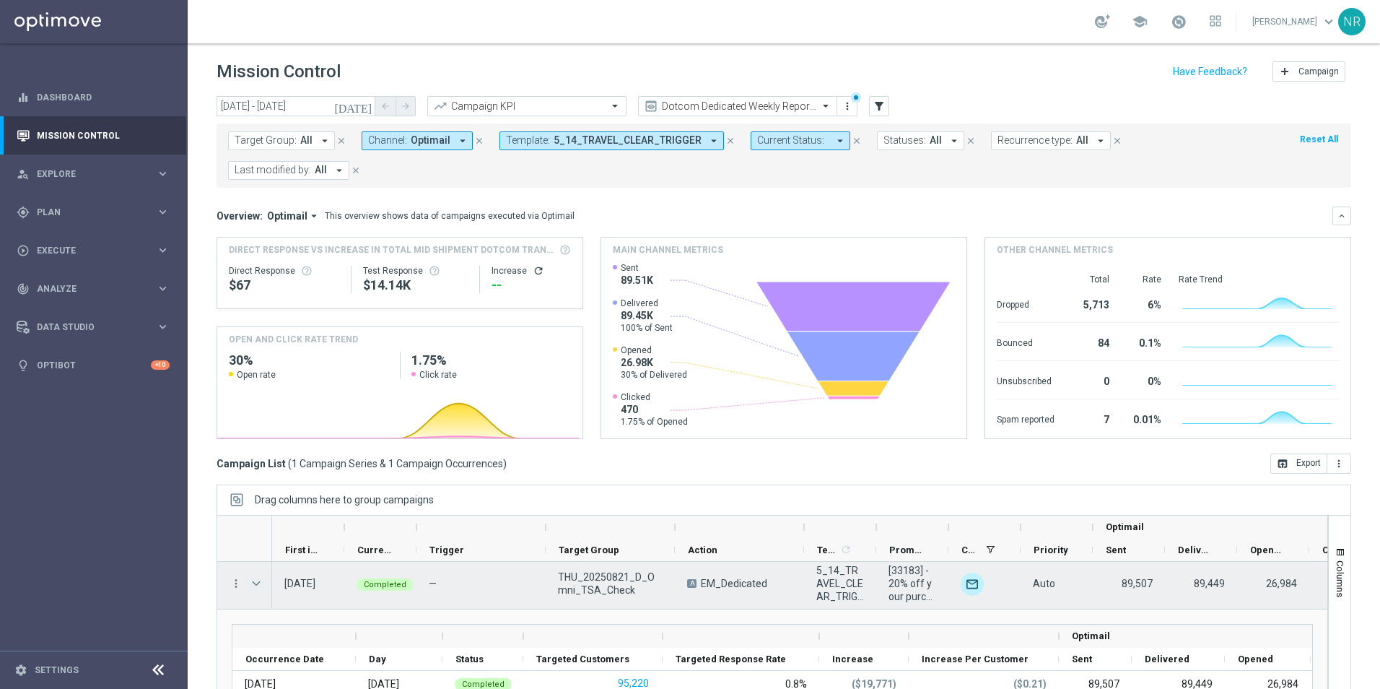
click at [258, 583] on span at bounding box center [256, 584] width 13 height 12
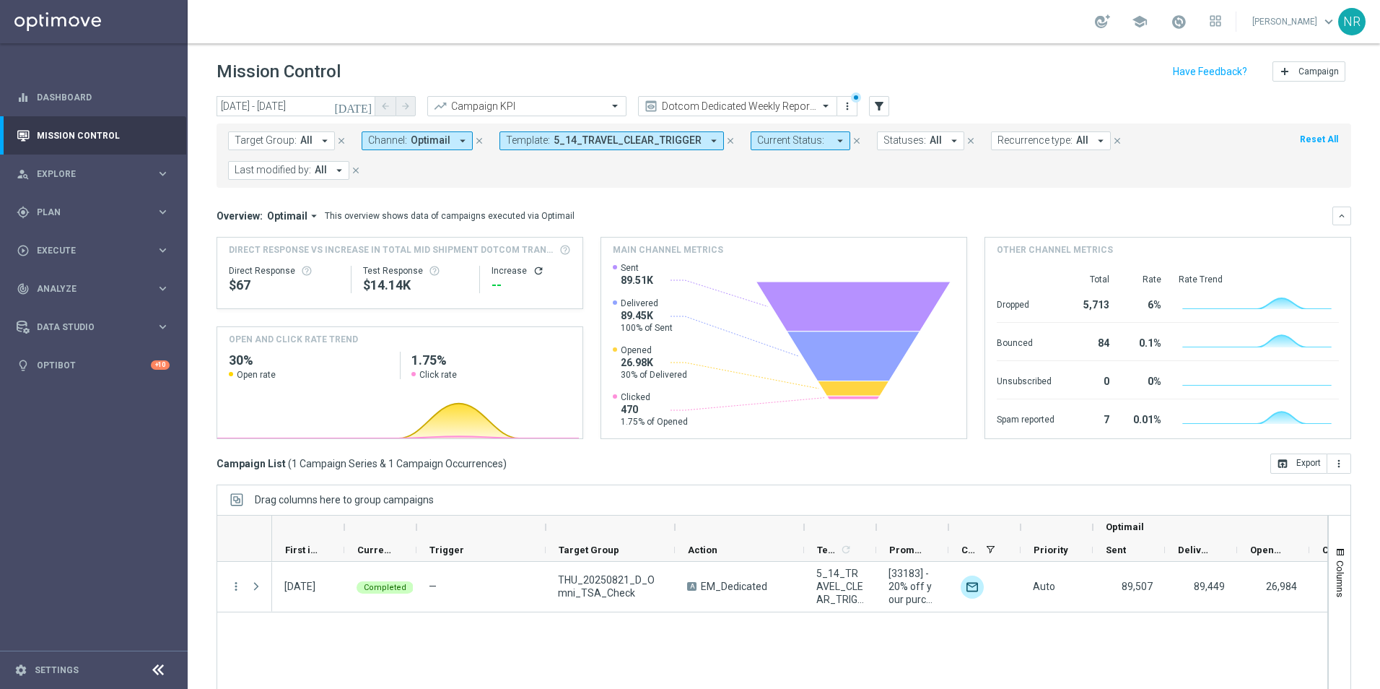
click at [1034, 97] on div "[DATE] [DATE] - [DATE] arrow_back arrow_forward Campaign KPI trending_up Dotcom…" at bounding box center [784, 107] width 1135 height 22
click at [793, 209] on div "Overview: Optimail arrow_drop_down This overview shows data of campaigns execut…" at bounding box center [775, 215] width 1116 height 13
drag, startPoint x: 722, startPoint y: 143, endPoint x: 712, endPoint y: 191, distance: 49.4
click at [712, 191] on div "[DATE] [DATE] - [DATE] arrow_back arrow_forward Campaign KPI trending_up Dotcom…" at bounding box center [784, 386] width 1193 height 580
click at [362, 109] on icon "[DATE]" at bounding box center [353, 106] width 39 height 13
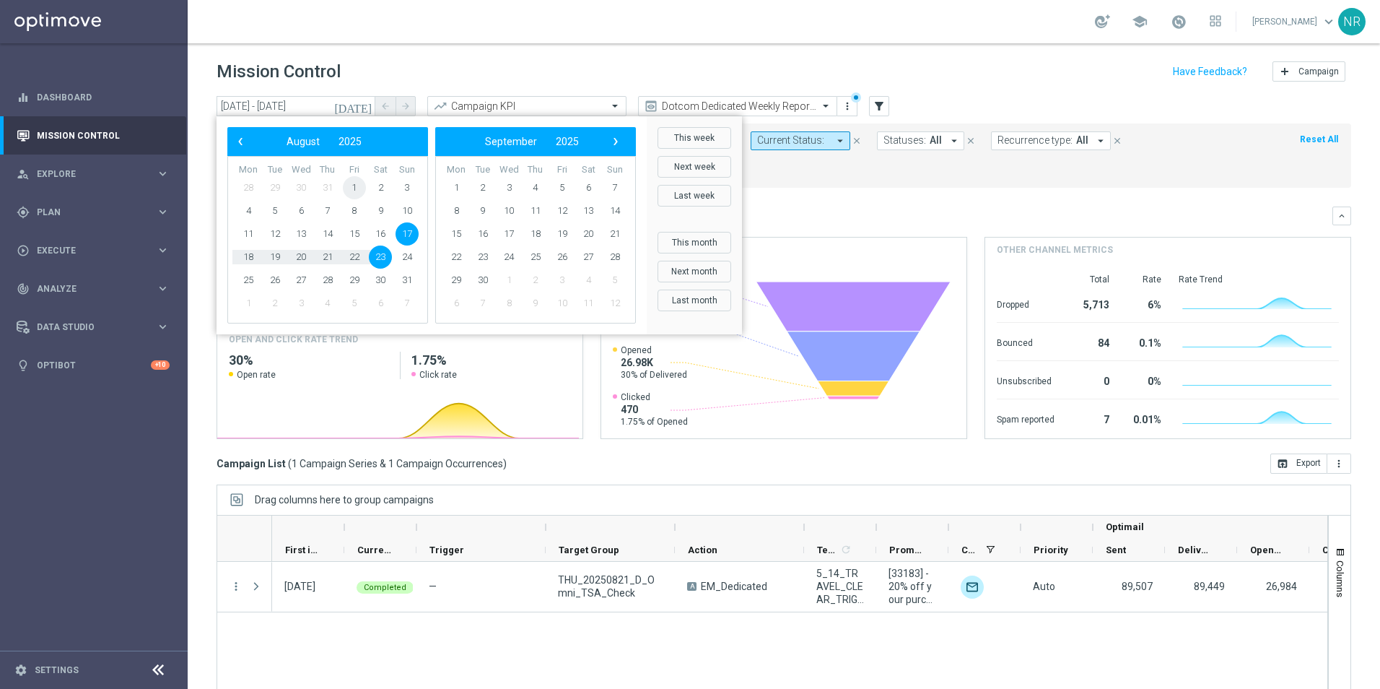
click at [354, 188] on span "1" at bounding box center [354, 187] width 23 height 23
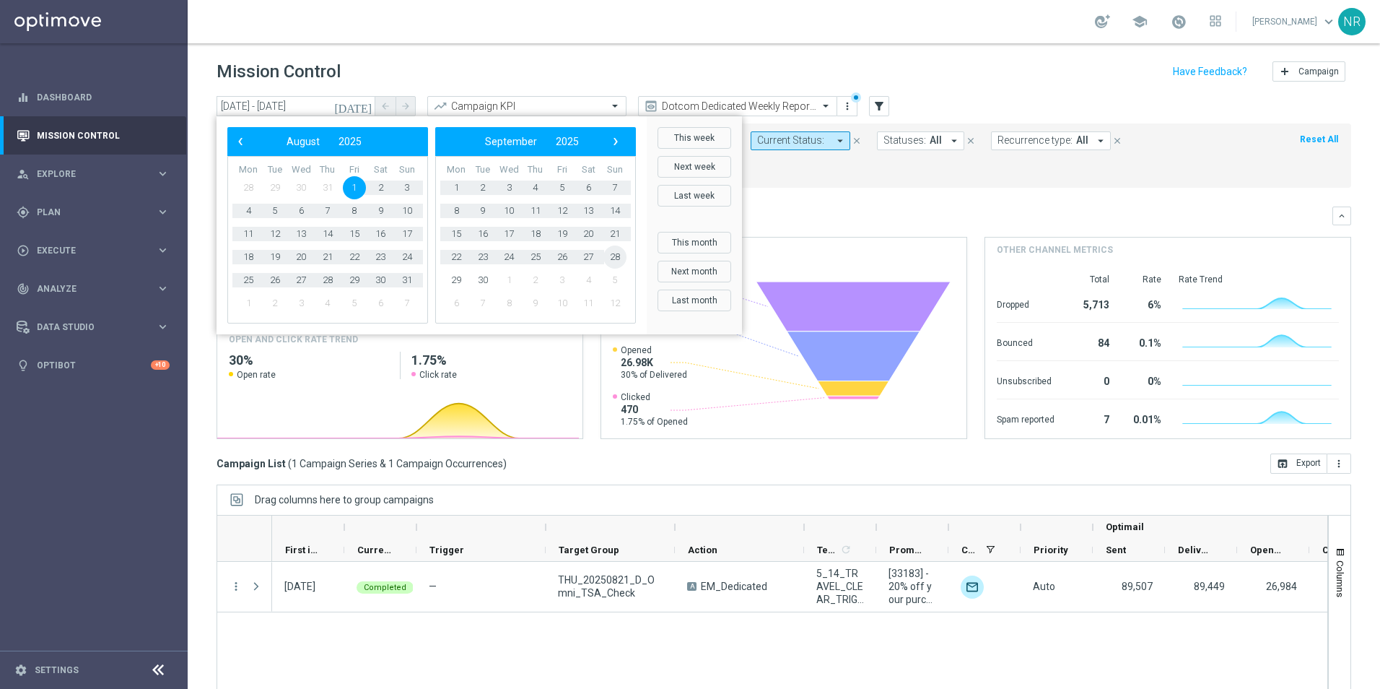
click at [617, 265] on span "28" at bounding box center [615, 256] width 23 height 23
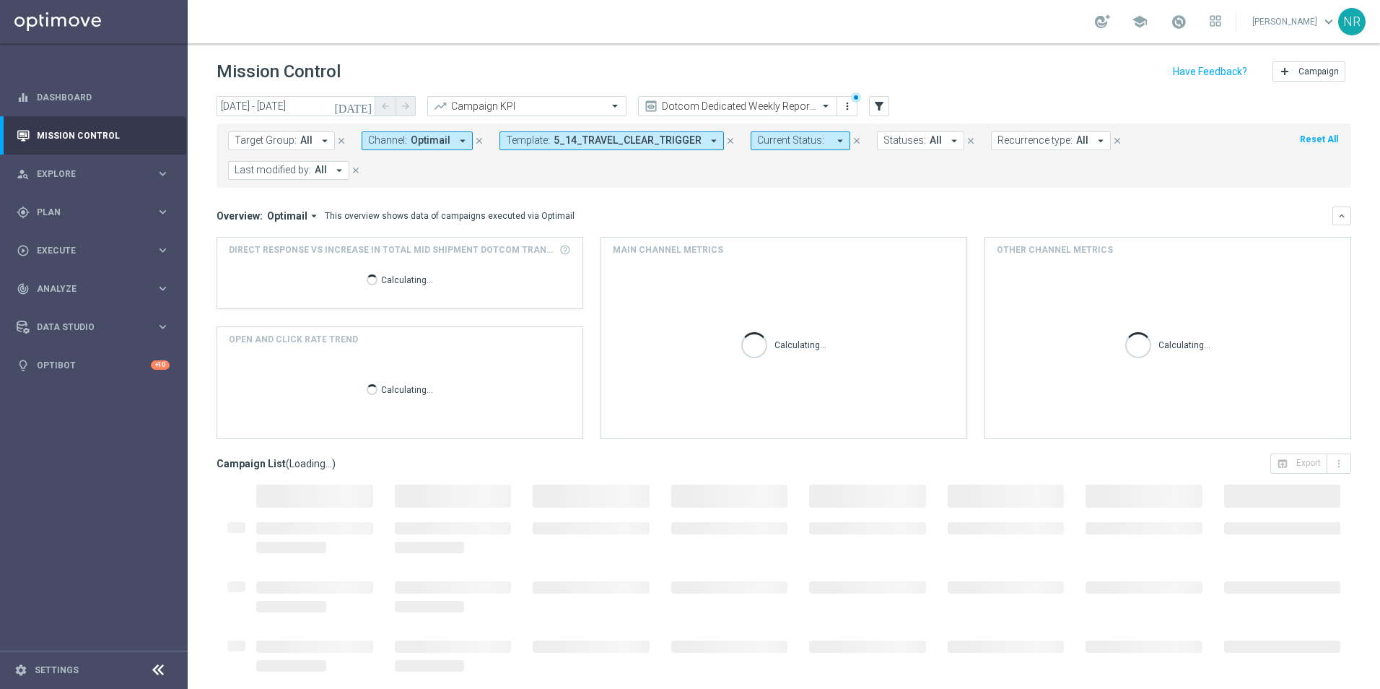
type input "[DATE] - [DATE]"
drag, startPoint x: 591, startPoint y: 213, endPoint x: 205, endPoint y: 211, distance: 385.5
click at [205, 211] on div "[DATE] [DATE] - [DATE] arrow_back arrow_forward Campaign KPI trending_up Dotcom…" at bounding box center [784, 386] width 1193 height 580
click at [632, 200] on mini-dashboard "Overview: Optimail arrow_drop_down This overview shows data of campaigns execut…" at bounding box center [784, 321] width 1135 height 266
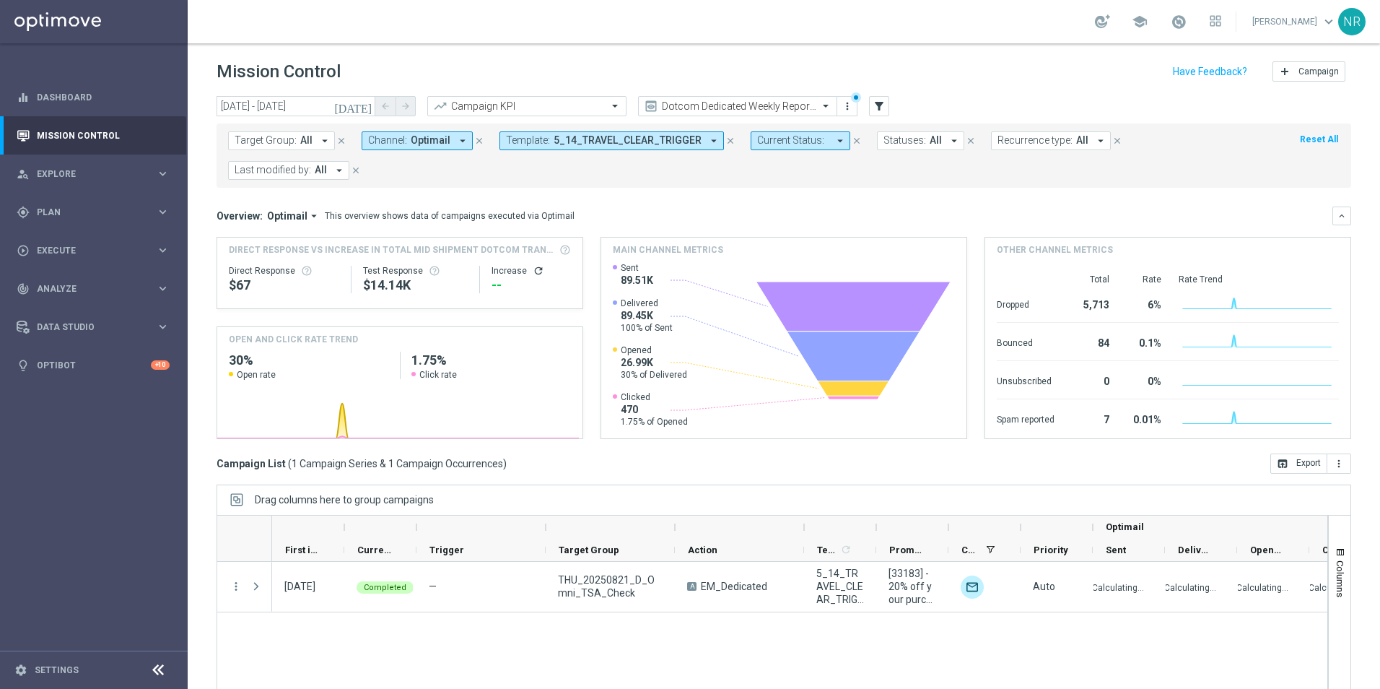
drag, startPoint x: 884, startPoint y: 229, endPoint x: 793, endPoint y: 232, distance: 90.3
click at [884, 229] on div "Overview: Optimail arrow_drop_down This overview shows data of campaigns execut…" at bounding box center [784, 322] width 1135 height 232
click at [897, 207] on div "Overview: Optimail arrow_drop_down This overview shows data of campaigns execut…" at bounding box center [784, 215] width 1135 height 19
click at [840, 221] on div "Overview: Optimail arrow_drop_down This overview shows data of campaigns execut…" at bounding box center [775, 215] width 1116 height 13
click at [690, 199] on mini-dashboard "Overview: Optimail arrow_drop_down This overview shows data of campaigns execut…" at bounding box center [784, 321] width 1135 height 266
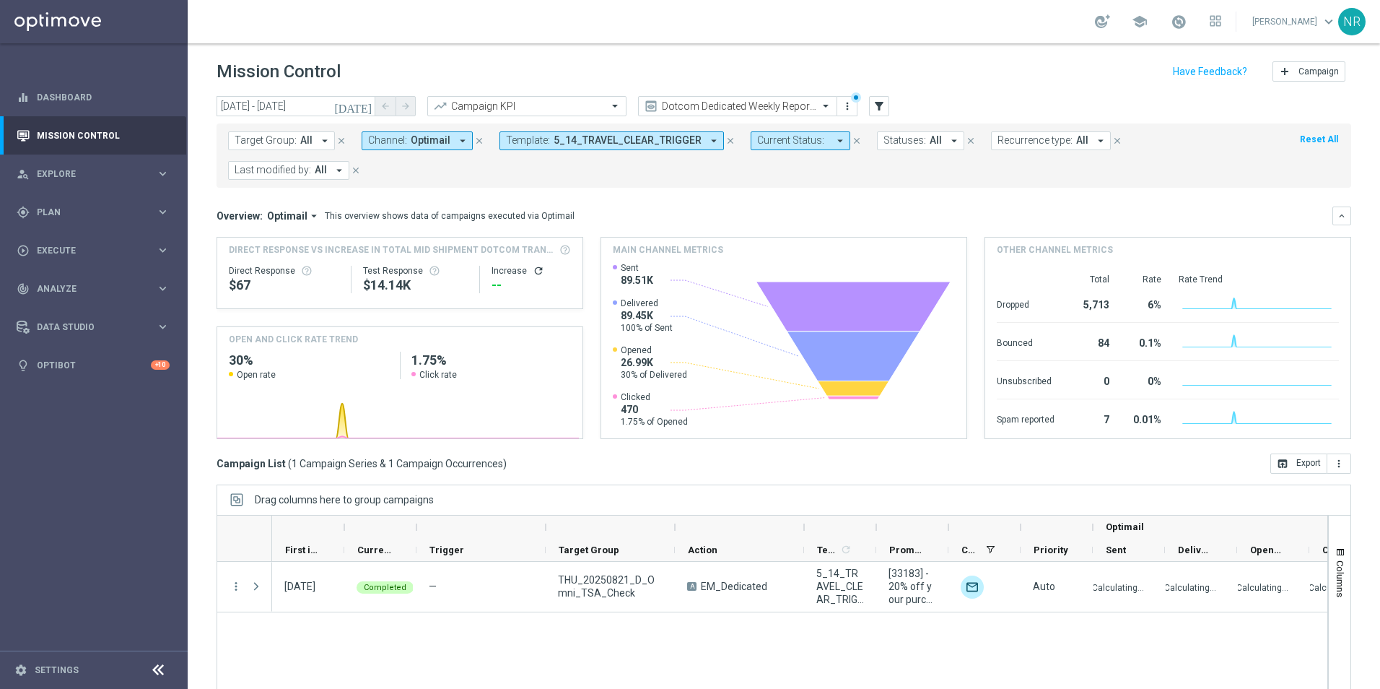
click at [773, 201] on mini-dashboard "Overview: Optimail arrow_drop_down This overview shows data of campaigns execut…" at bounding box center [784, 321] width 1135 height 266
click at [813, 455] on div "Campaign List ( 1 Campaign Series & 1 Campaign Occurrences ) open_in_browser Ex…" at bounding box center [784, 463] width 1135 height 20
click at [736, 199] on mini-dashboard "Overview: Optimail arrow_drop_down This overview shows data of campaigns execut…" at bounding box center [784, 321] width 1135 height 266
click at [749, 217] on div "Overview: Optimail arrow_drop_down This overview shows data of campaigns execut…" at bounding box center [775, 215] width 1116 height 13
click at [700, 216] on div "Overview: Optimail arrow_drop_down This overview shows data of campaigns execut…" at bounding box center [775, 215] width 1116 height 13
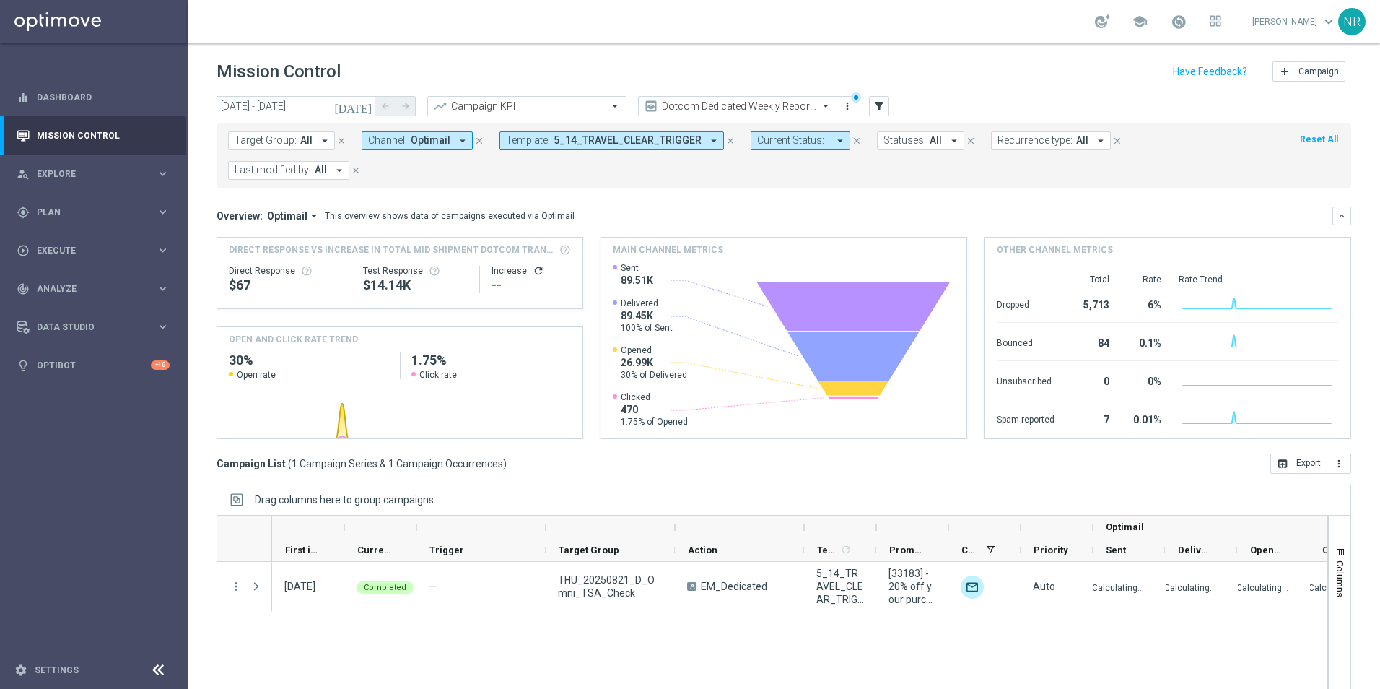
click at [657, 468] on div "Campaign List ( 1 Campaign Series & 1 Campaign Occurrences ) open_in_browser Ex…" at bounding box center [784, 463] width 1135 height 20
click at [842, 388] on icon at bounding box center [853, 387] width 71 height 15
click at [813, 254] on div "Main channel metrics" at bounding box center [783, 250] width 365 height 25
click at [866, 212] on div "Overview: Optimail arrow_drop_down This overview shows data of campaigns execut…" at bounding box center [775, 215] width 1116 height 13
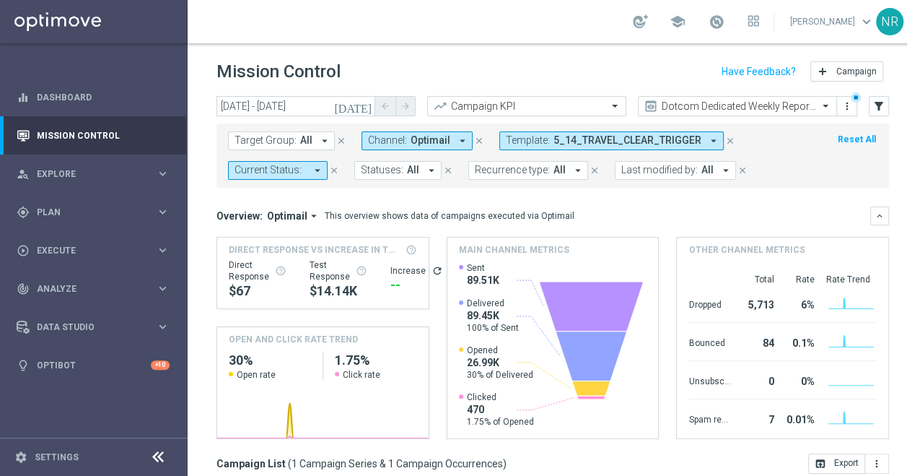
click at [455, 59] on div "Mission Control add Campaign" at bounding box center [553, 72] width 673 height 28
click at [518, 49] on header "Mission Control add Campaign" at bounding box center [553, 69] width 731 height 53
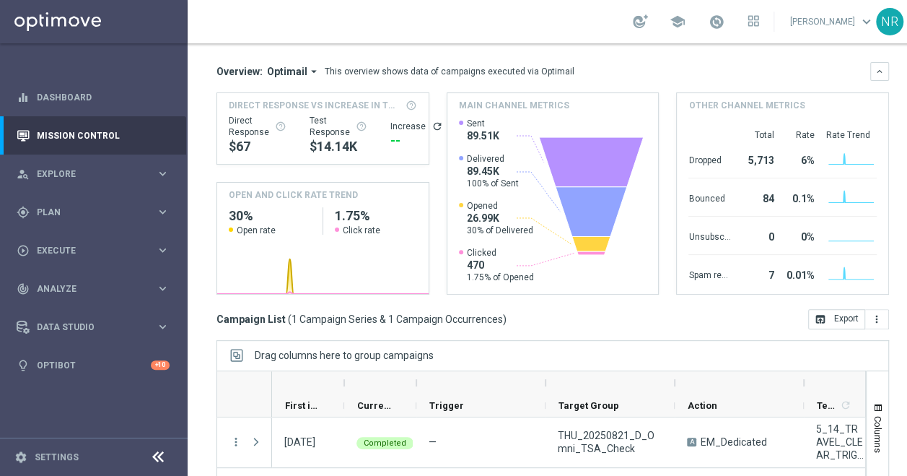
scroll to position [263, 0]
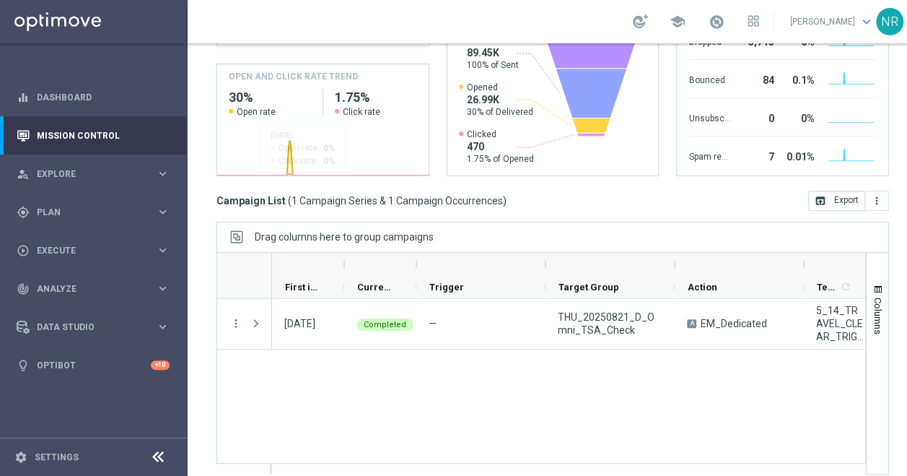
click at [511, 203] on div "Campaign List ( 1 Campaign Series & 1 Campaign Occurrences ) open_in_browser Ex…" at bounding box center [553, 201] width 673 height 20
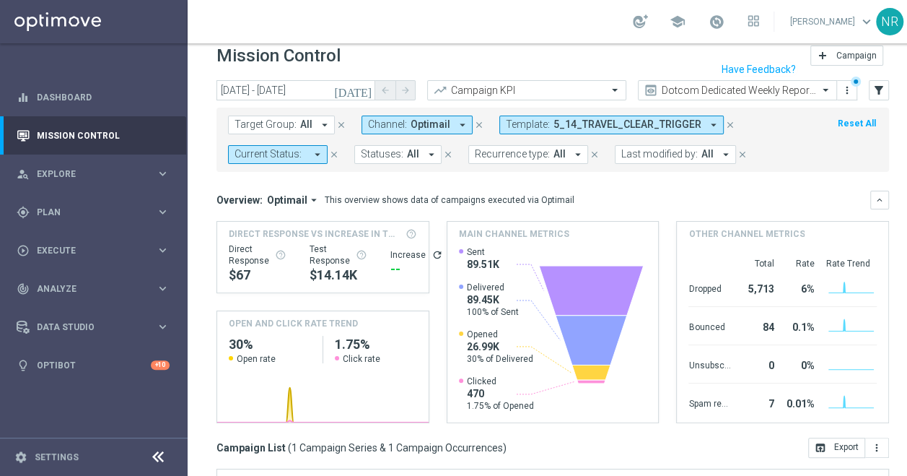
scroll to position [0, 0]
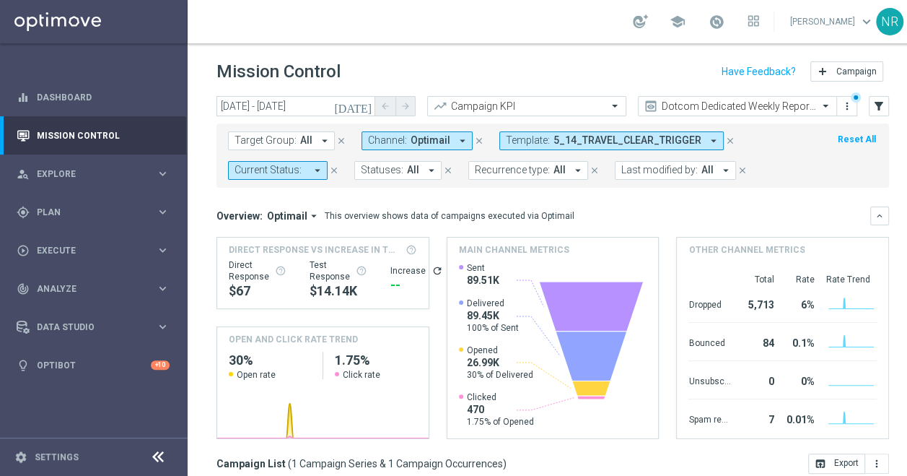
drag, startPoint x: 212, startPoint y: 71, endPoint x: 354, endPoint y: 82, distance: 142.6
click at [354, 82] on div "Mission Control add Campaign" at bounding box center [553, 72] width 731 height 28
drag, startPoint x: 354, startPoint y: 82, endPoint x: 347, endPoint y: 74, distance: 11.2
click at [347, 74] on div "Mission Control add Campaign" at bounding box center [553, 72] width 673 height 28
click at [361, 74] on div "Mission Control add Campaign" at bounding box center [553, 72] width 673 height 28
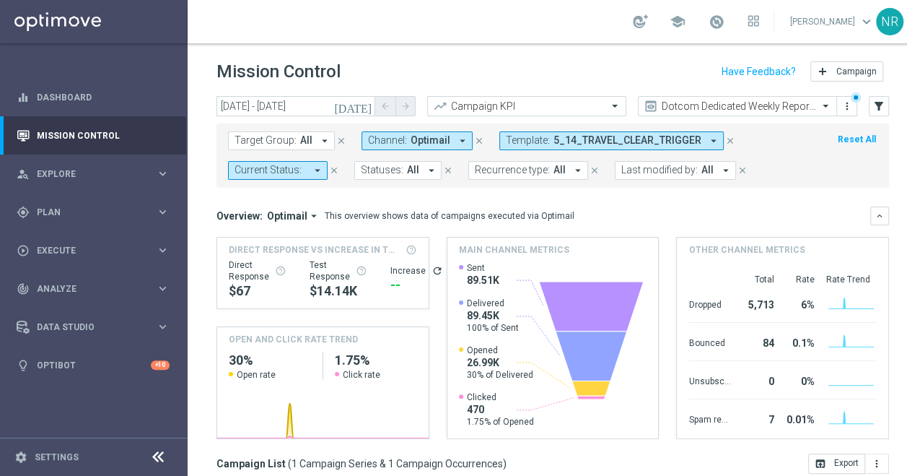
drag, startPoint x: 212, startPoint y: 66, endPoint x: 362, endPoint y: 82, distance: 151.0
click at [362, 82] on div "Mission Control add Campaign" at bounding box center [553, 72] width 731 height 28
drag, startPoint x: 362, startPoint y: 82, endPoint x: 304, endPoint y: 71, distance: 58.9
click at [304, 71] on h1 "Mission Control" at bounding box center [279, 71] width 124 height 21
click at [263, 71] on h1 "Mission Control" at bounding box center [279, 71] width 124 height 21
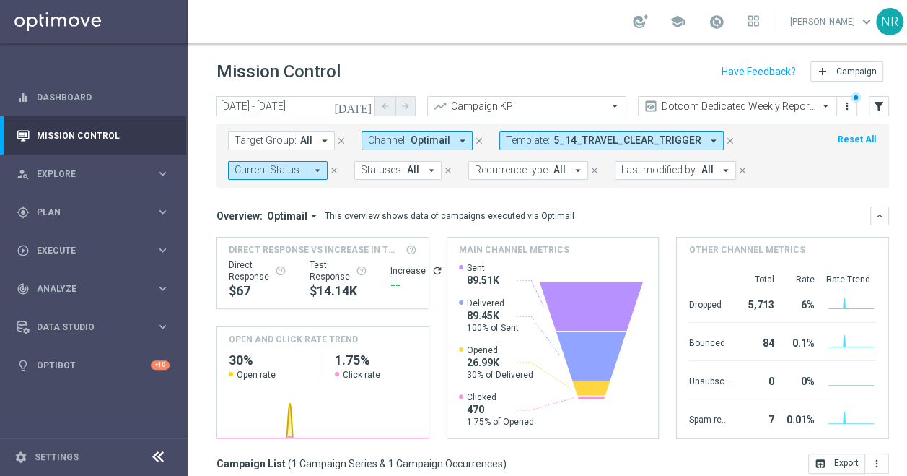
drag, startPoint x: 206, startPoint y: 66, endPoint x: 341, endPoint y: 85, distance: 136.3
click at [341, 85] on div "Mission Control add Campaign" at bounding box center [553, 72] width 731 height 28
drag, startPoint x: 341, startPoint y: 85, endPoint x: 287, endPoint y: 75, distance: 55.1
click at [287, 75] on h1 "Mission Control" at bounding box center [279, 71] width 124 height 21
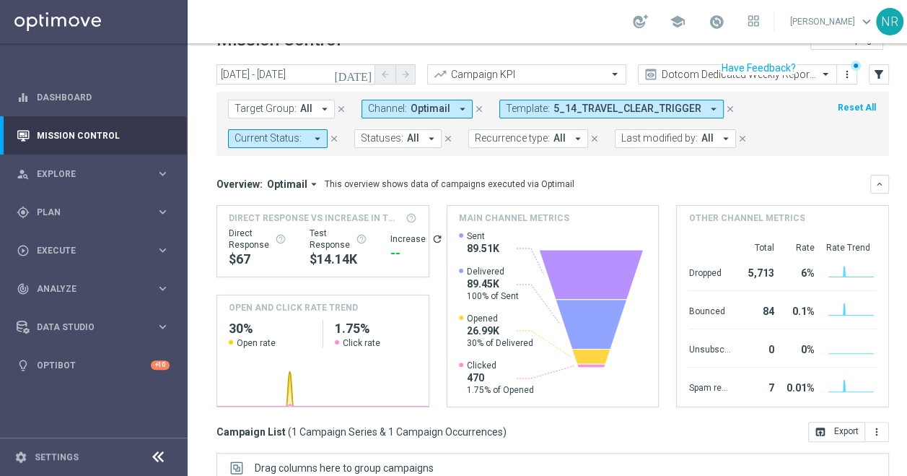
scroll to position [3, 0]
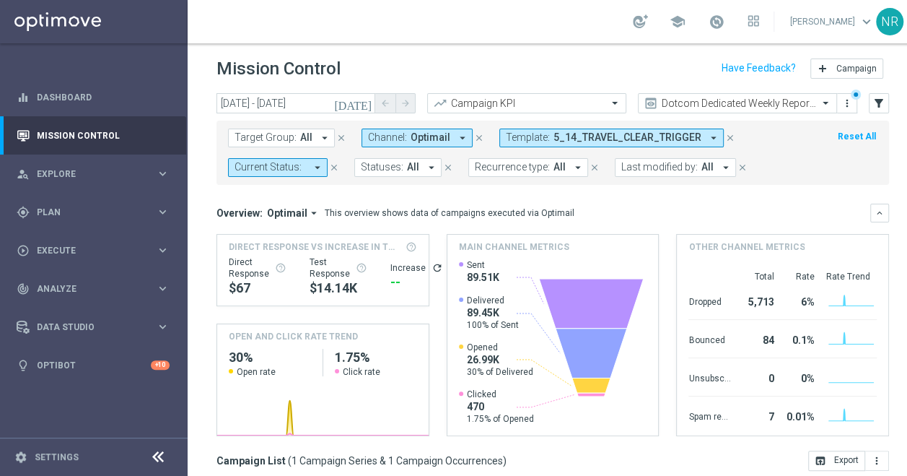
click at [652, 213] on div "Overview: Optimail arrow_drop_down This overview shows data of campaigns execut…" at bounding box center [544, 212] width 654 height 13
click at [537, 60] on div "Mission Control add Campaign" at bounding box center [553, 69] width 673 height 28
click at [507, 70] on div "Mission Control add Campaign" at bounding box center [553, 69] width 673 height 28
drag, startPoint x: 609, startPoint y: 207, endPoint x: 310, endPoint y: 214, distance: 299.7
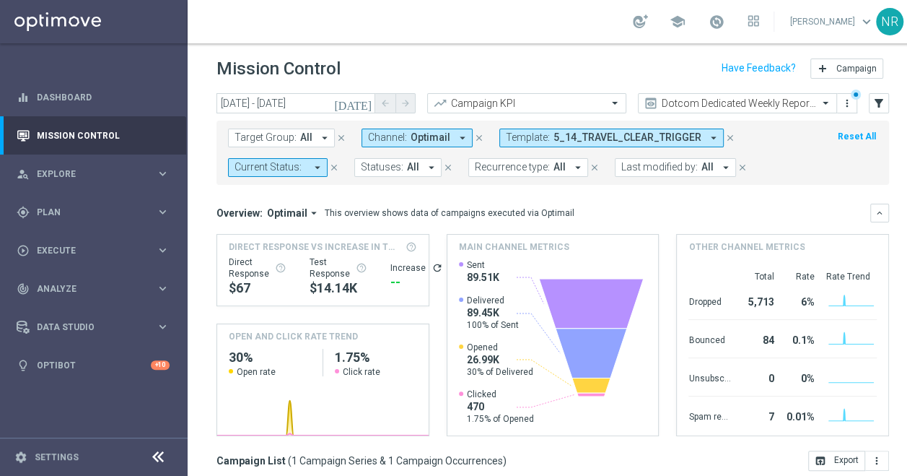
click at [310, 214] on div "Overview: Optimail arrow_drop_down This overview shows data of campaigns execut…" at bounding box center [544, 212] width 654 height 13
click at [528, 211] on div "This overview shows data of campaigns executed via Optimail" at bounding box center [450, 212] width 250 height 13
click at [514, 58] on div "Mission Control add Campaign" at bounding box center [553, 69] width 673 height 28
click at [726, 141] on icon "close" at bounding box center [731, 138] width 10 height 10
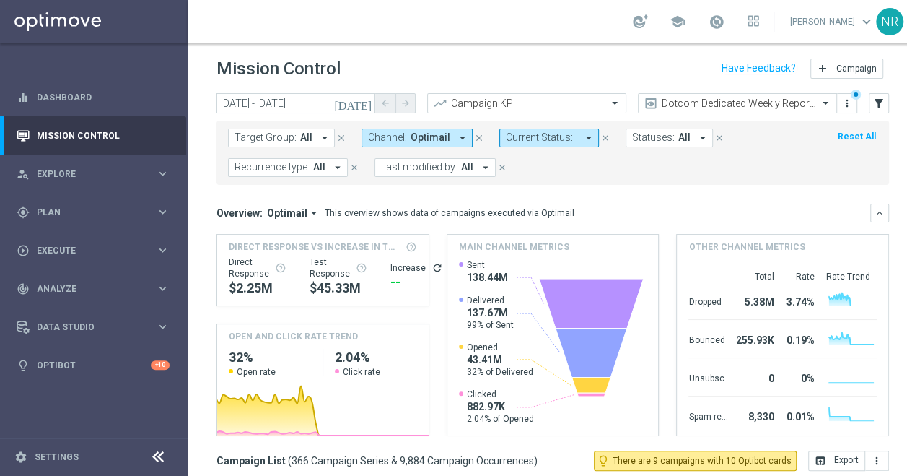
click at [492, 62] on div "Mission Control add Campaign" at bounding box center [553, 69] width 673 height 28
click at [478, 53] on header "Mission Control add Campaign" at bounding box center [553, 66] width 731 height 53
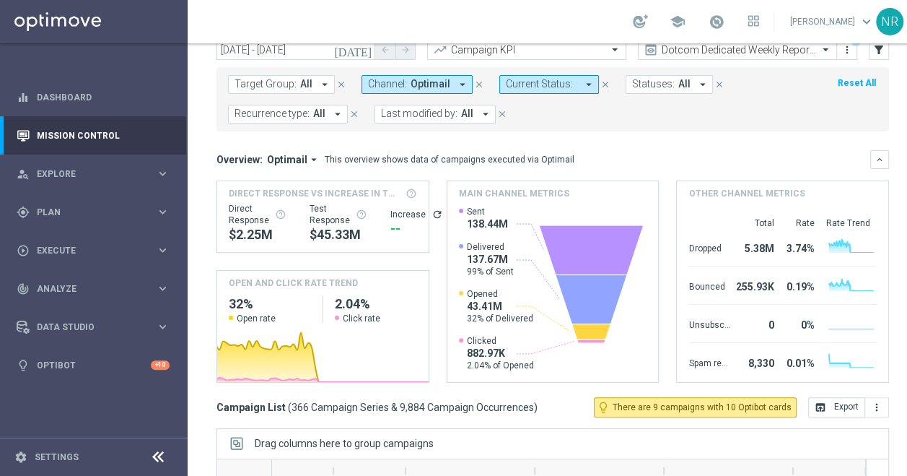
scroll to position [0, 0]
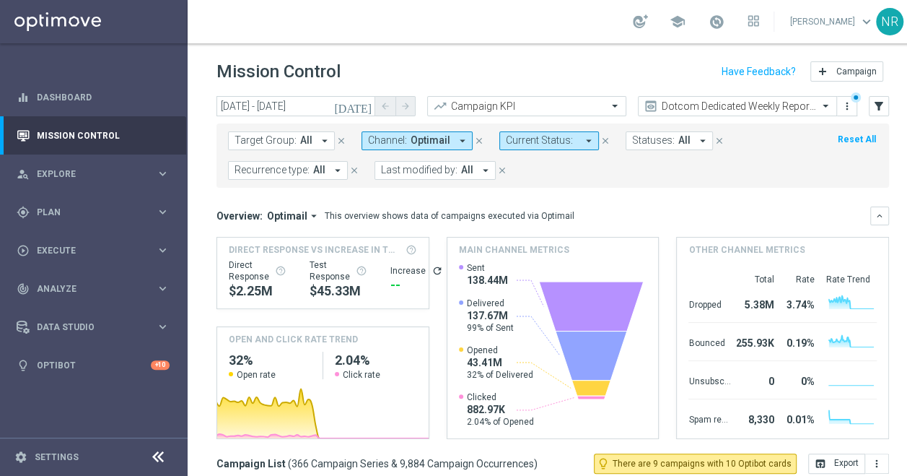
click at [457, 45] on header "Mission Control add Campaign" at bounding box center [553, 69] width 731 height 53
